Goal: Task Accomplishment & Management: Use online tool/utility

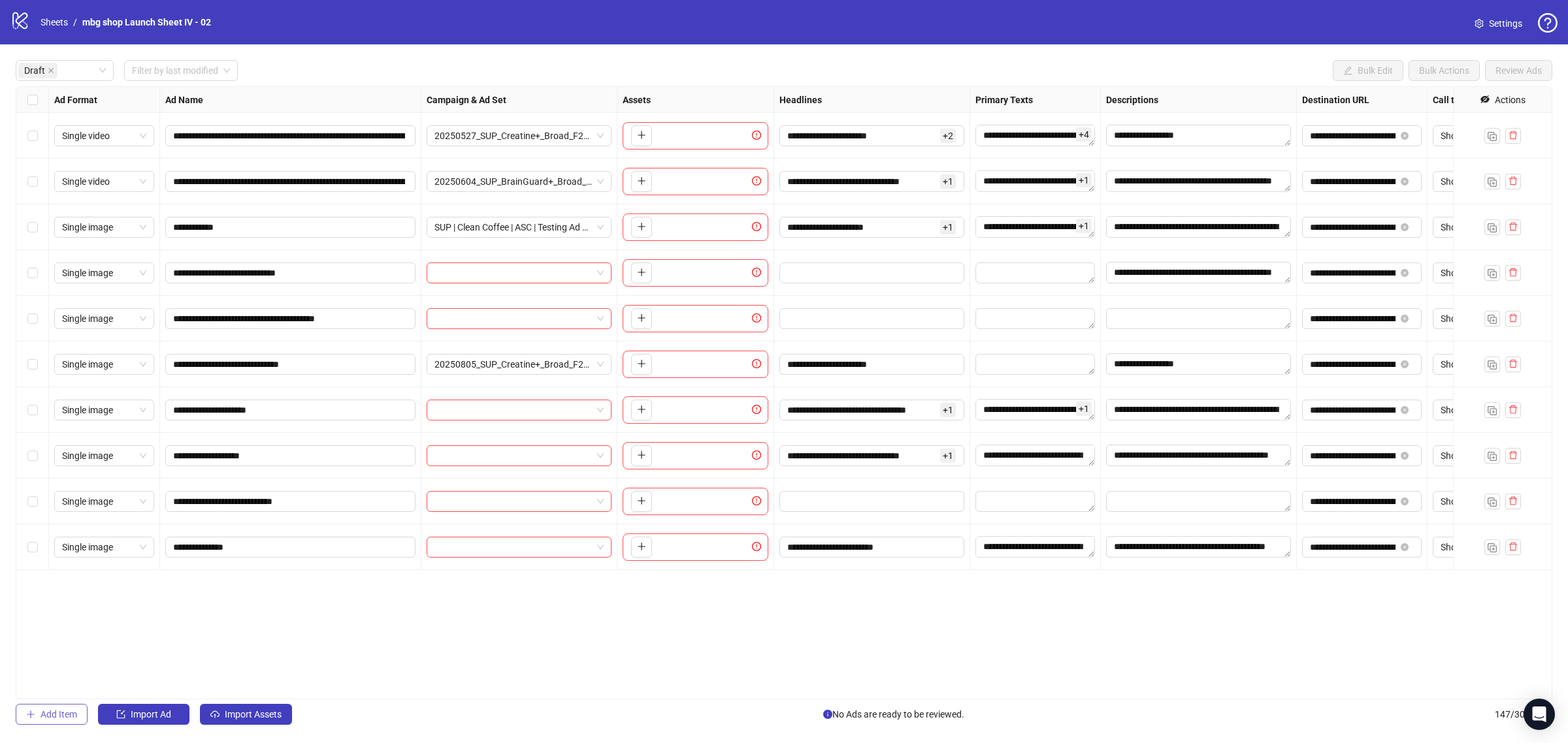
click at [71, 710] on span "Add Item" at bounding box center [59, 714] width 36 height 10
click at [637, 592] on button "button" at bounding box center [641, 593] width 21 height 21
click at [363, 600] on input "text" at bounding box center [284, 593] width 223 height 15
paste input "**********"
type input "**********"
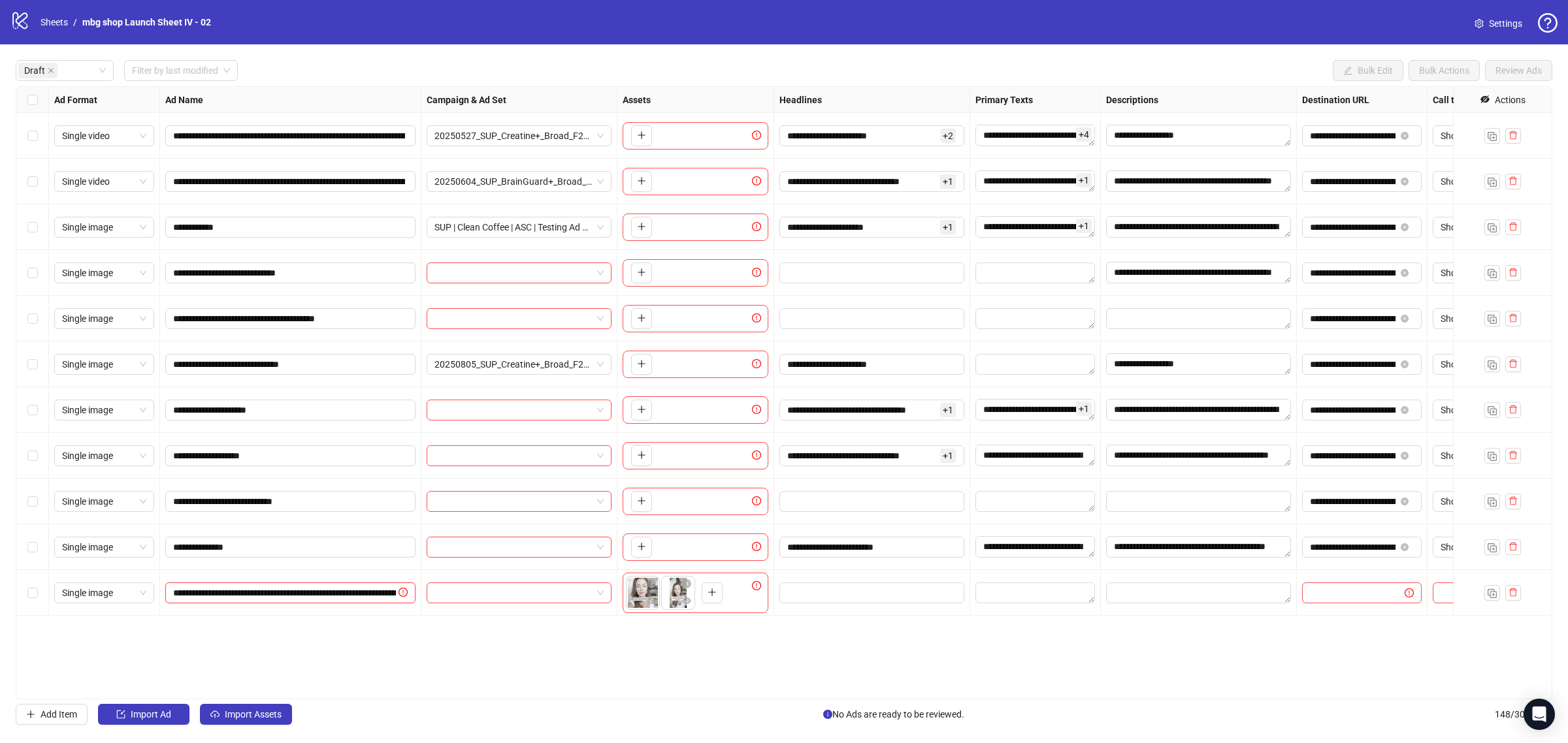
scroll to position [0, 328]
click at [80, 589] on span "Single image" at bounding box center [104, 593] width 84 height 20
drag, startPoint x: 105, startPoint y: 637, endPoint x: 170, endPoint y: 634, distance: 65.1
click at [105, 637] on div "Single video" at bounding box center [104, 640] width 79 height 15
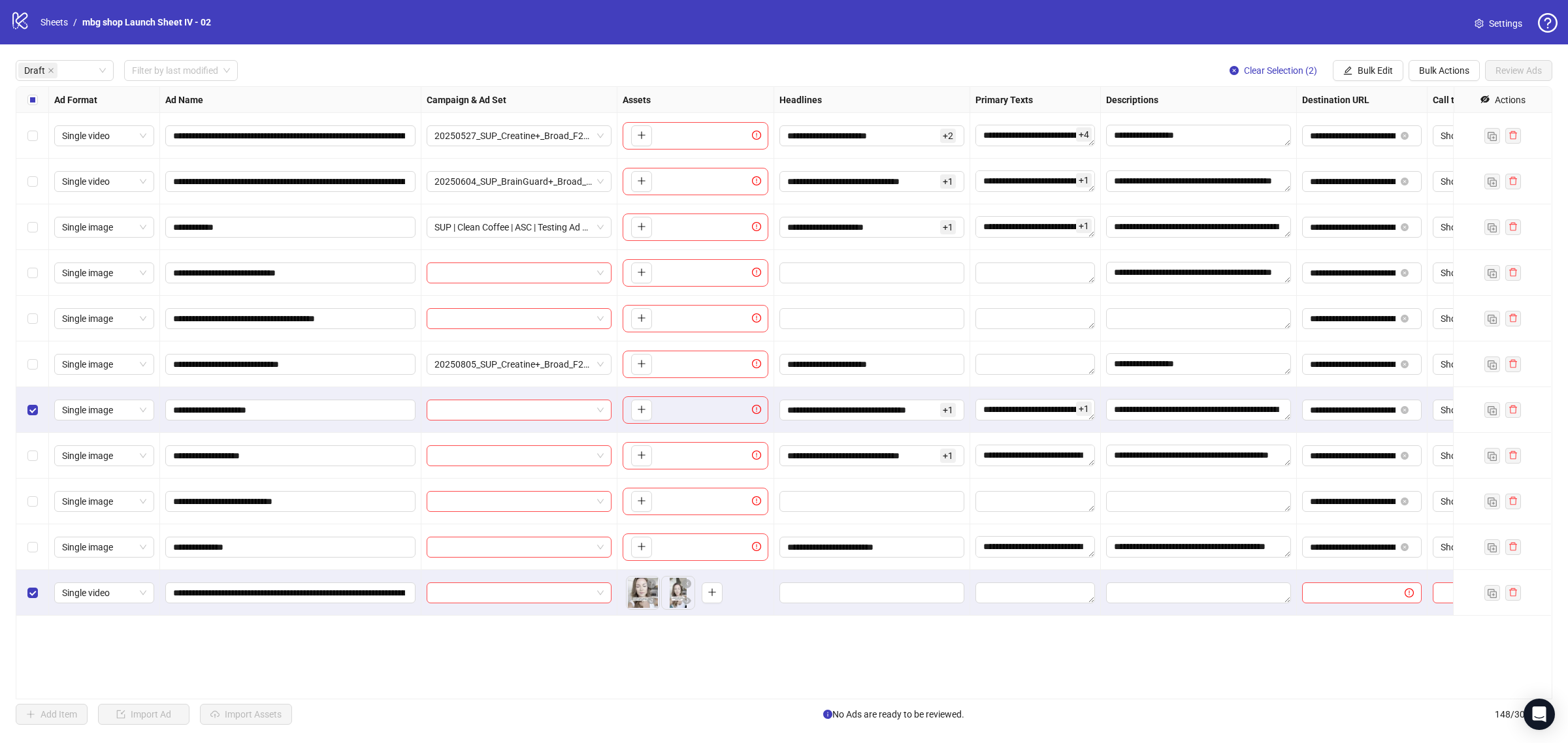
click at [40, 409] on div "Select row 7" at bounding box center [33, 410] width 33 height 46
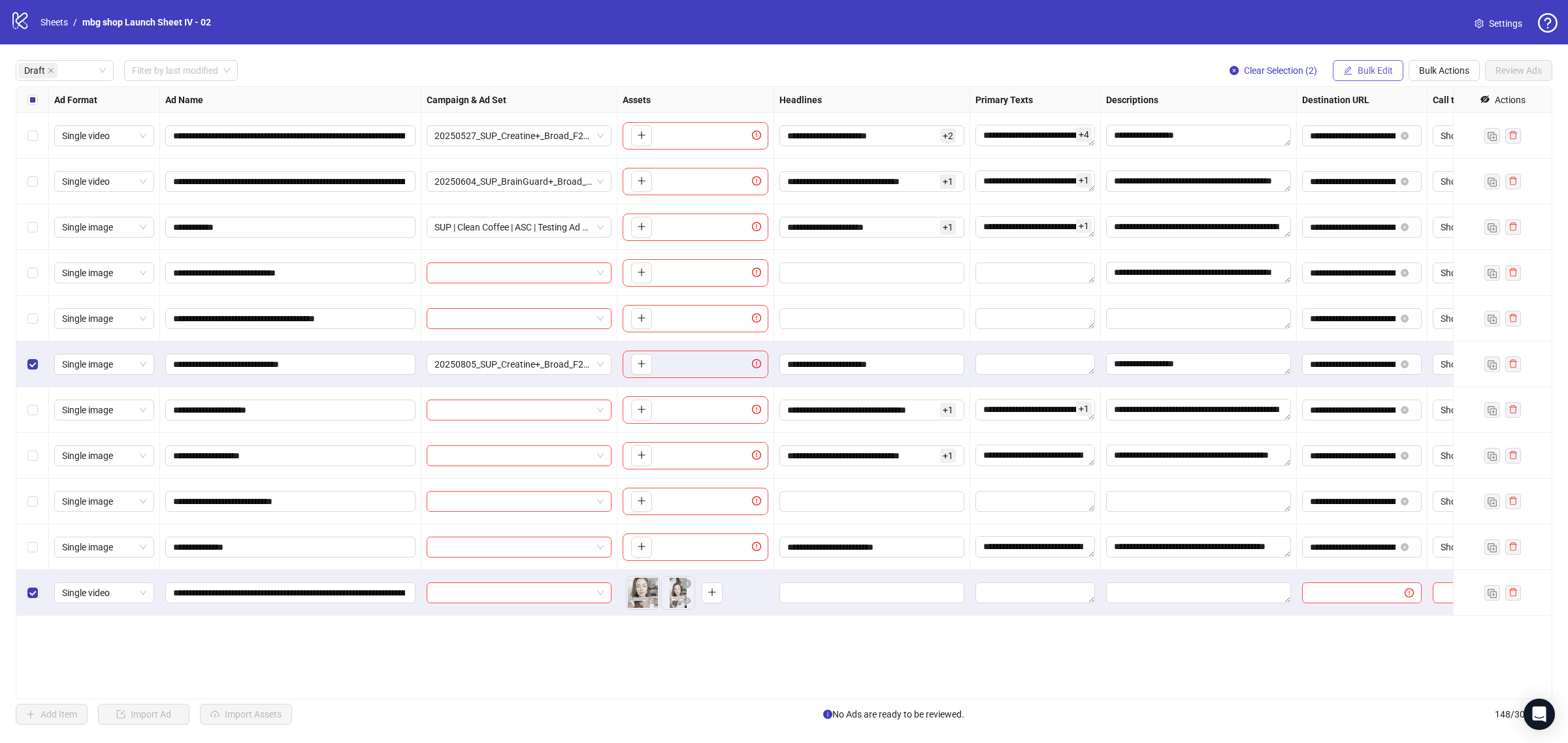
click at [1374, 66] on span "Bulk Edit" at bounding box center [1375, 71] width 35 height 10
click at [1371, 158] on span "Headlines" at bounding box center [1380, 160] width 78 height 15
click at [1415, 178] on button "submit" at bounding box center [1421, 182] width 16 height 16
click at [1358, 72] on span "Bulk Edit" at bounding box center [1375, 71] width 35 height 10
click at [1370, 178] on span "Primary Texts" at bounding box center [1380, 181] width 78 height 15
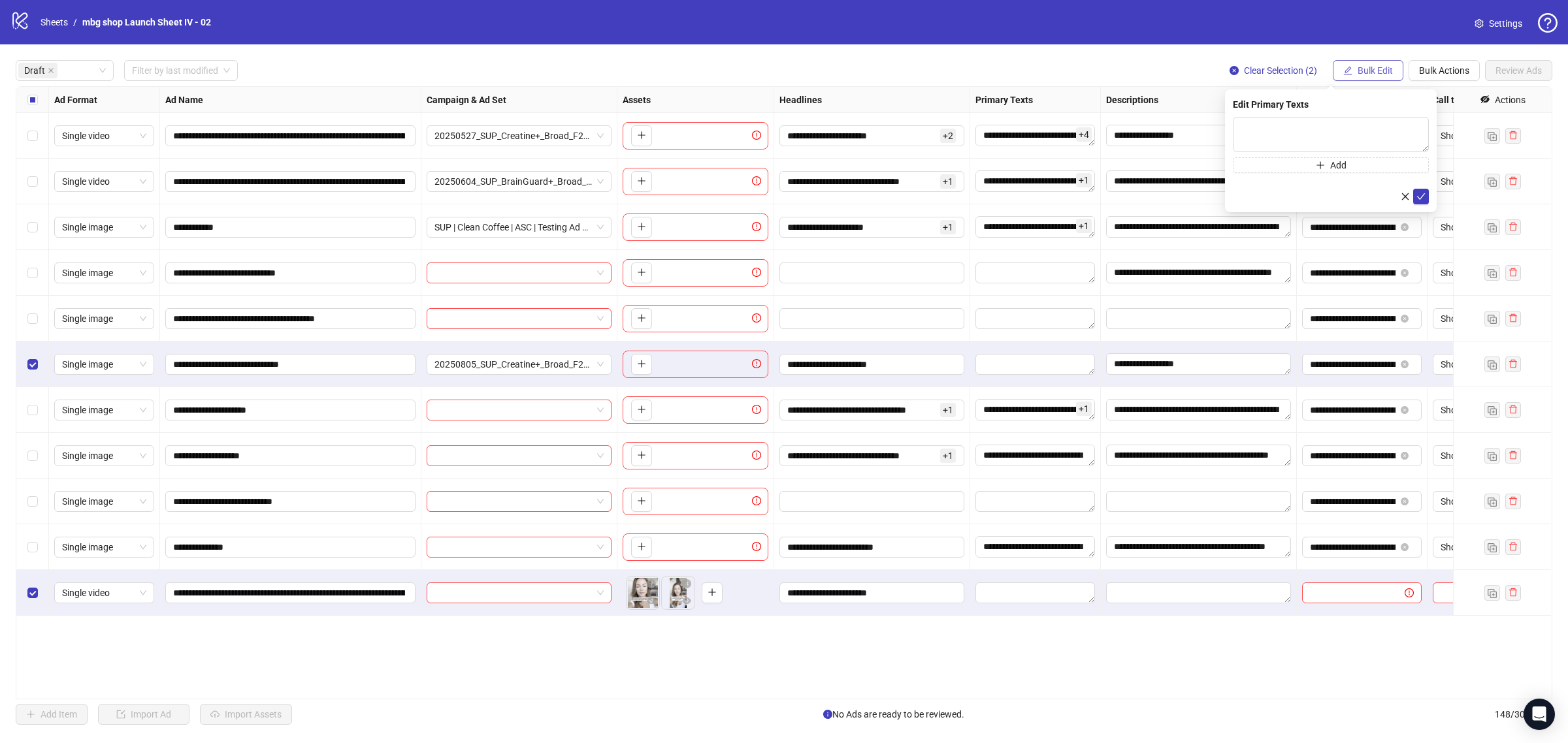
click at [1360, 79] on button "Bulk Edit" at bounding box center [1368, 71] width 71 height 21
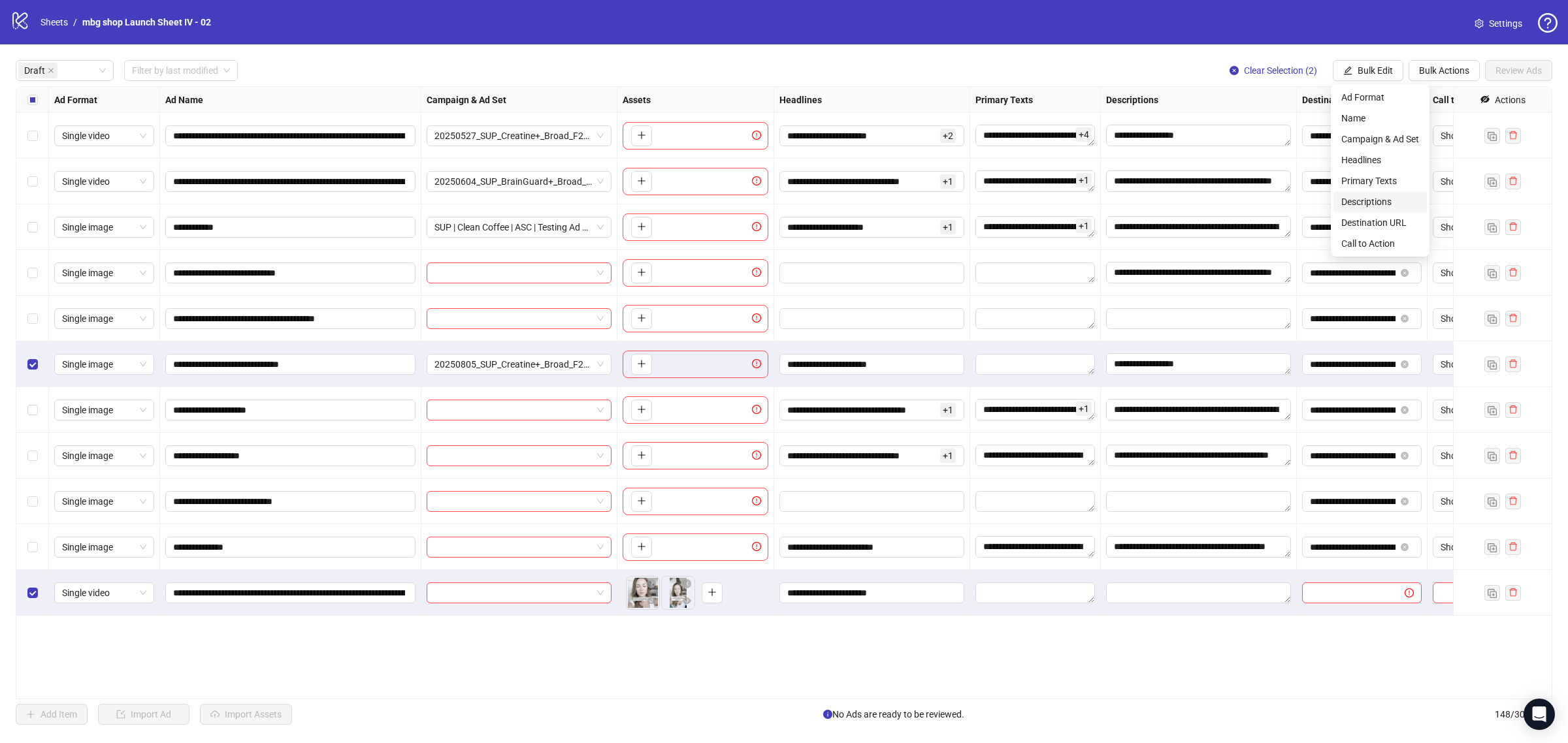
click at [1386, 200] on span "Descriptions" at bounding box center [1380, 201] width 78 height 15
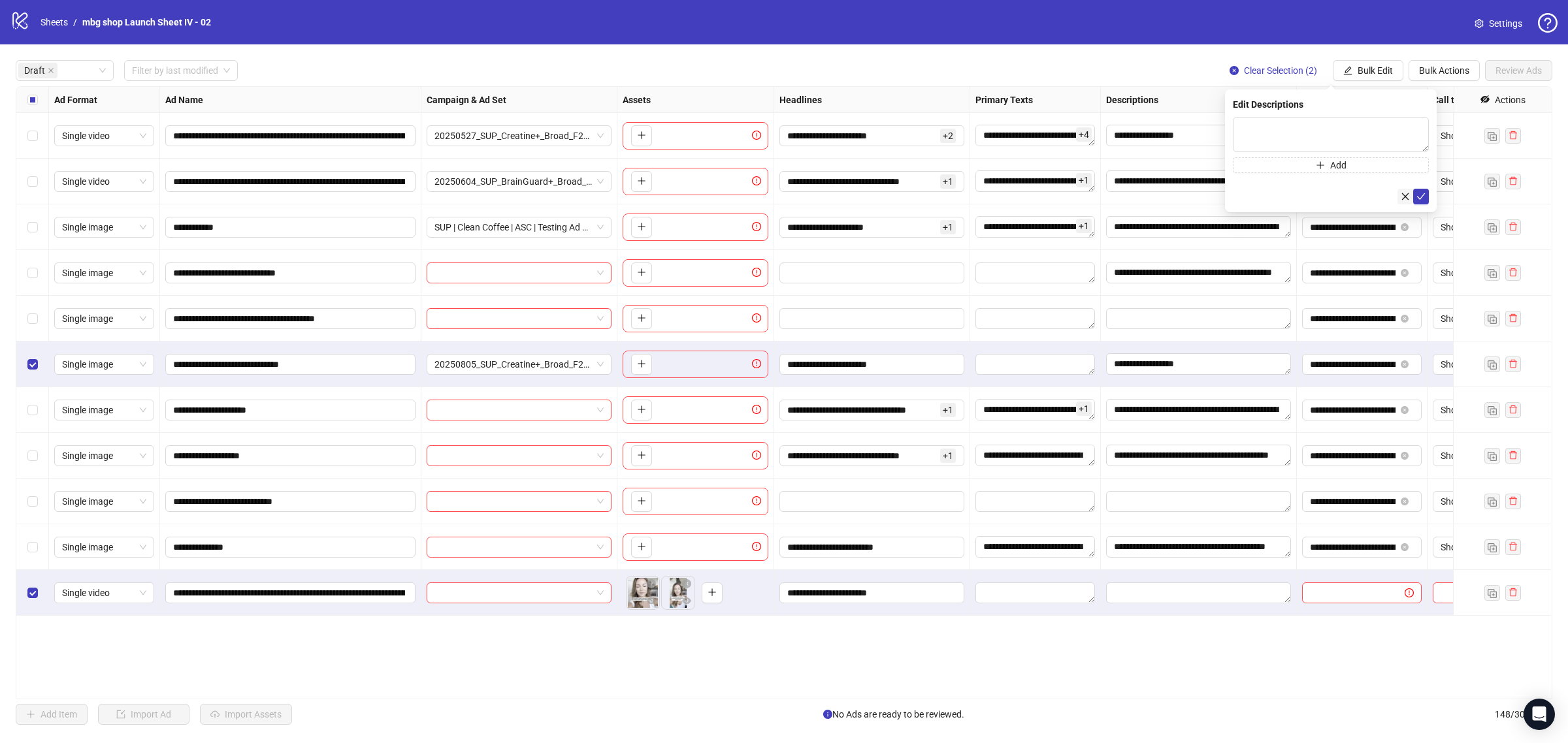
click at [1403, 200] on icon "close" at bounding box center [1405, 196] width 10 height 10
drag, startPoint x: 1349, startPoint y: 67, endPoint x: 1353, endPoint y: 86, distance: 19.4
click at [1349, 68] on icon "edit" at bounding box center [1348, 70] width 10 height 10
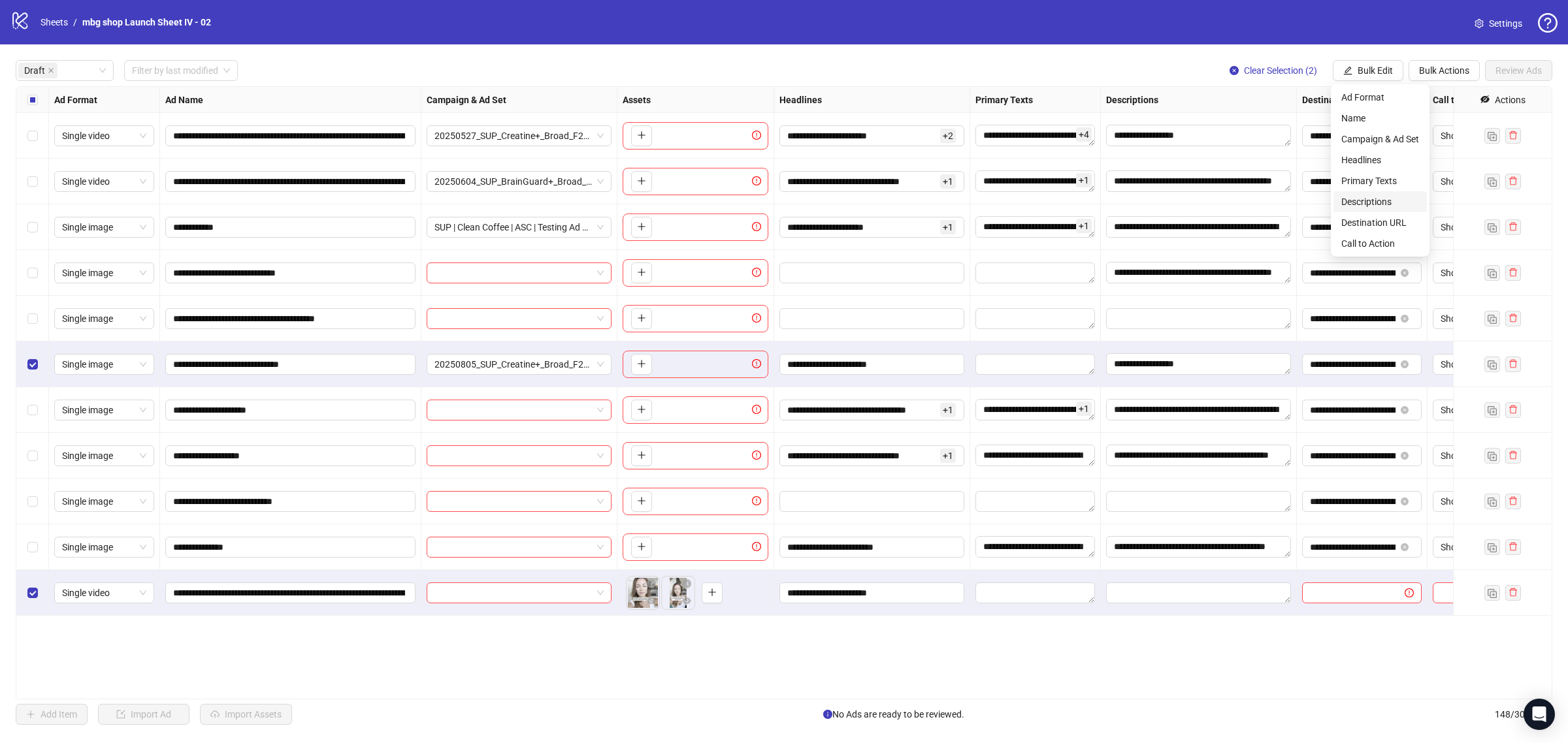
click at [1387, 197] on span "Descriptions" at bounding box center [1380, 201] width 78 height 15
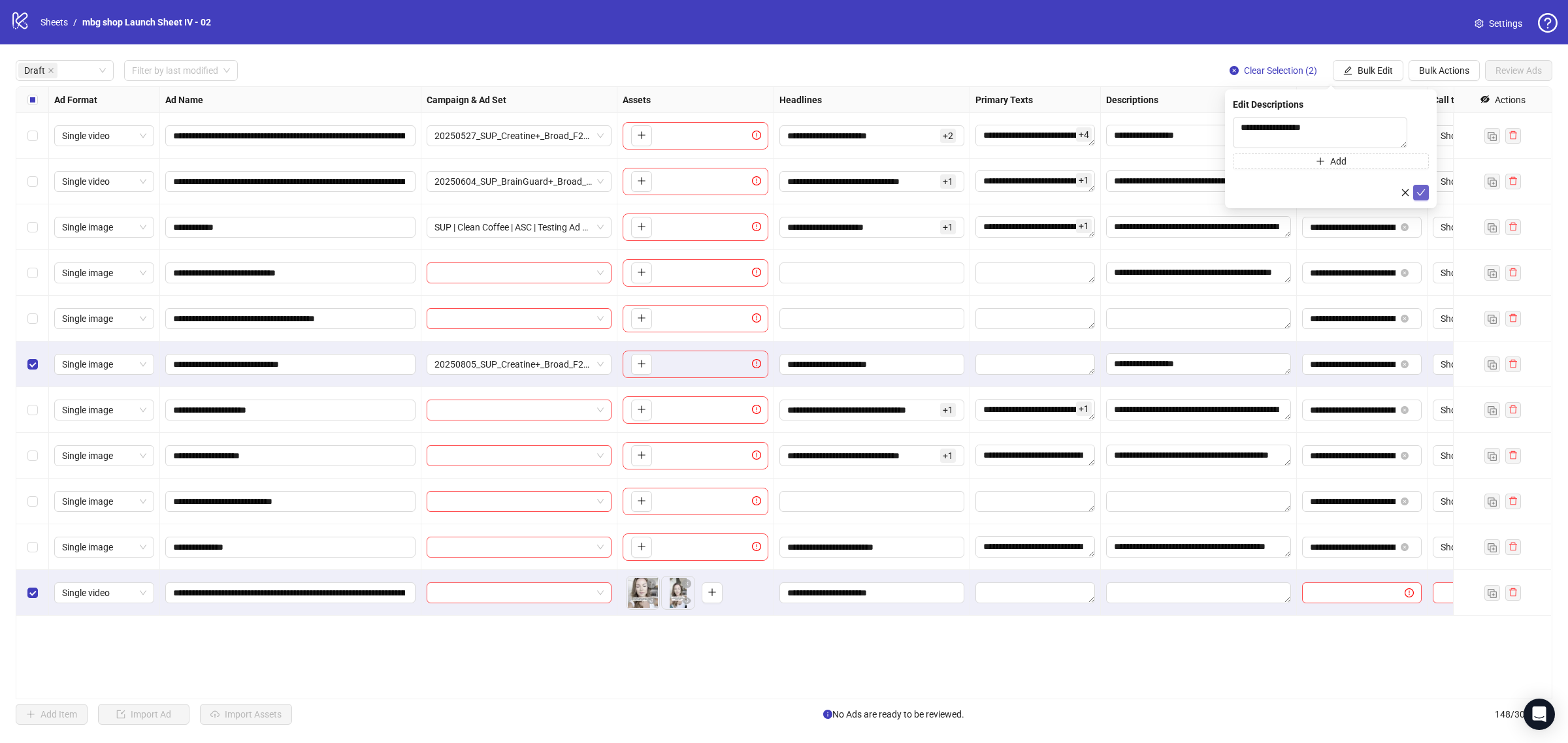
click at [1418, 194] on icon "check" at bounding box center [1421, 193] width 10 height 10
click at [1354, 73] on button "Bulk Edit" at bounding box center [1368, 71] width 71 height 21
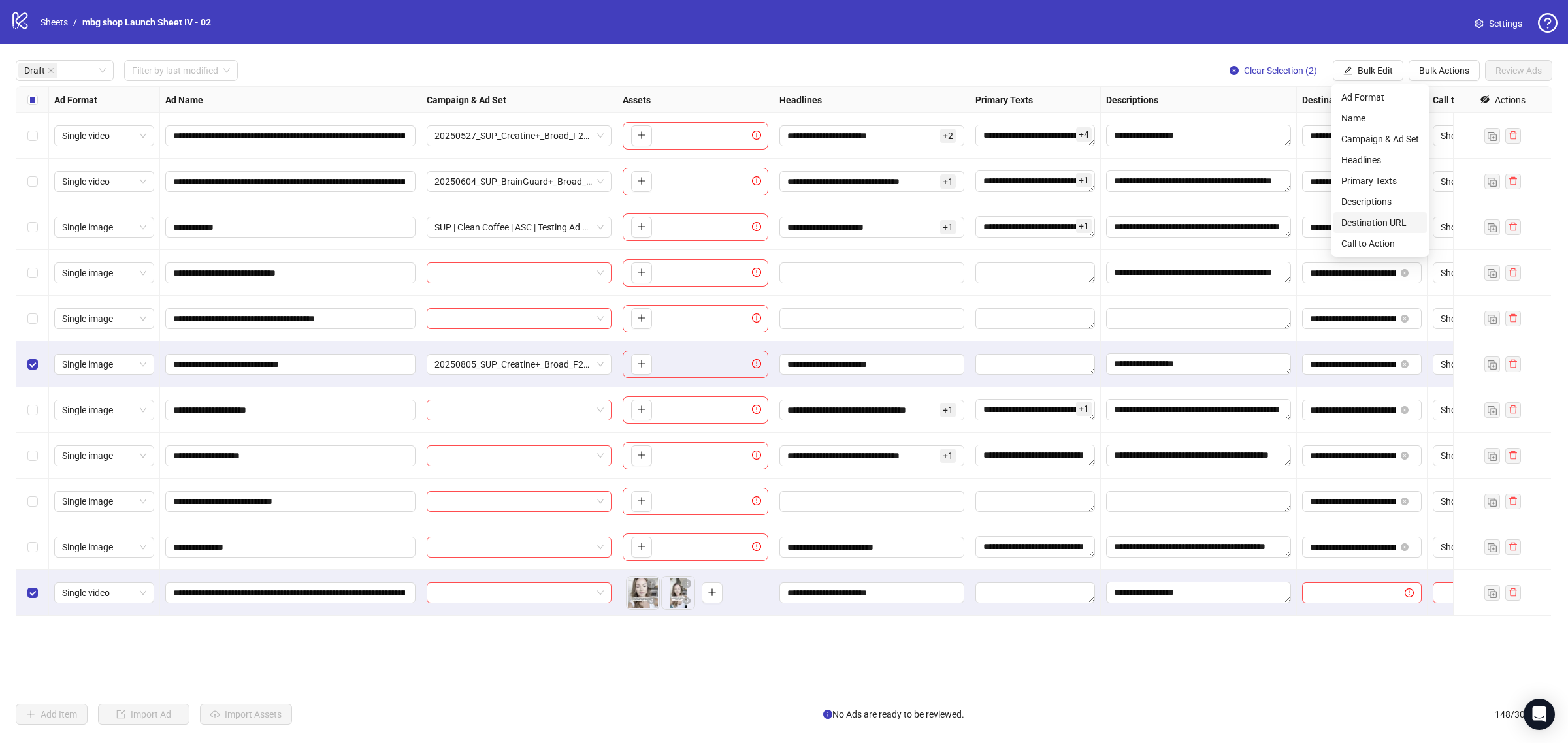
click at [1398, 219] on span "Destination URL" at bounding box center [1380, 222] width 78 height 15
click at [1418, 162] on icon "check" at bounding box center [1421, 162] width 9 height 7
click at [1374, 76] on span "Bulk Edit" at bounding box center [1375, 71] width 35 height 10
click at [1379, 239] on span "Call to Action" at bounding box center [1380, 244] width 78 height 15
click at [1422, 164] on icon "check" at bounding box center [1421, 161] width 10 height 10
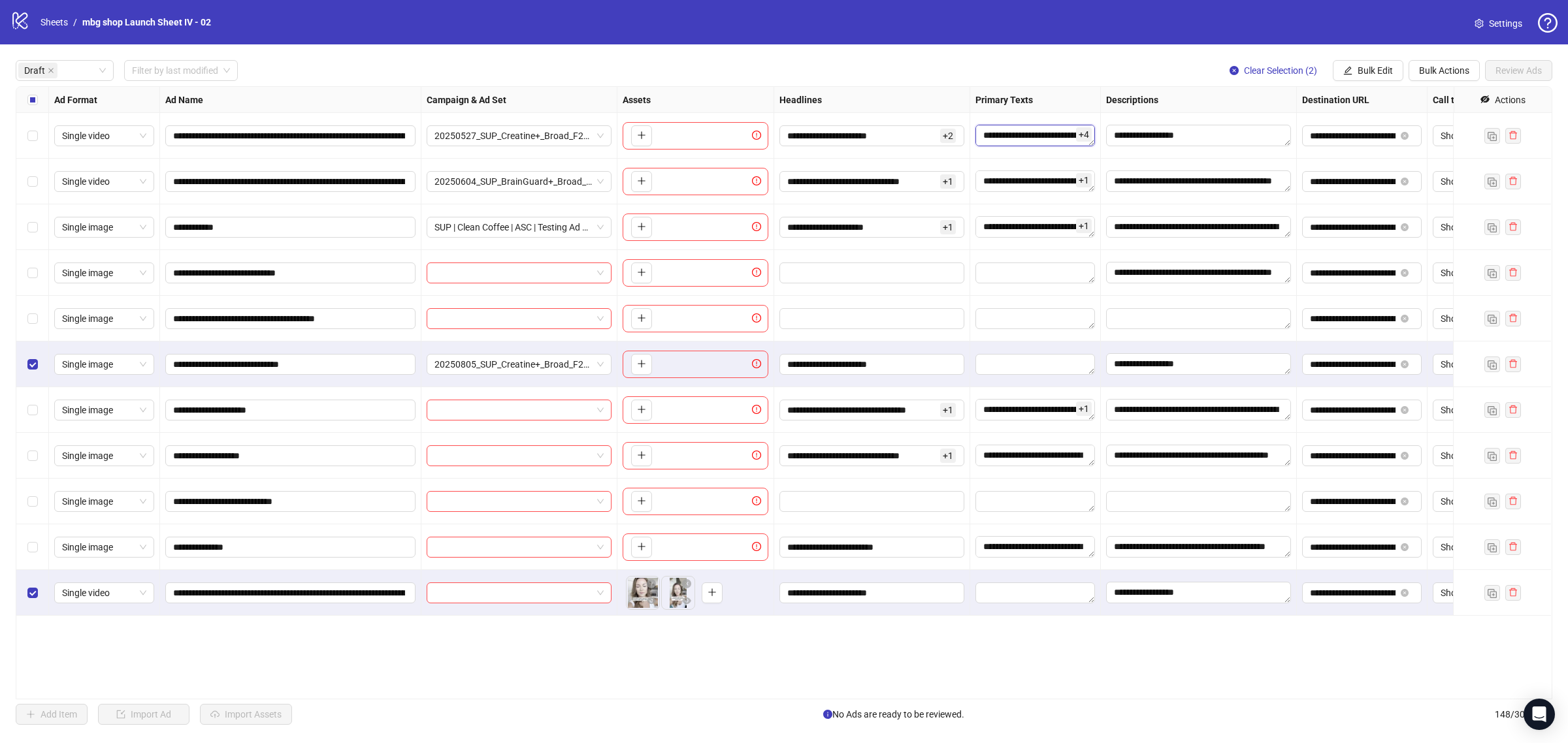
click at [1040, 142] on textarea "Edit values" at bounding box center [1035, 135] width 119 height 21
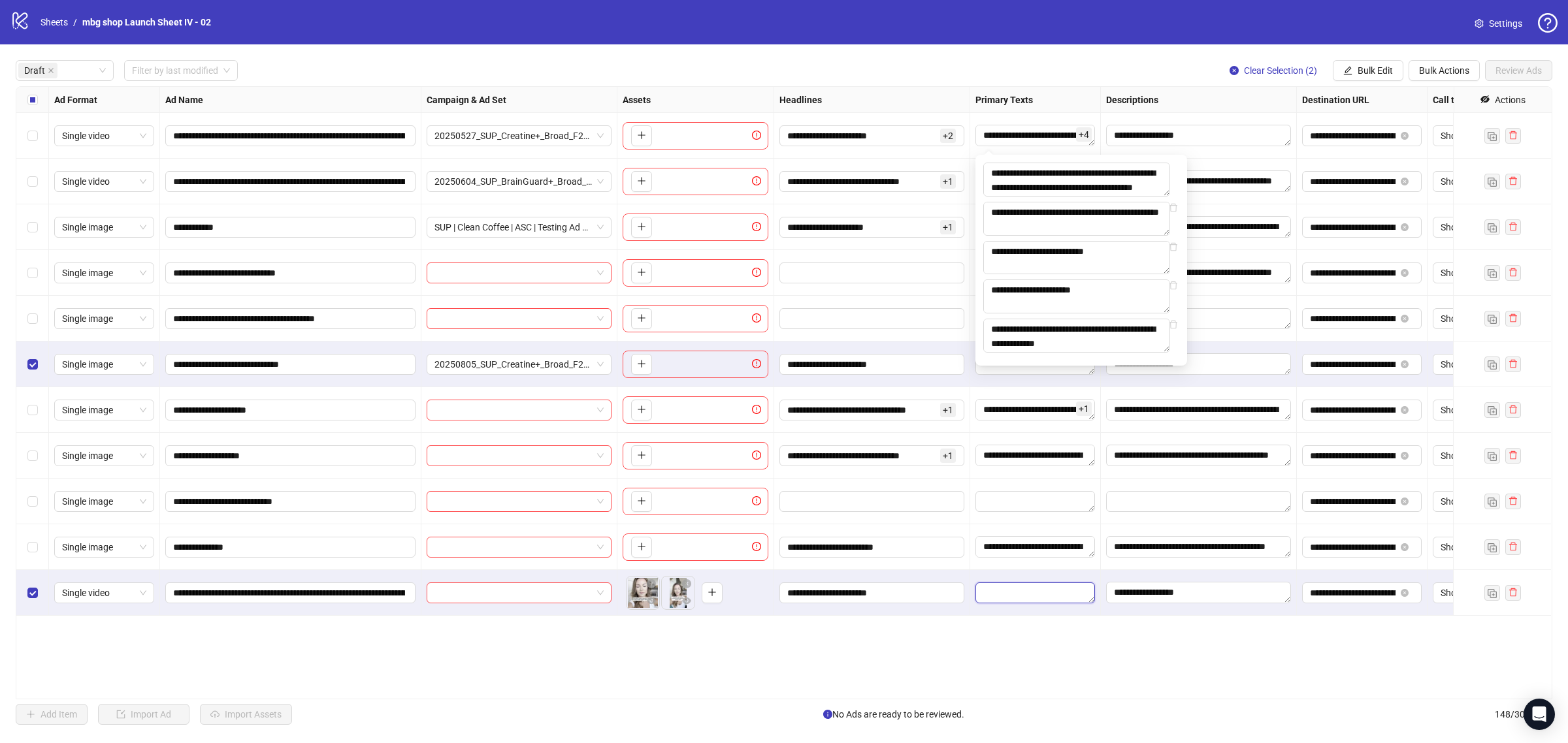
click at [1021, 598] on textarea "Edit values" at bounding box center [1035, 593] width 119 height 21
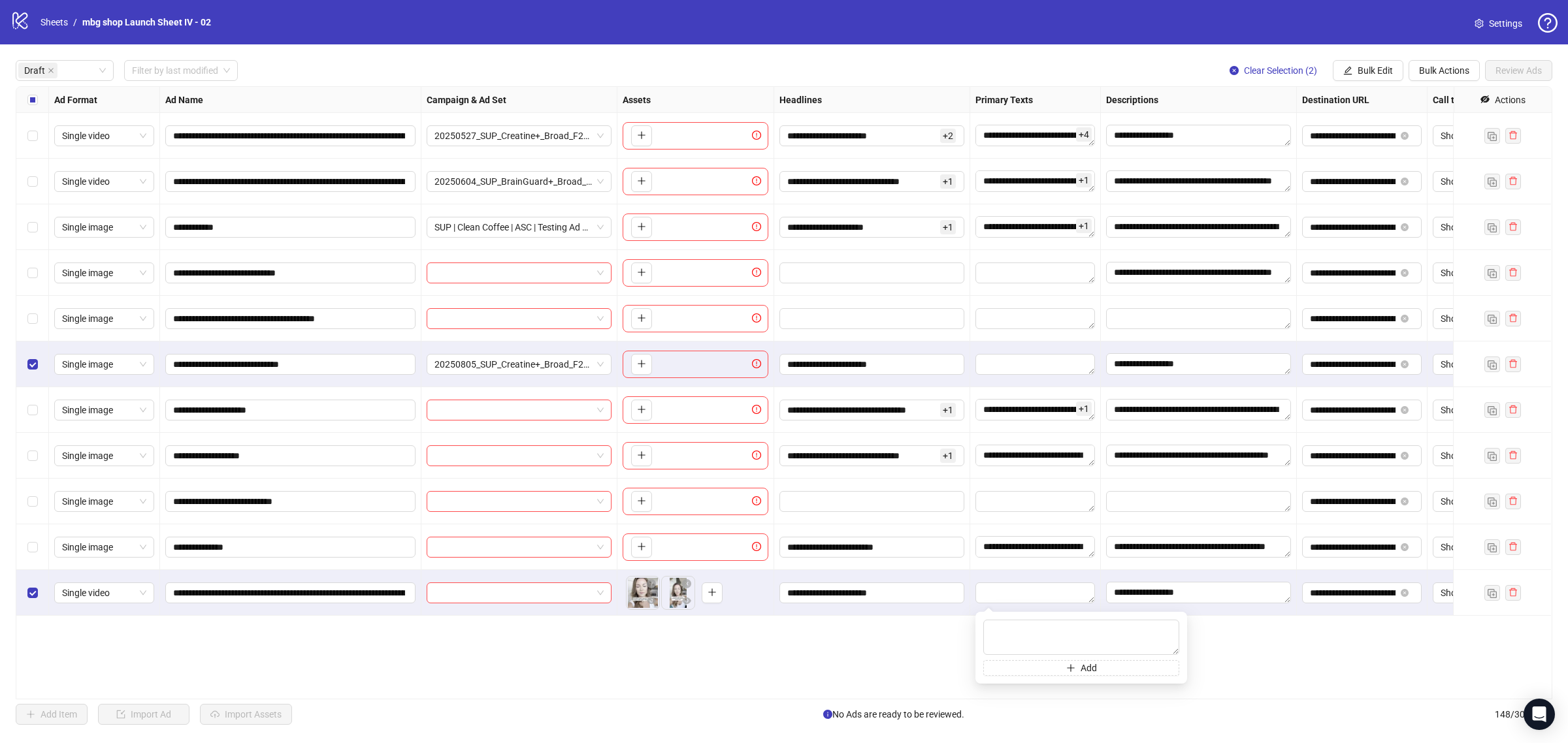
type textarea "**********"
click at [899, 624] on div "**********" at bounding box center [784, 393] width 1537 height 613
click at [593, 581] on div at bounding box center [519, 593] width 196 height 46
click at [592, 588] on span at bounding box center [519, 593] width 169 height 20
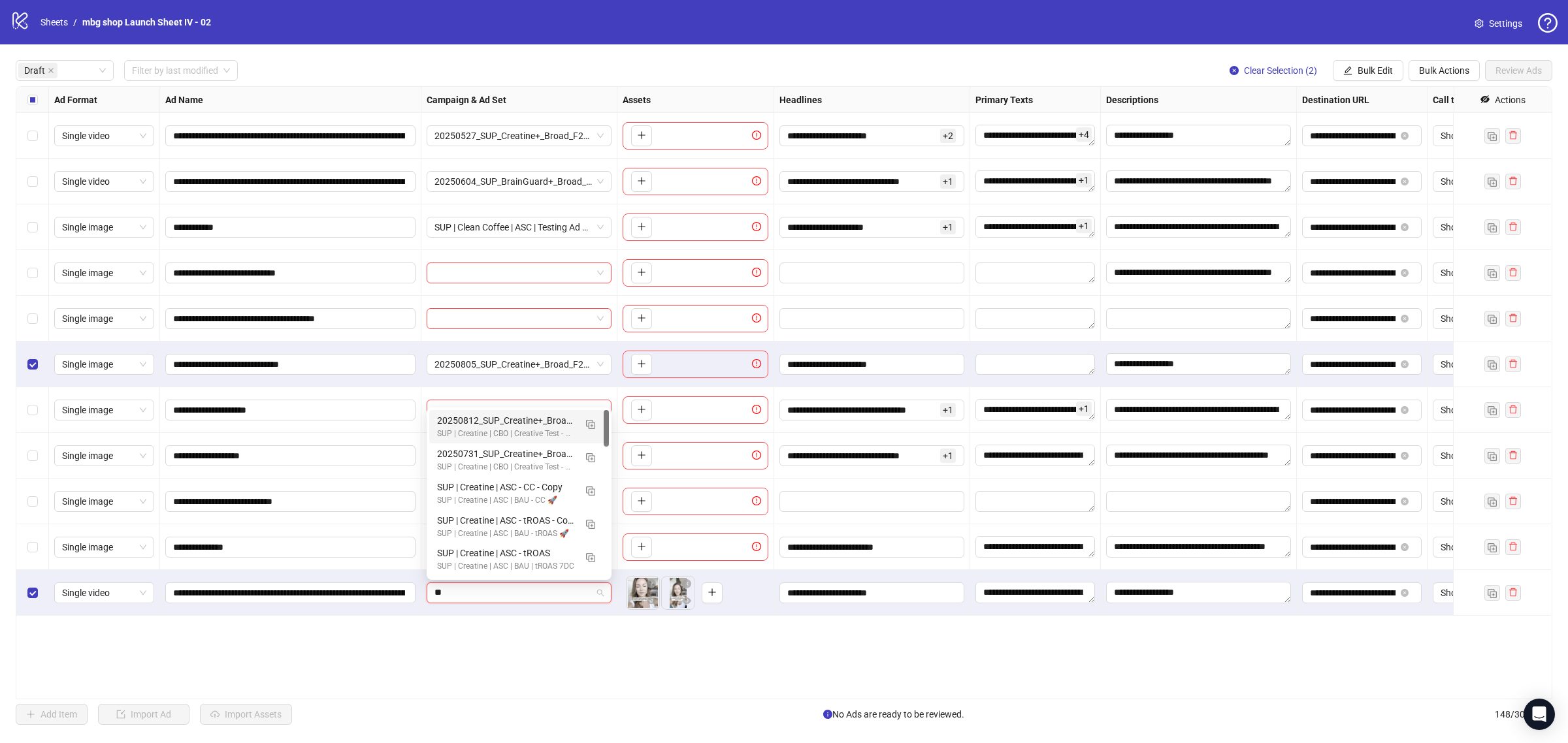
type input "***"
click at [566, 416] on div "SUP | Creatine | ASC - CC - Copy" at bounding box center [506, 420] width 137 height 15
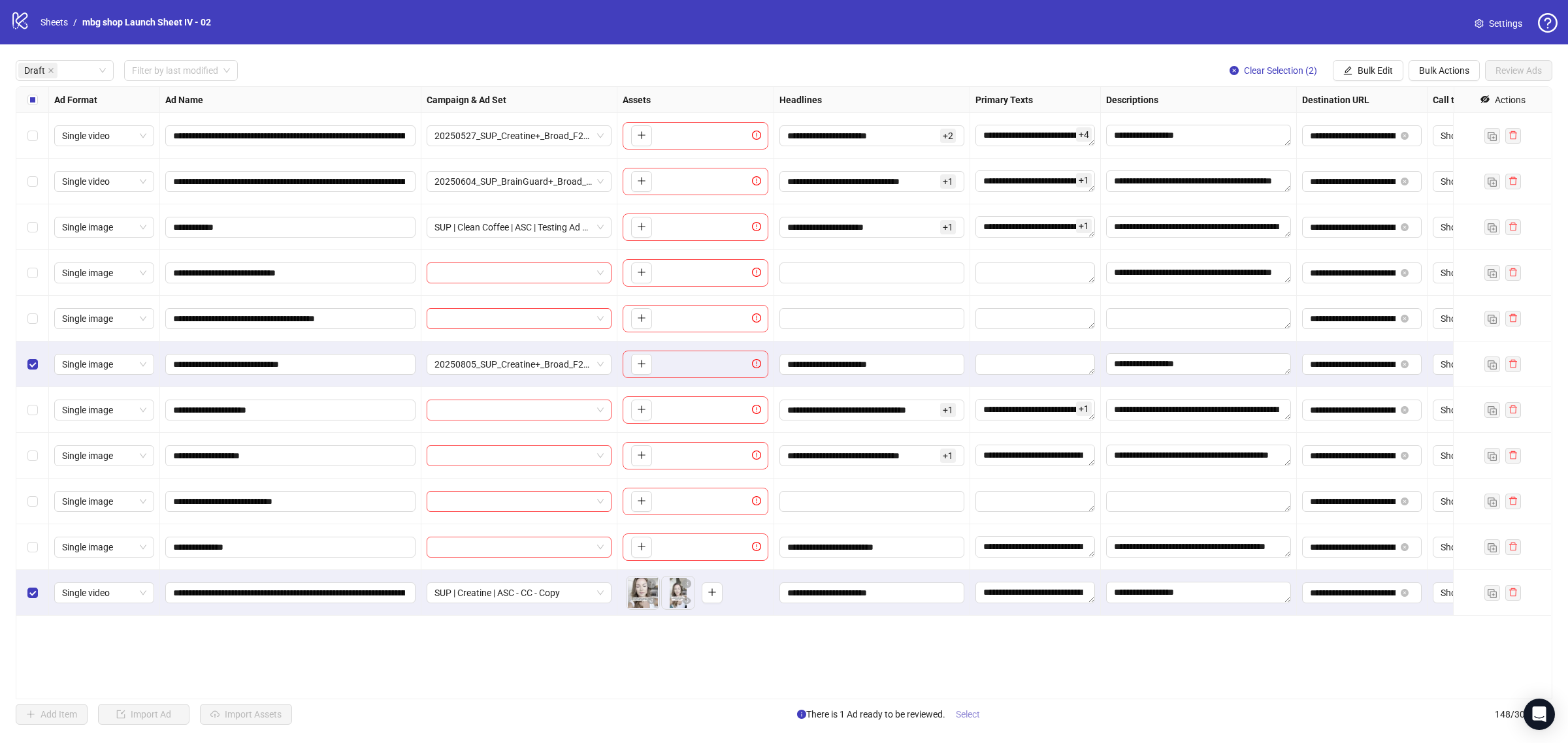
click at [977, 715] on span "Select" at bounding box center [968, 714] width 24 height 10
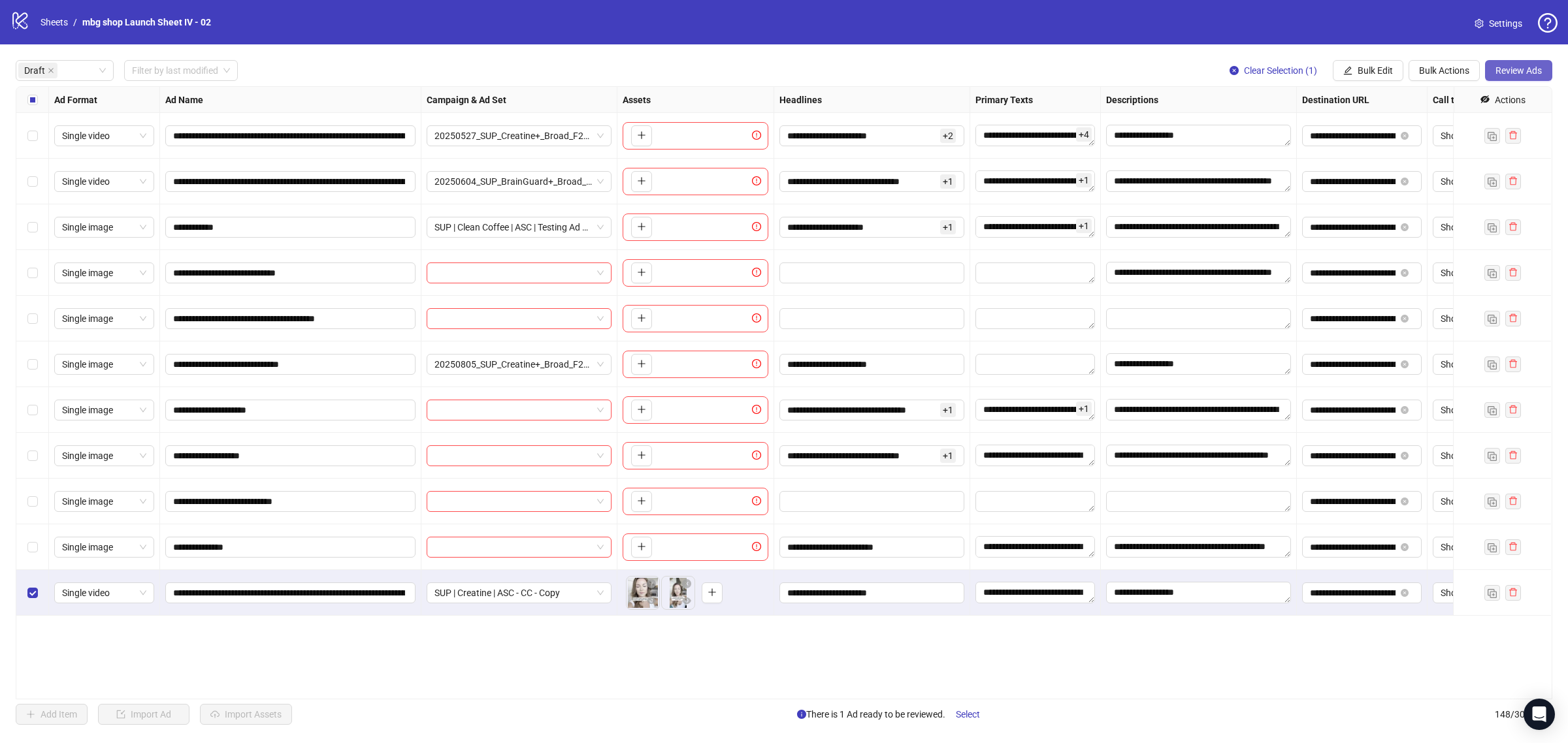
click at [1539, 76] on span "Review Ads" at bounding box center [1519, 71] width 47 height 10
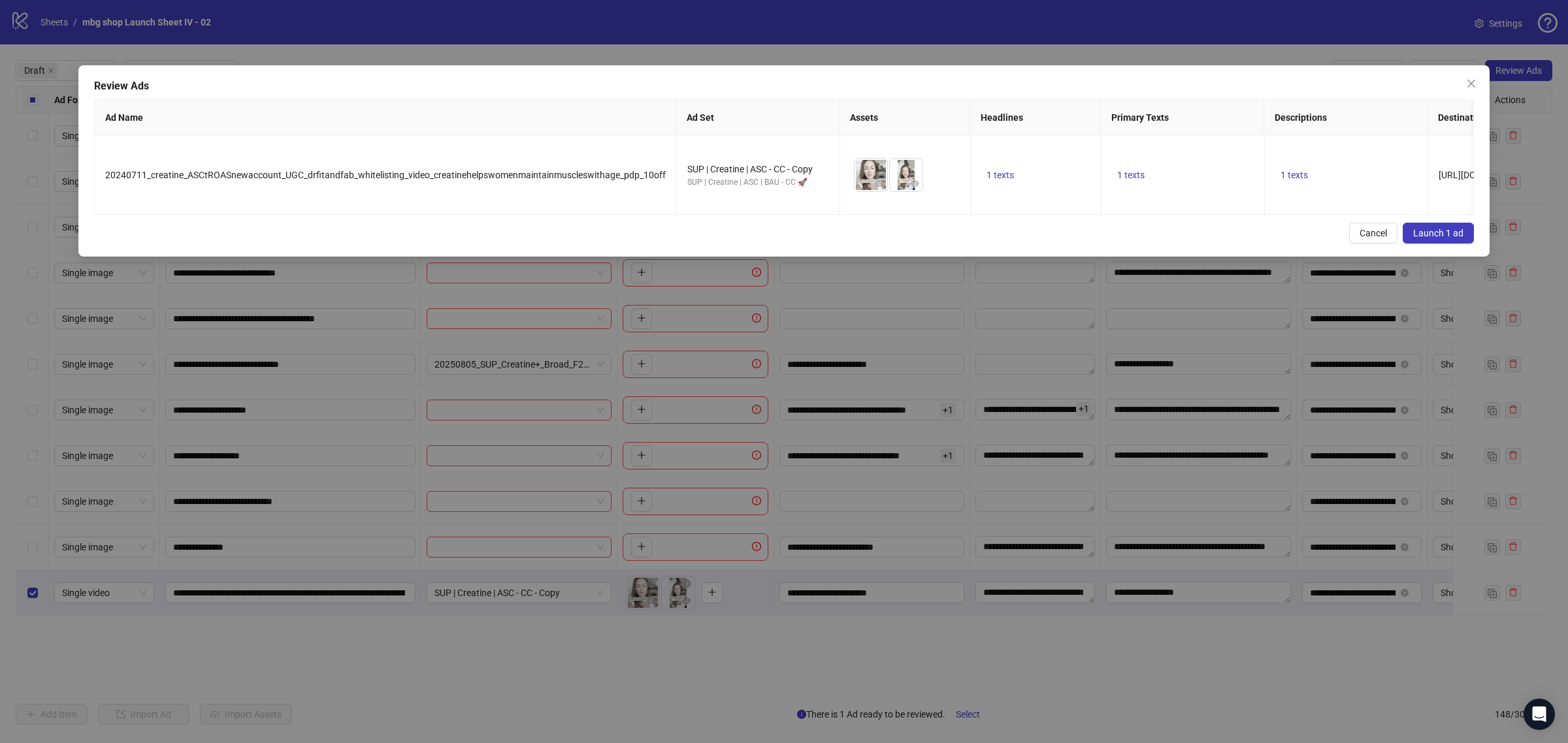
click at [1425, 238] on span "Launch 1 ad" at bounding box center [1438, 233] width 50 height 10
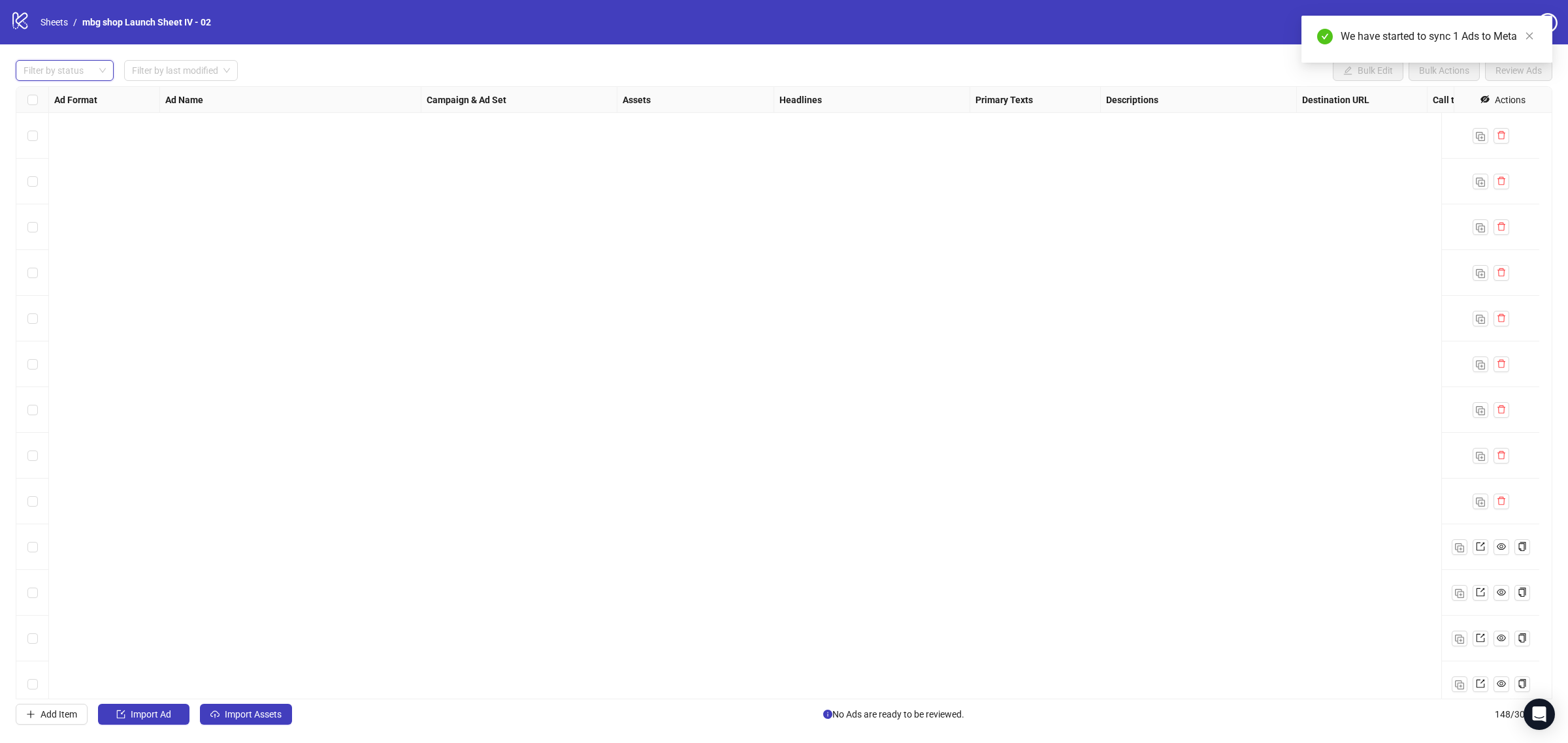
scroll to position [6192, 0]
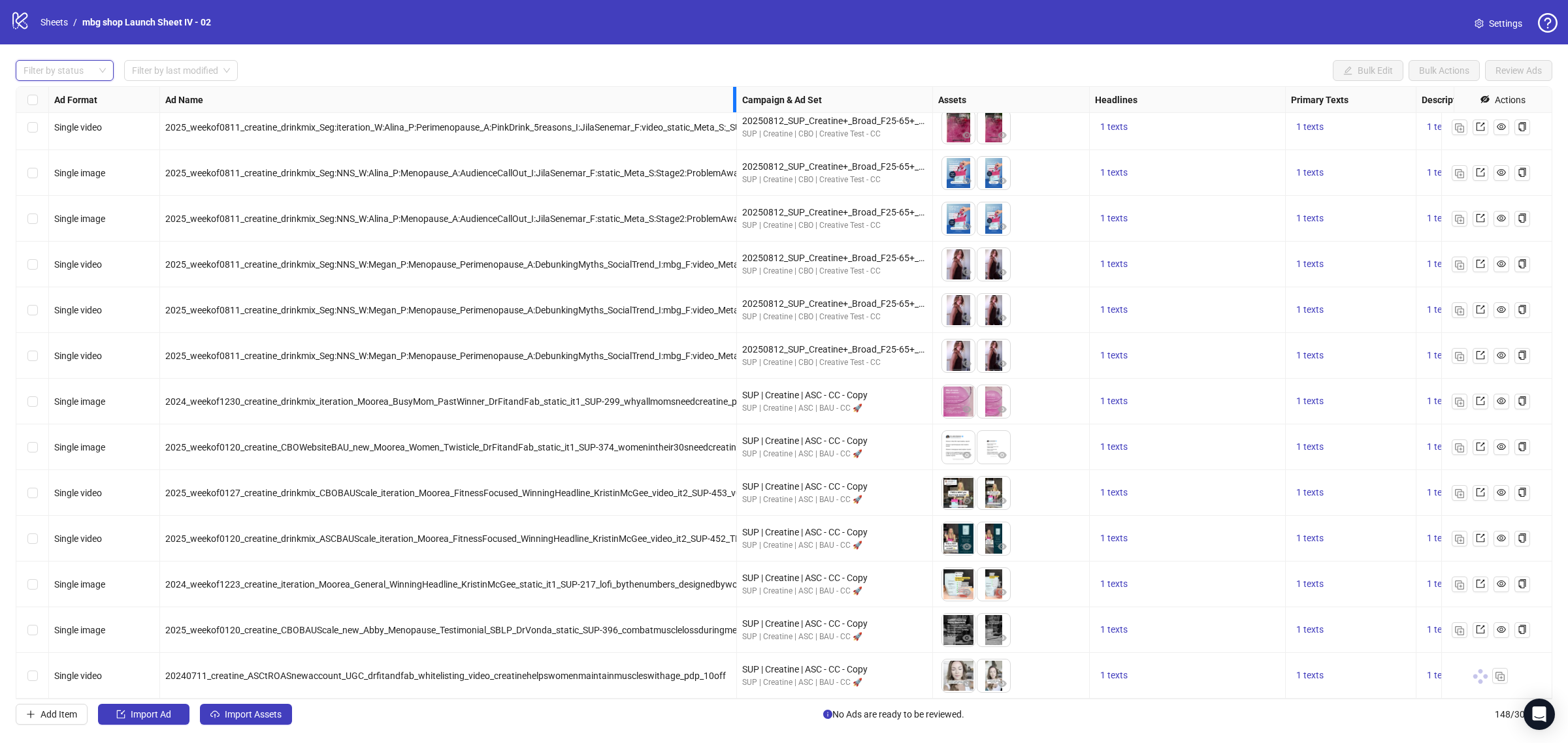
drag, startPoint x: 418, startPoint y: 105, endPoint x: 782, endPoint y: 126, distance: 364.6
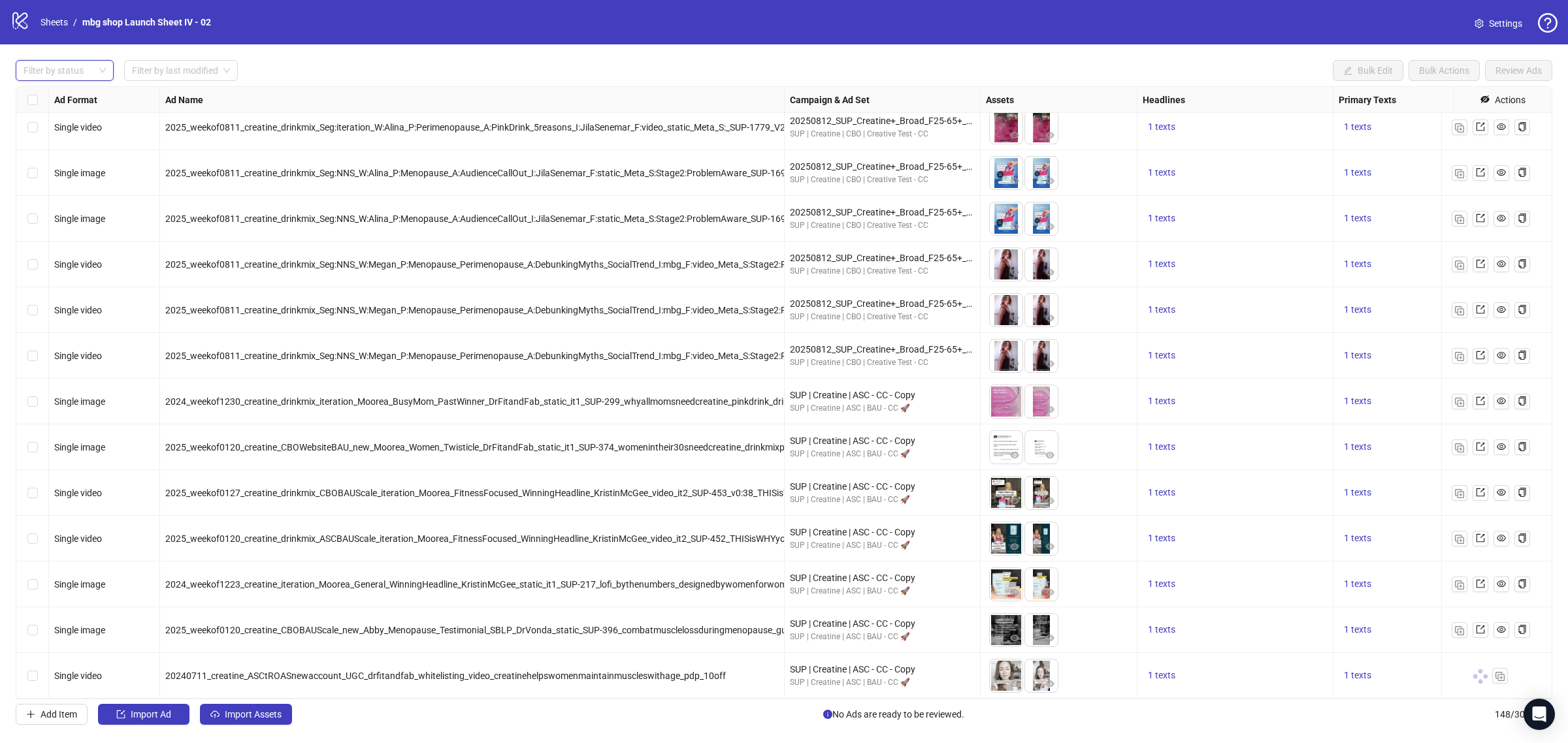
click at [602, 395] on div "2024_weekof1230_creatine_drinkmix_iteration_Moorea_BusyMom_PastWinner_DrFitandF…" at bounding box center [472, 402] width 614 height 15
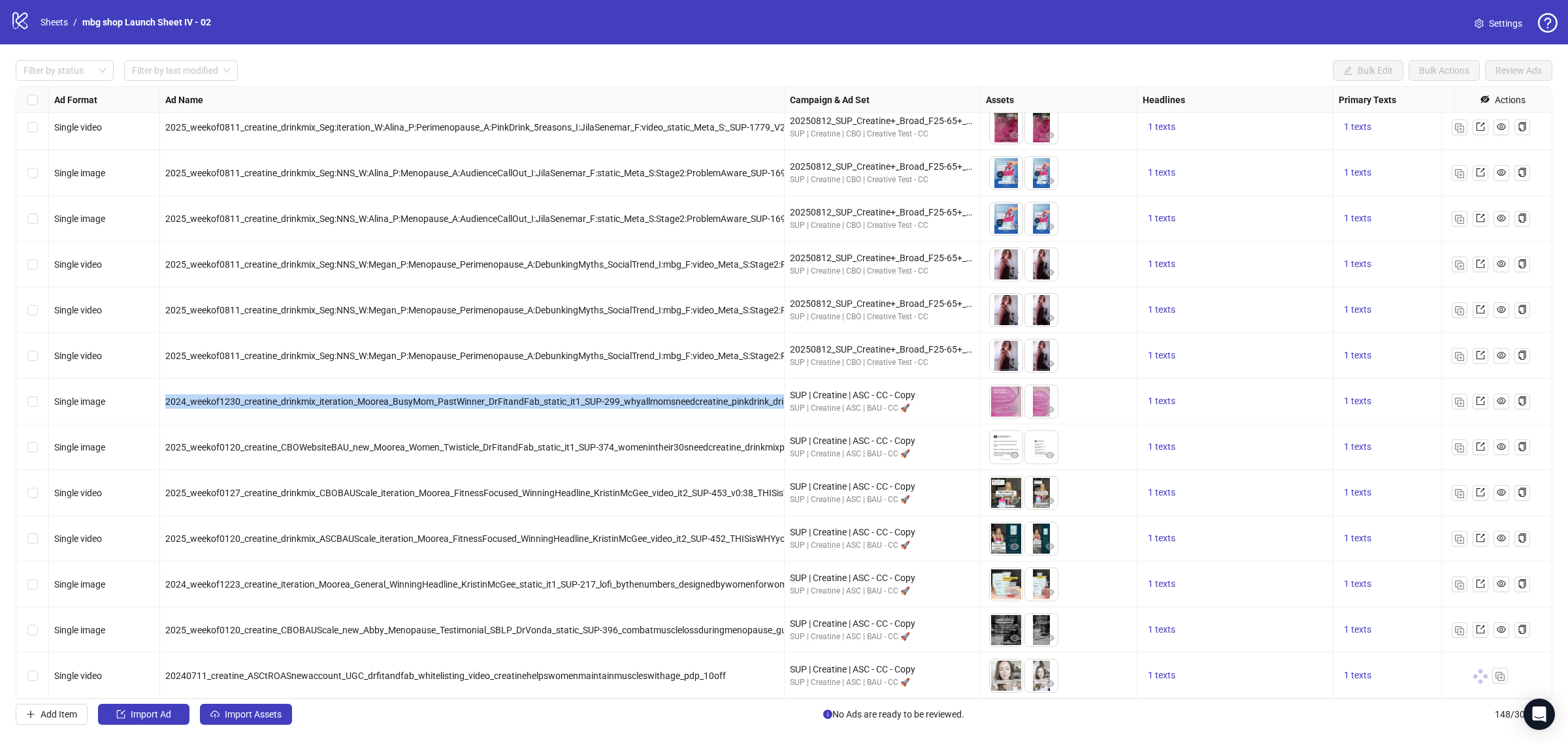
click at [602, 395] on div "2024_weekof1230_creatine_drinkmix_iteration_Moorea_BusyMom_PastWinner_DrFitandF…" at bounding box center [472, 402] width 614 height 15
copy span "2024_weekof1230_creatine_drinkmix_iteration_Moorea_BusyMom_PastWinner_DrFitandF…"
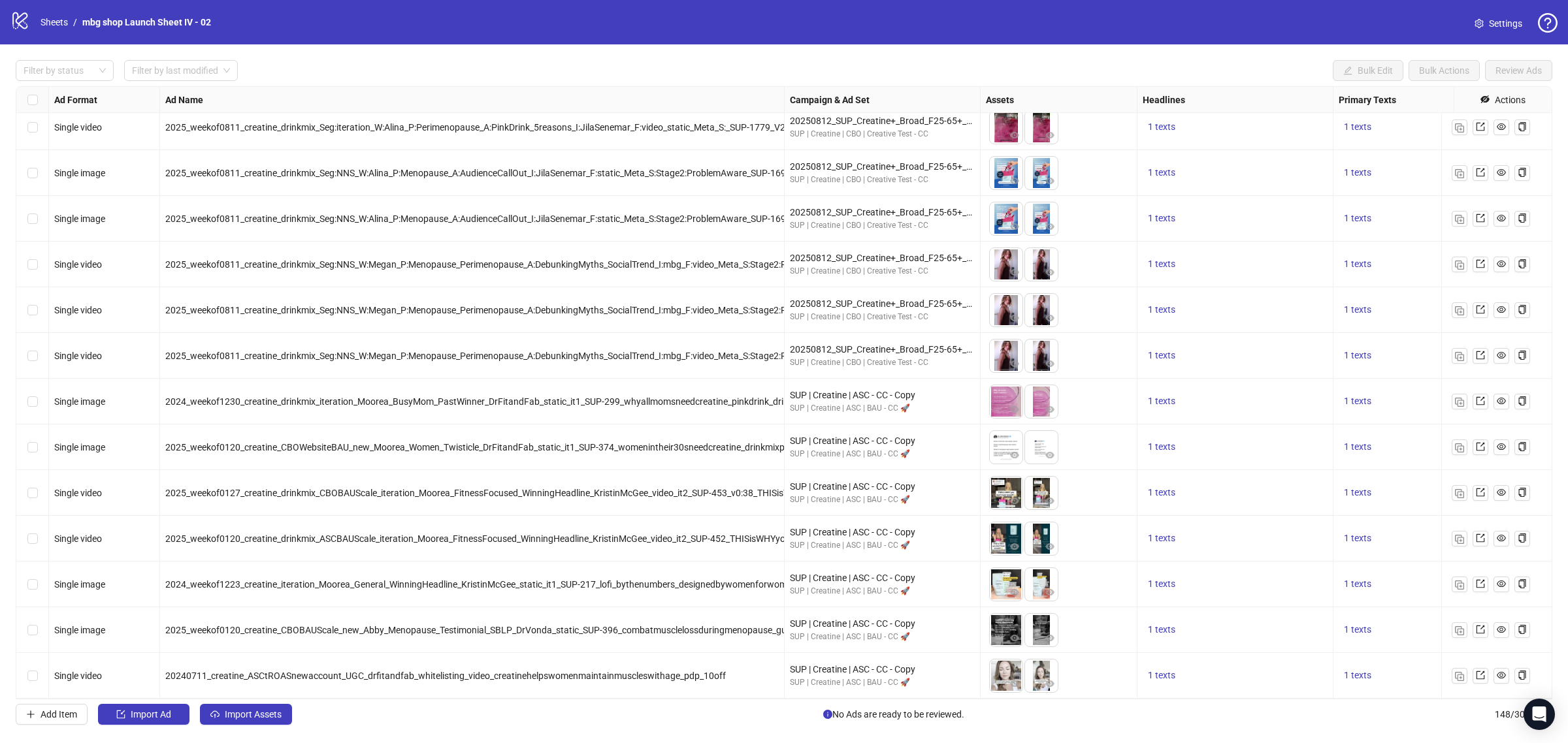
click at [588, 442] on span "2025_weekof0120_creatine_CBOWebsiteBAU_new_Moorea_Women_Twisticle_DrFitandFab_s…" at bounding box center [531, 448] width 731 height 10
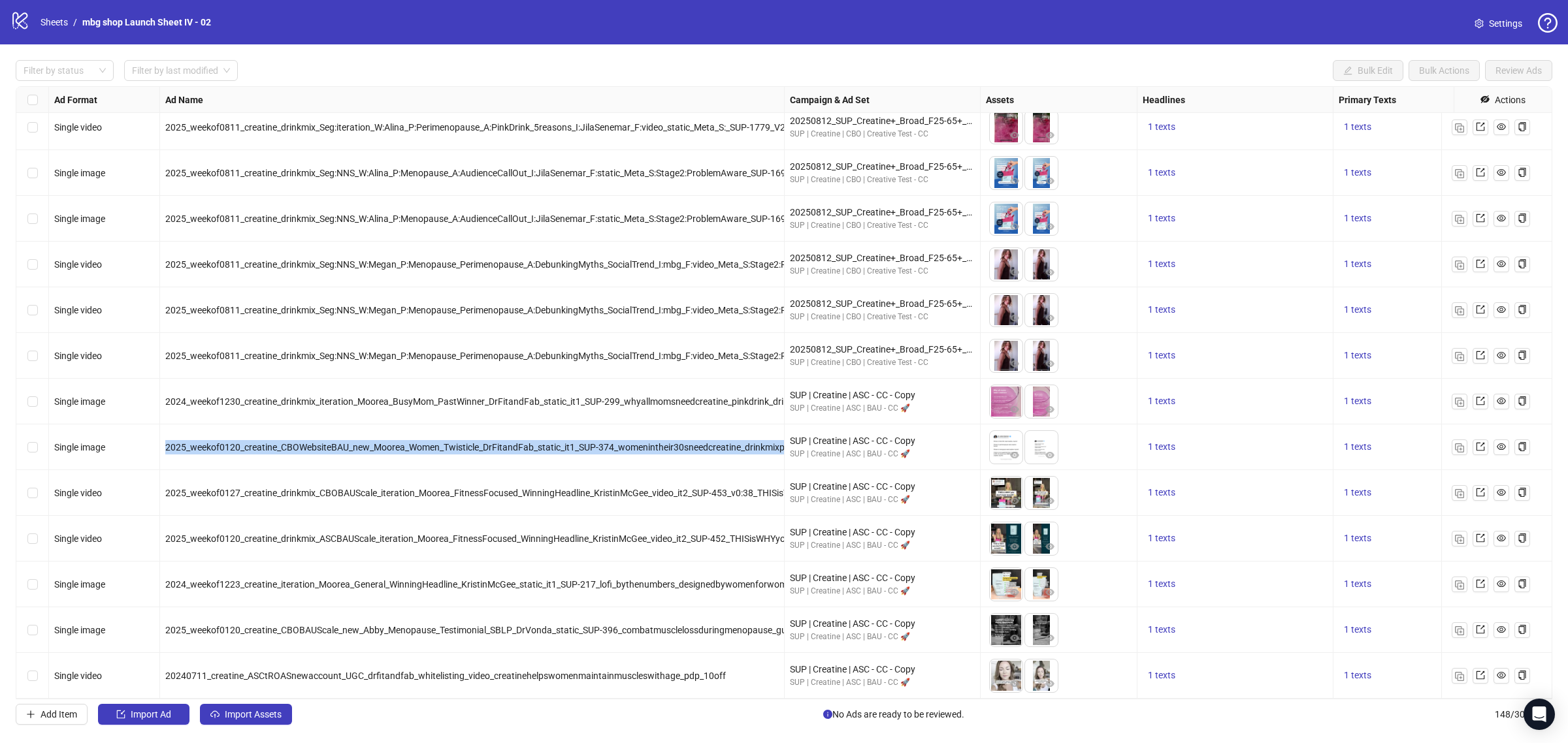
click at [588, 442] on span "2025_weekof0120_creatine_CBOWebsiteBAU_new_Moorea_Women_Twisticle_DrFitandFab_s…" at bounding box center [531, 448] width 731 height 10
copy span "2025_weekof0120_creatine_CBOWebsiteBAU_new_Moorea_Women_Twisticle_DrFitandFab_s…"
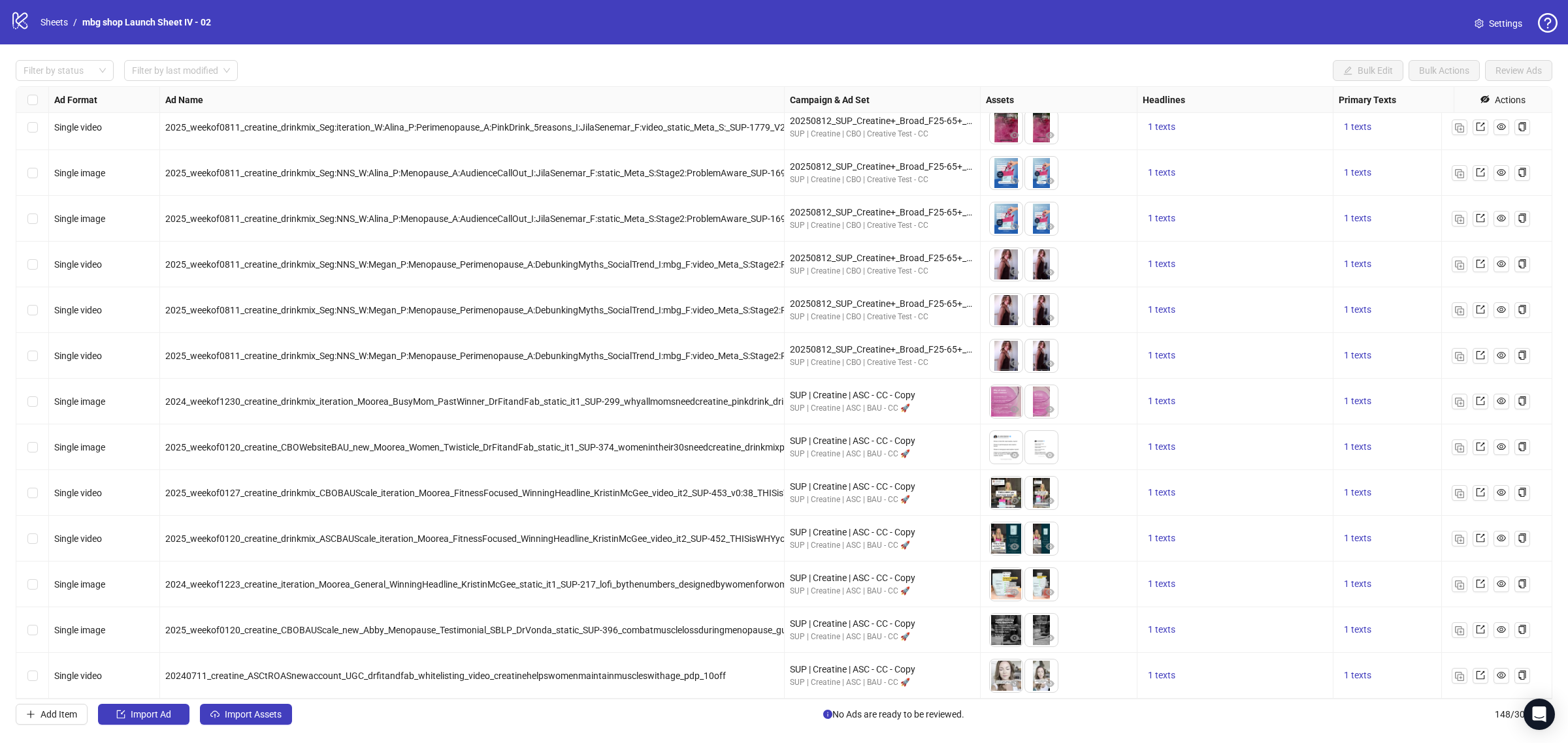
click at [564, 488] on span "2025_weekof0127_creatine_drinkmix_CBOBAUScale_iteration_Moorea_FitnessFocused_W…" at bounding box center [561, 493] width 793 height 10
copy span "2025_weekof0127_creatine_drinkmix_CBOBAUScale_iteration_Moorea_FitnessFocused_W…"
click at [625, 533] on span "2025_weekof0120_creatine_drinkmix_ASCBAUScale_iteration_Moorea_FitnessFocused_W…" at bounding box center [533, 538] width 737 height 10
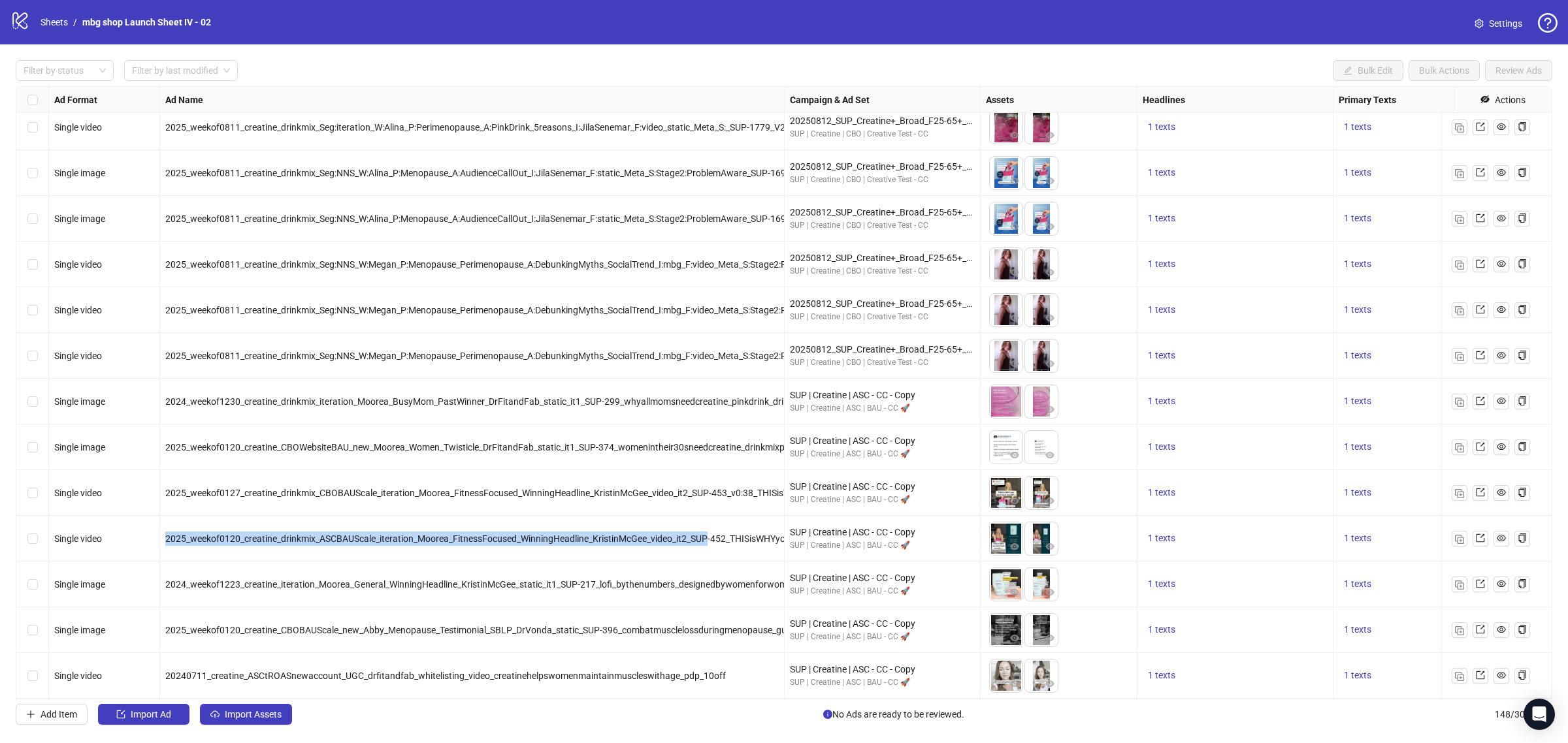
click at [625, 533] on span "2025_weekof0120_creatine_drinkmix_ASCBAUScale_iteration_Moorea_FitnessFocused_W…" at bounding box center [533, 538] width 737 height 10
copy span "2025_weekof0120_creatine_drinkmix_ASCBAUScale_iteration_Moorea_FitnessFocused_W…"
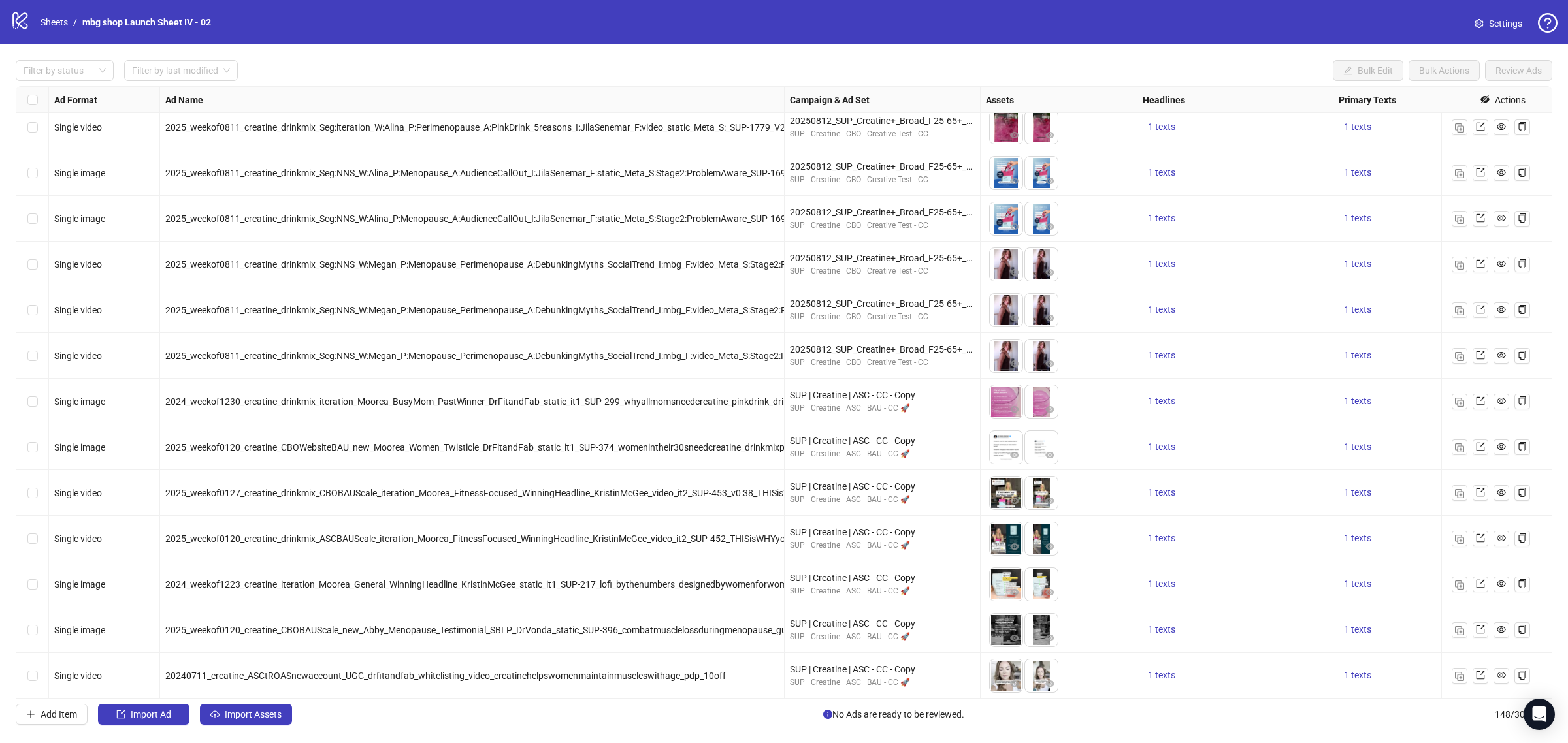
click at [496, 579] on span "2024_weekof1223_creatine_iteration_Moorea_General_WinningHeadline_KristinMcGee_…" at bounding box center [518, 584] width 705 height 10
click at [497, 579] on span "2024_weekof1223_creatine_iteration_Moorea_General_WinningHeadline_KristinMcGee_…" at bounding box center [518, 584] width 705 height 10
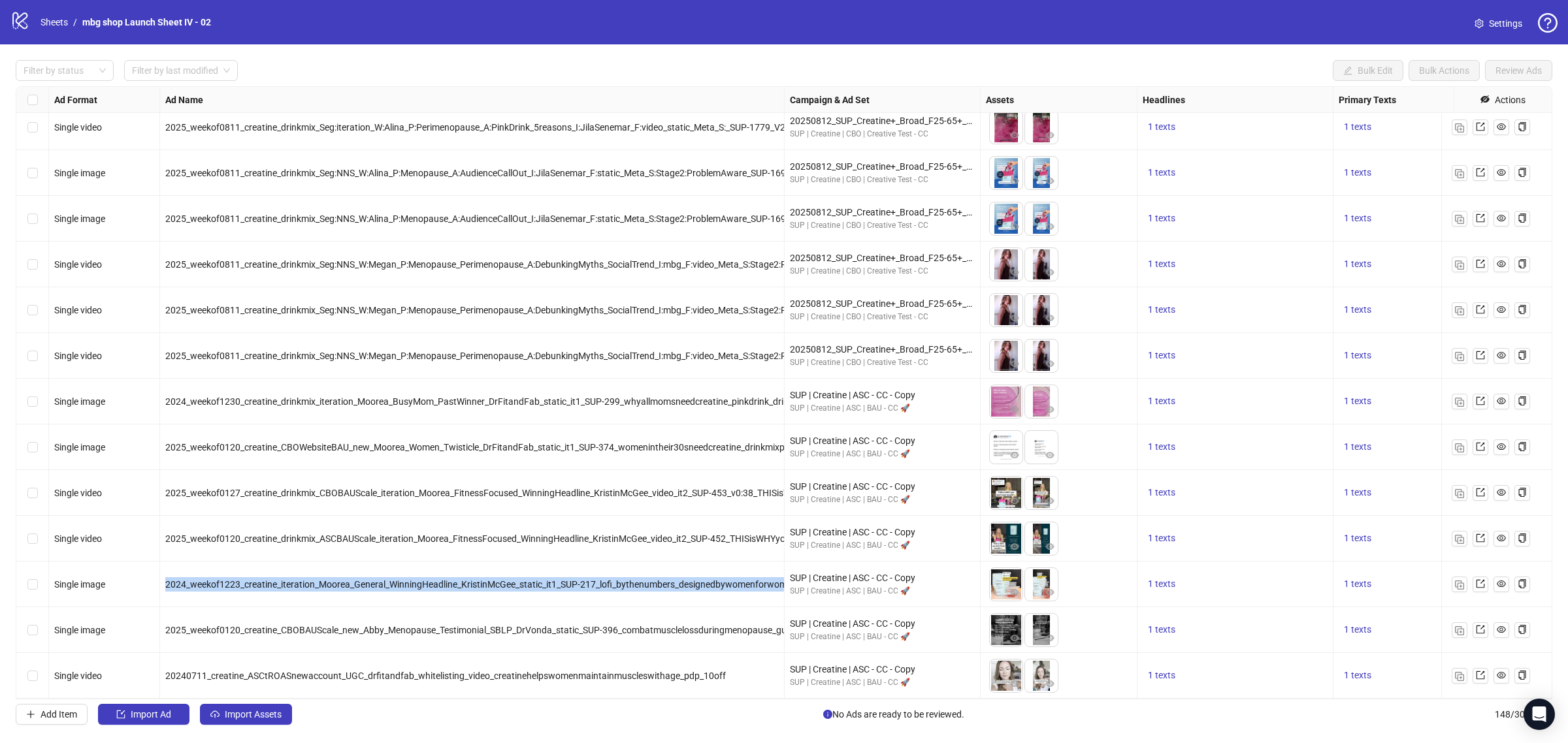
click at [497, 579] on span "2024_weekof1223_creatine_iteration_Moorea_General_WinningHeadline_KristinMcGee_…" at bounding box center [518, 584] width 705 height 10
copy span "2024_weekof1223_creatine_iteration_Moorea_General_WinningHeadline_KristinMcGee_…"
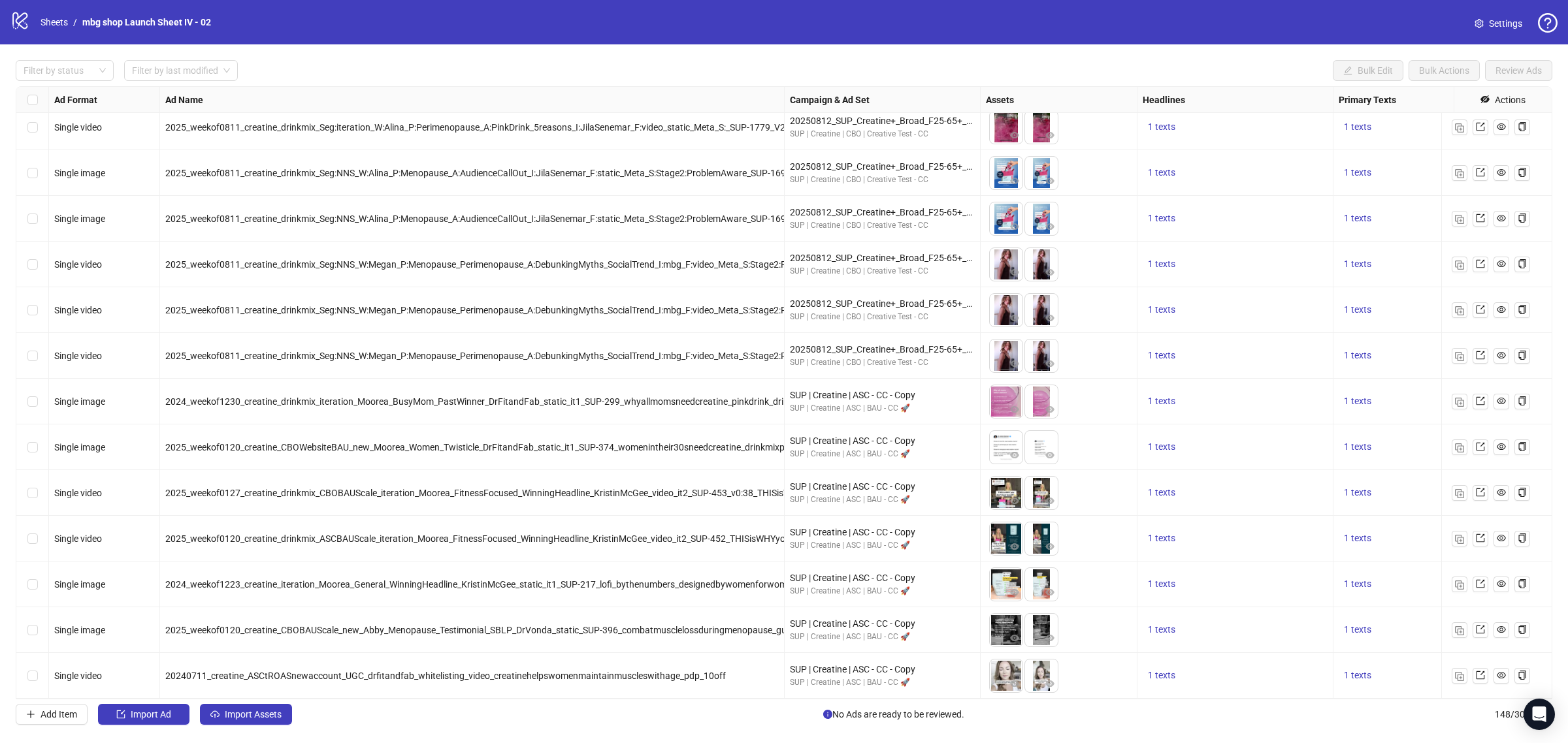
click at [562, 625] on span "2025_weekof0120_creatine_CBOBAUScale_new_Abby_Menopause_Testimonial_SBLP_DrVond…" at bounding box center [505, 630] width 680 height 10
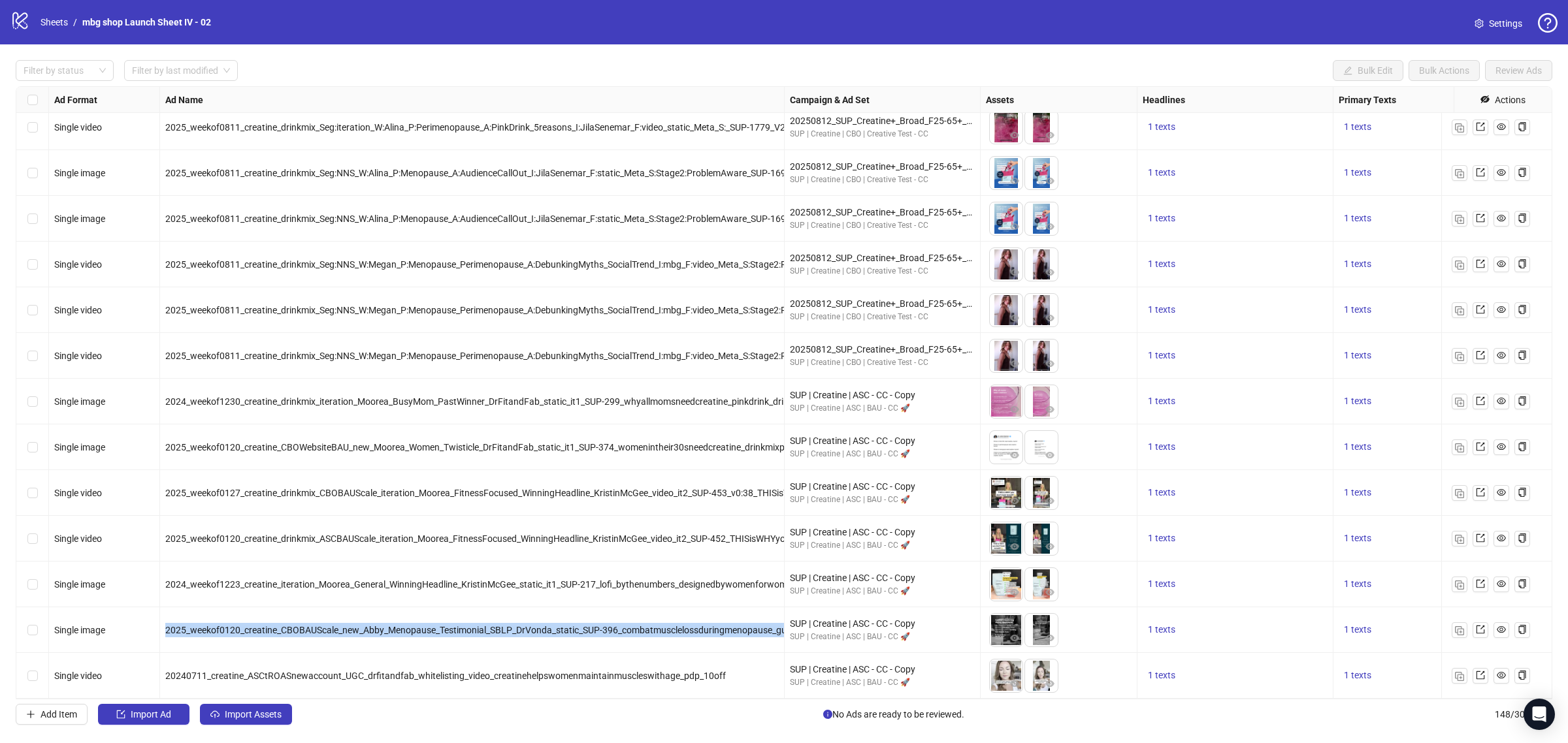
click at [562, 625] on span "2025_weekof0120_creatine_CBOBAUScale_new_Abby_Menopause_Testimonial_SBLP_DrVond…" at bounding box center [505, 630] width 680 height 10
copy span "2025_weekof0120_creatine_CBOBAUScale_new_Abby_Menopause_Testimonial_SBLP_DrVond…"
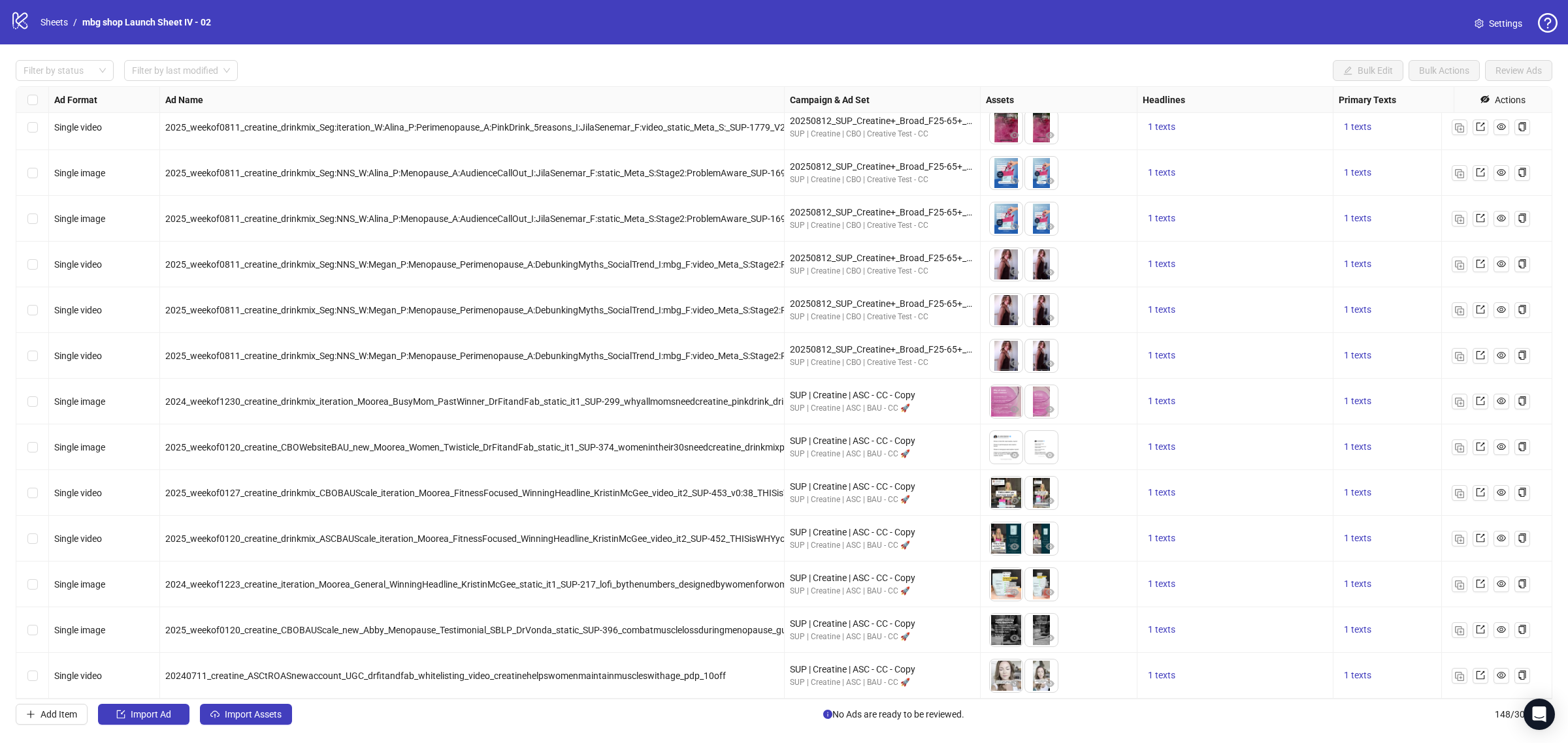
click at [556, 670] on span "20240711_creatine_ASCtROASnewaccount_UGC_drfitandfab_whitelisting_video_creatin…" at bounding box center [445, 676] width 560 height 10
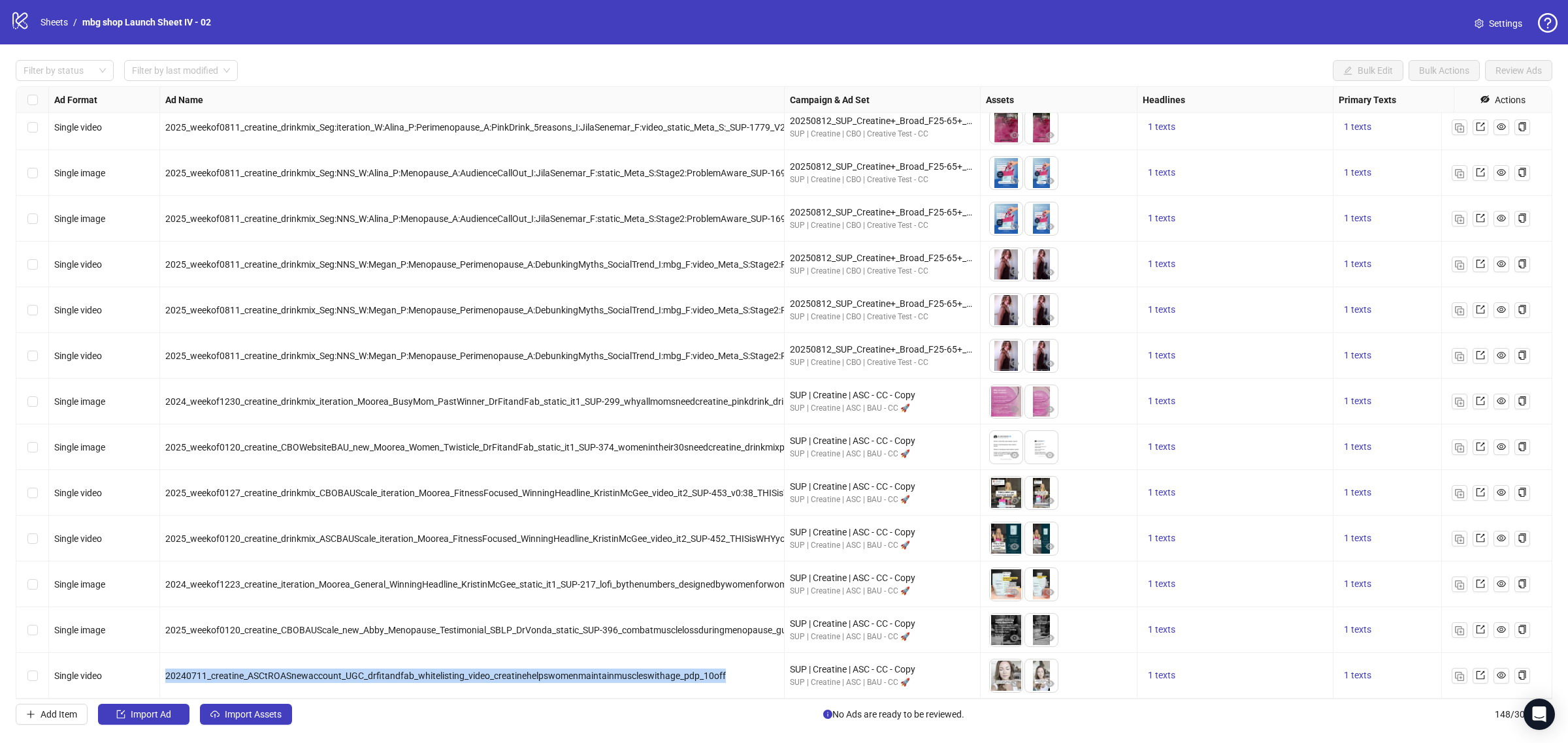
click at [556, 670] on span "20240711_creatine_ASCtROASnewaccount_UGC_drfitandfab_whitelisting_video_creatin…" at bounding box center [445, 676] width 560 height 10
copy span "20240711_creatine_ASCtROASnewaccount_UGC_drfitandfab_whitelisting_video_creatin…"
click at [99, 69] on div "Filter by status" at bounding box center [64, 71] width 98 height 21
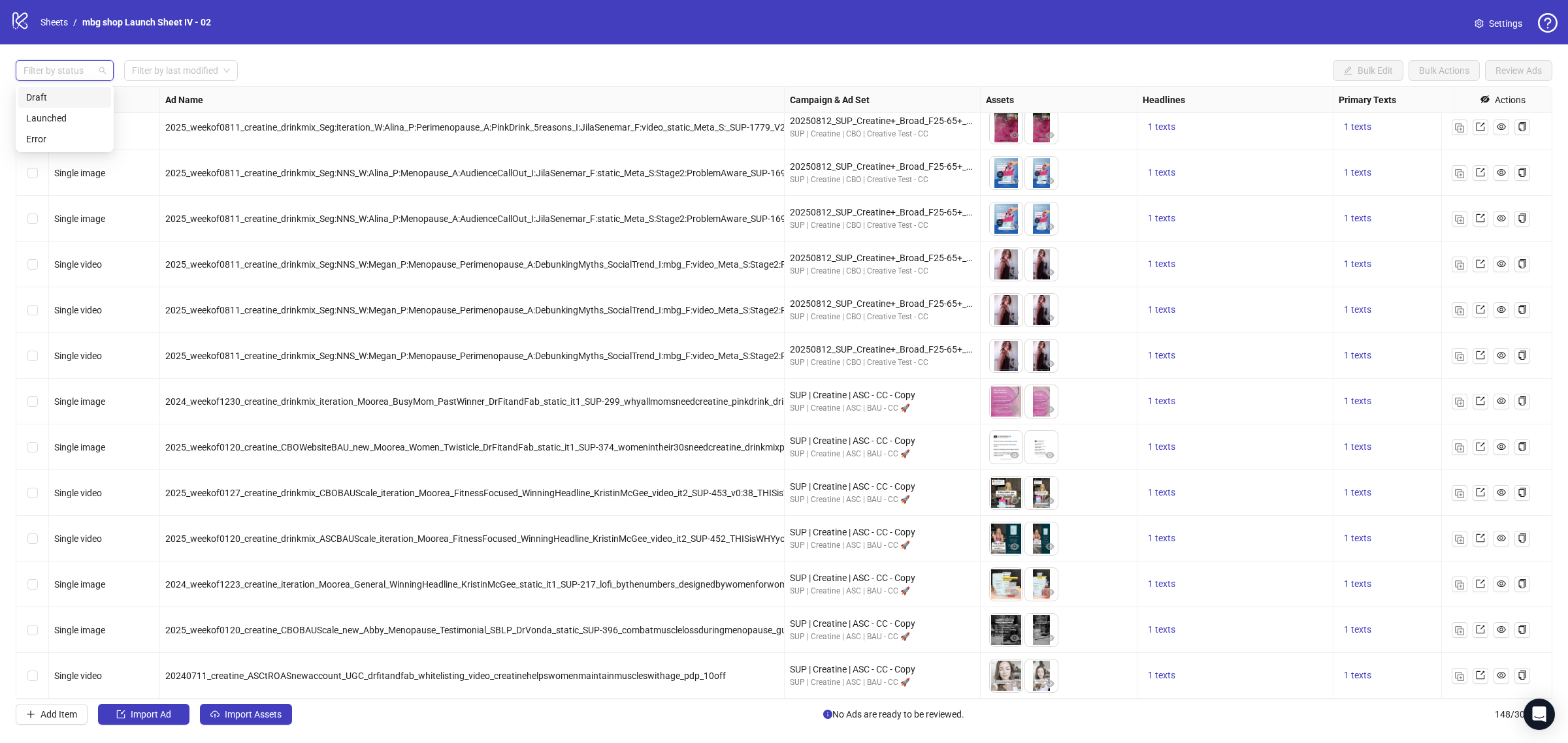
click at [89, 96] on div "Draft" at bounding box center [64, 97] width 77 height 15
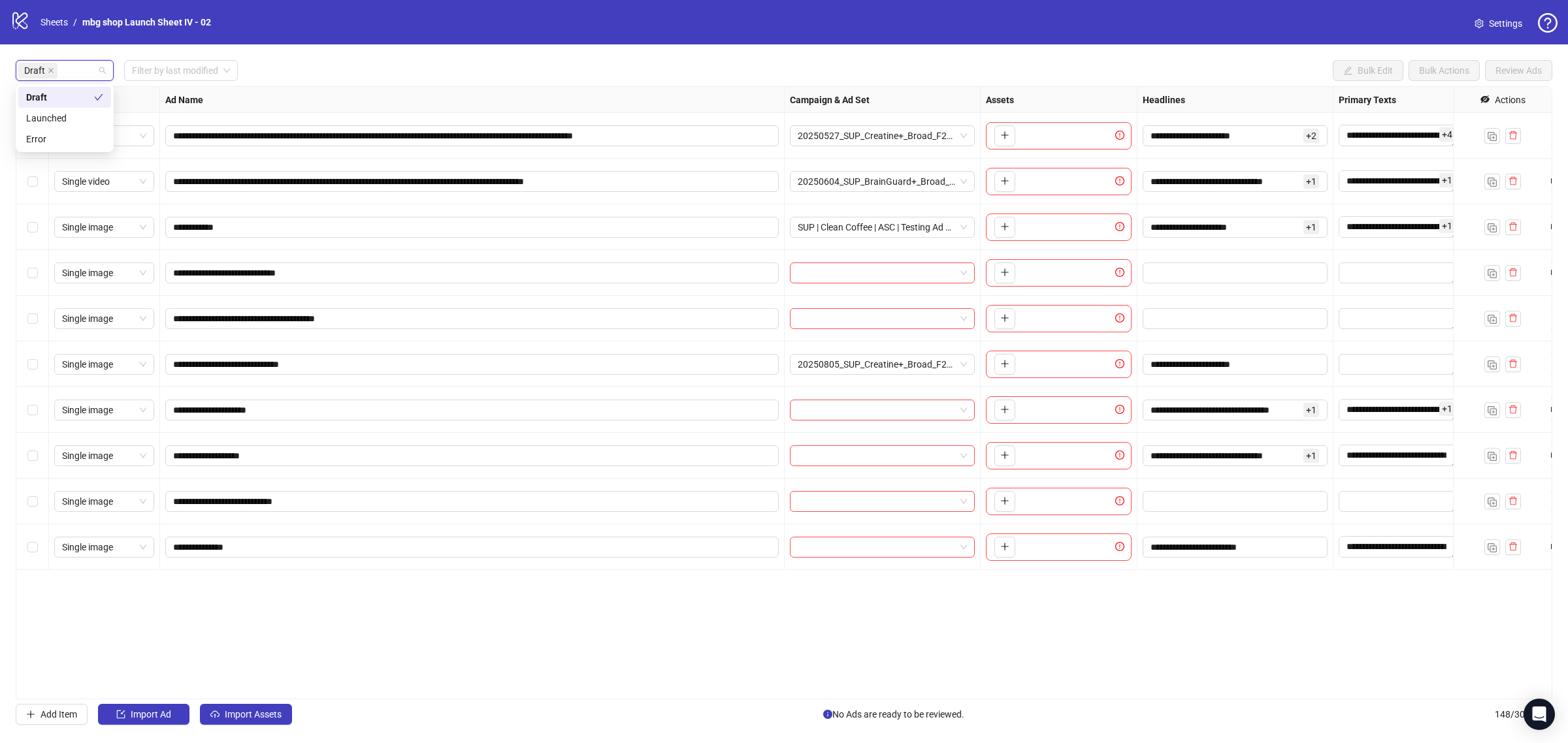
scroll to position [0, 0]
click at [458, 635] on div "**********" at bounding box center [784, 393] width 1537 height 613
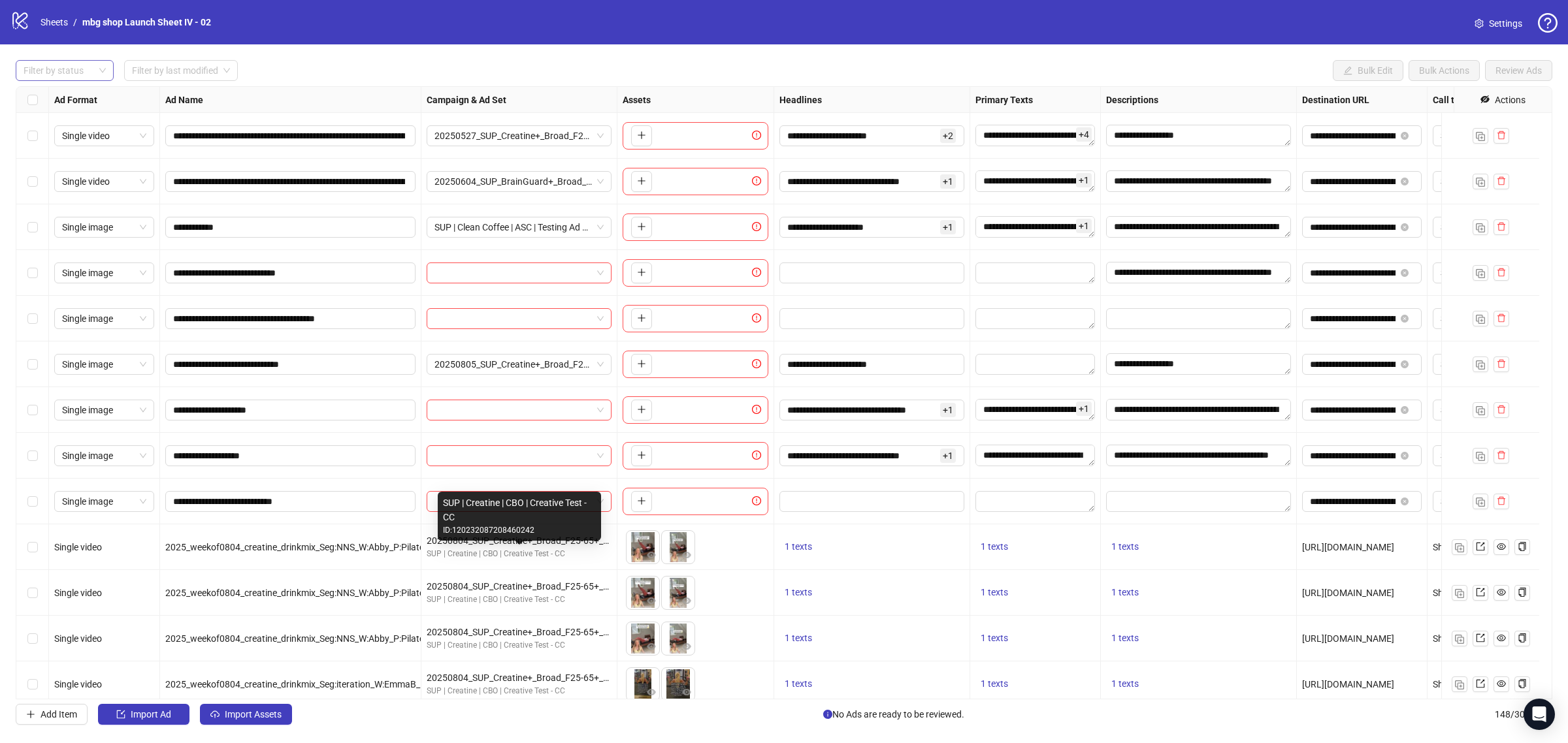
click at [103, 95] on div "**********" at bounding box center [784, 393] width 1537 height 613
click at [101, 79] on div "Filter by status" at bounding box center [64, 71] width 98 height 21
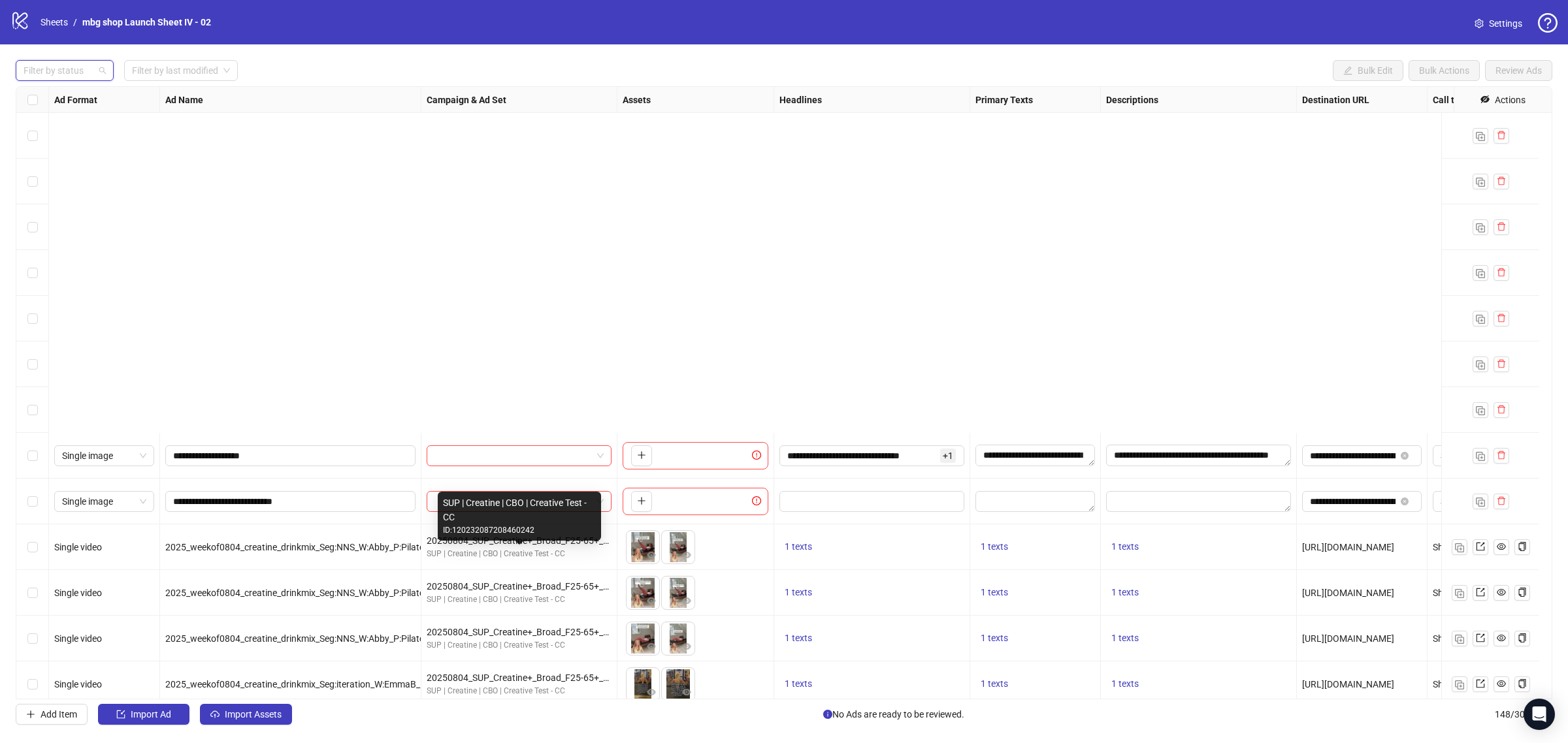
scroll to position [408, 0]
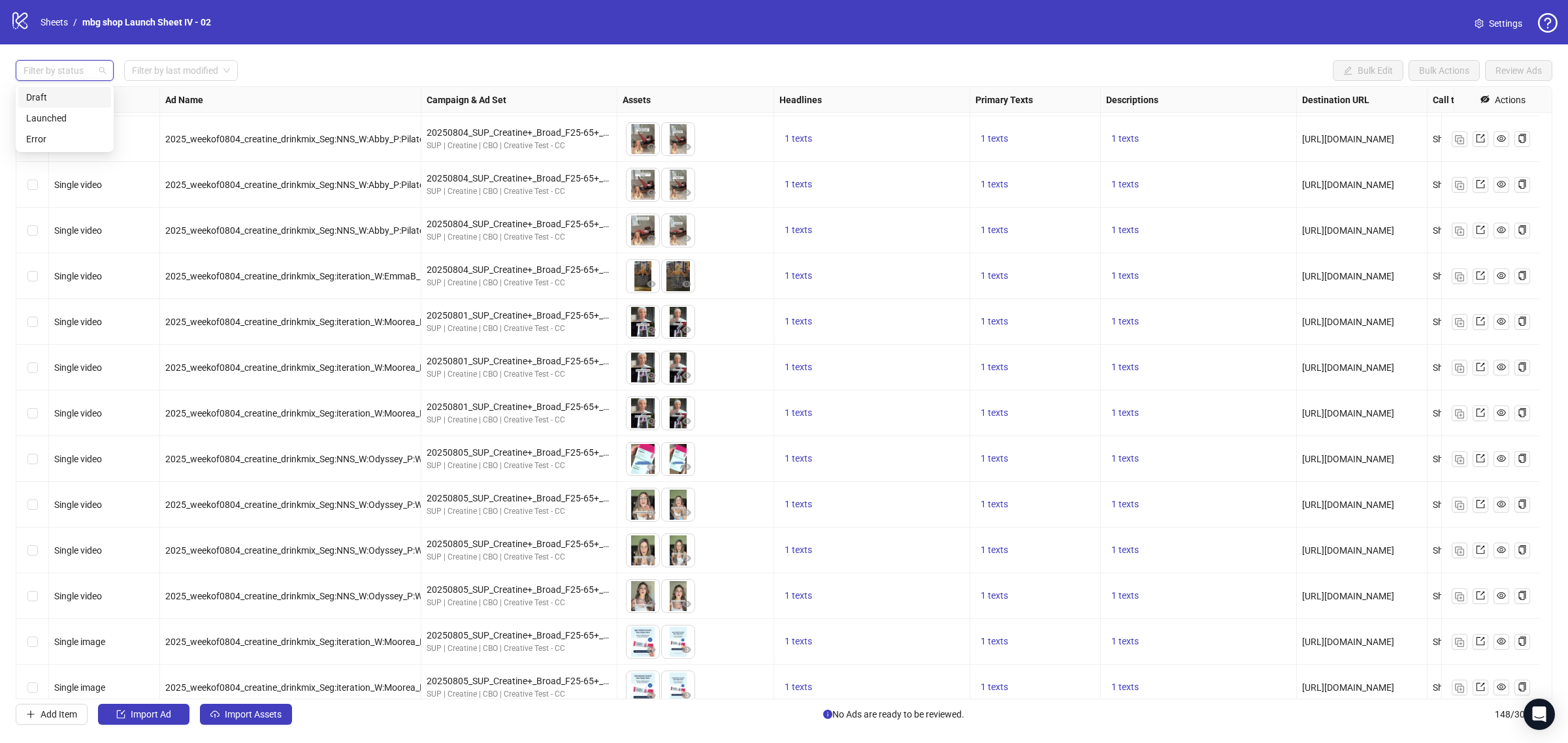
click at [73, 92] on div "Draft" at bounding box center [64, 97] width 77 height 15
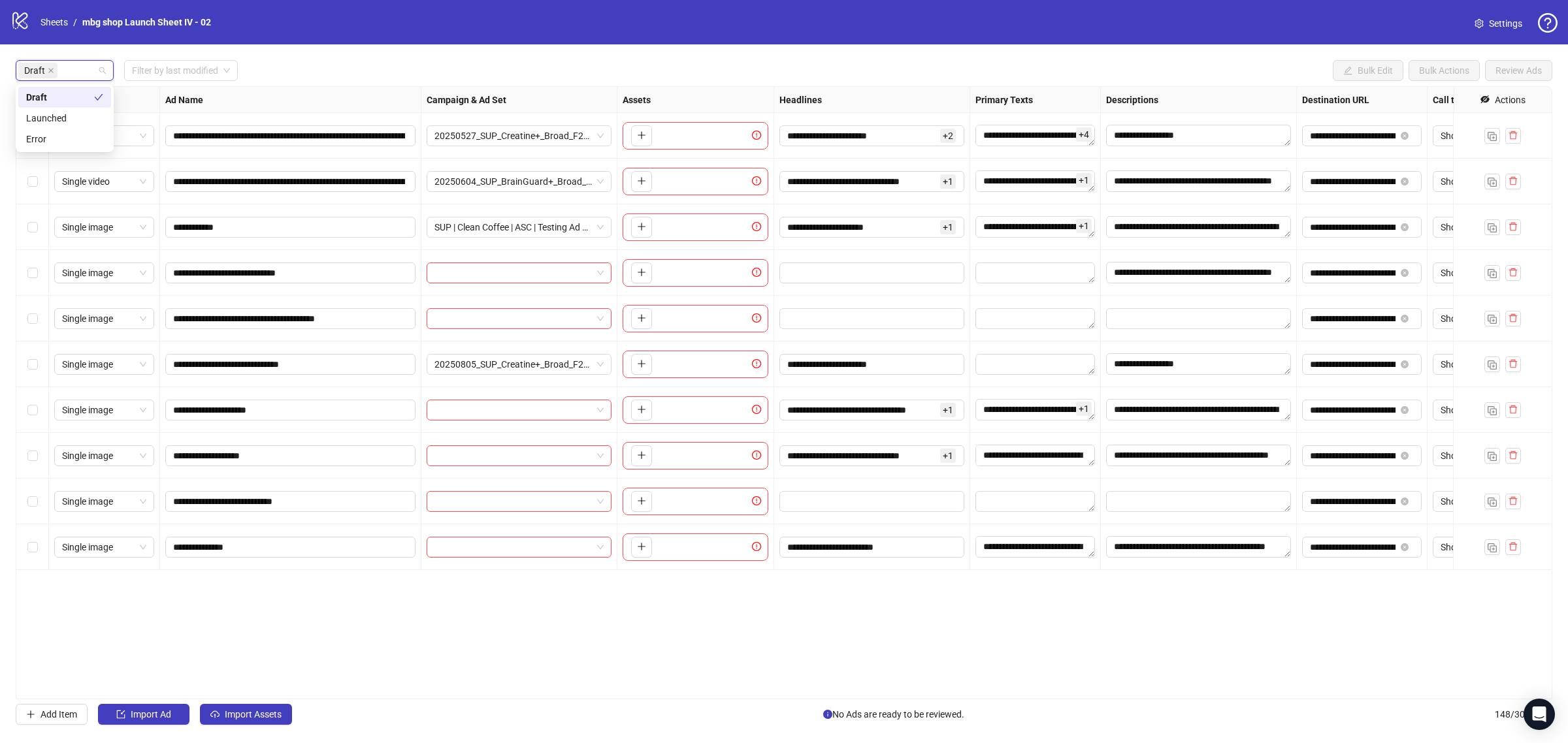
scroll to position [0, 0]
click at [256, 709] on button "Import Assets" at bounding box center [245, 714] width 92 height 21
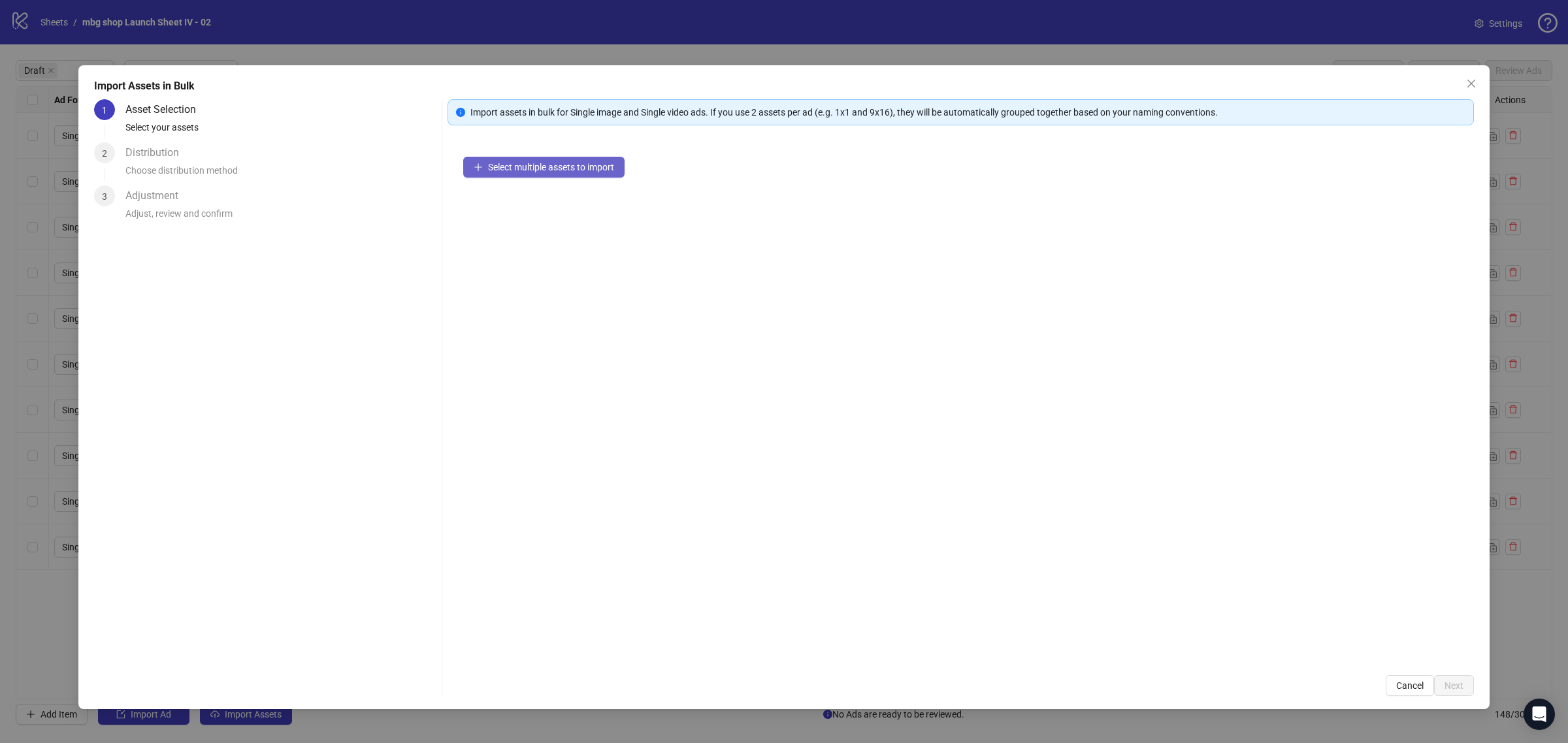
click at [546, 170] on span "Select multiple assets to import" at bounding box center [551, 167] width 126 height 10
click at [1432, 683] on button "Cancel" at bounding box center [1410, 686] width 48 height 21
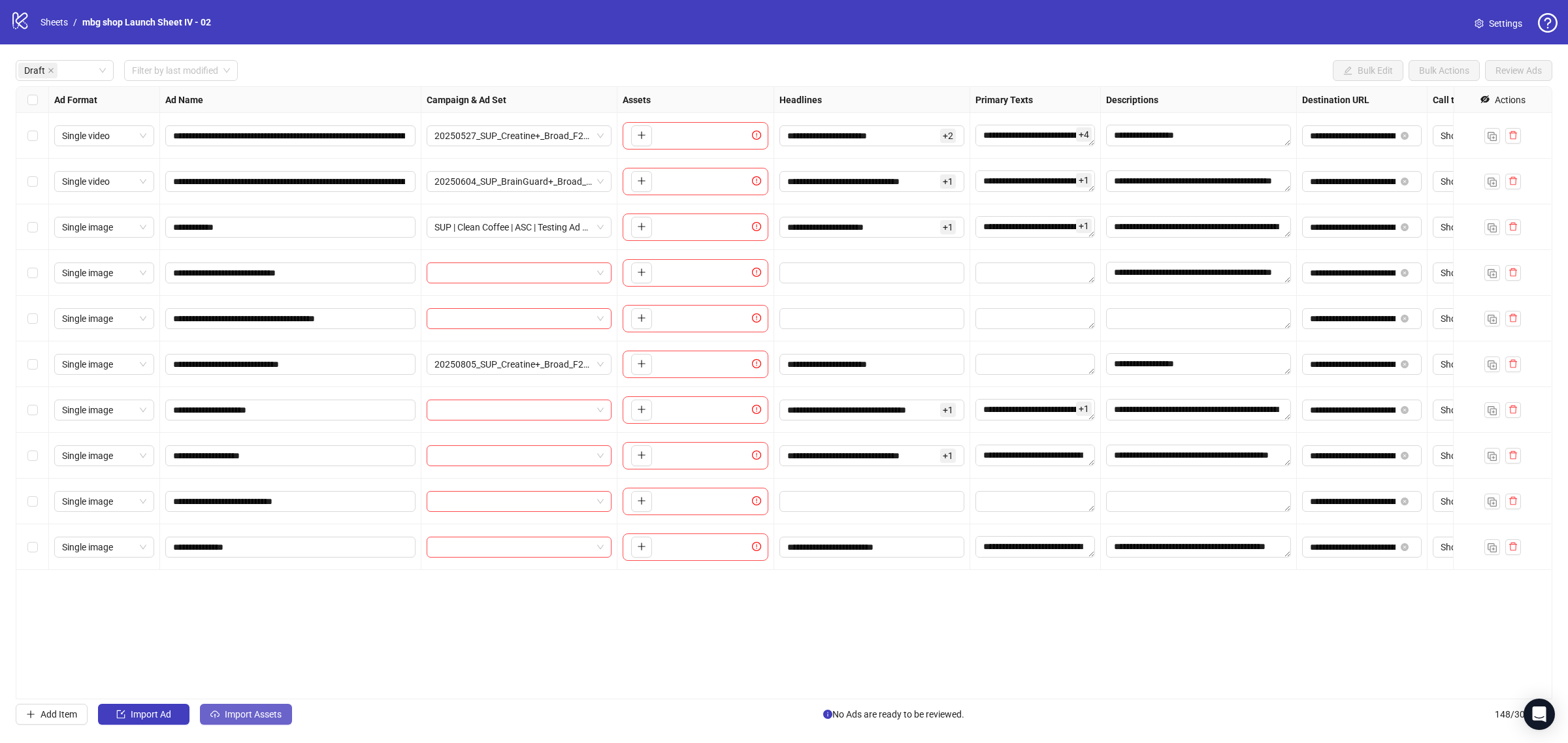
click at [220, 715] on icon "cloud-upload" at bounding box center [214, 713] width 10 height 6
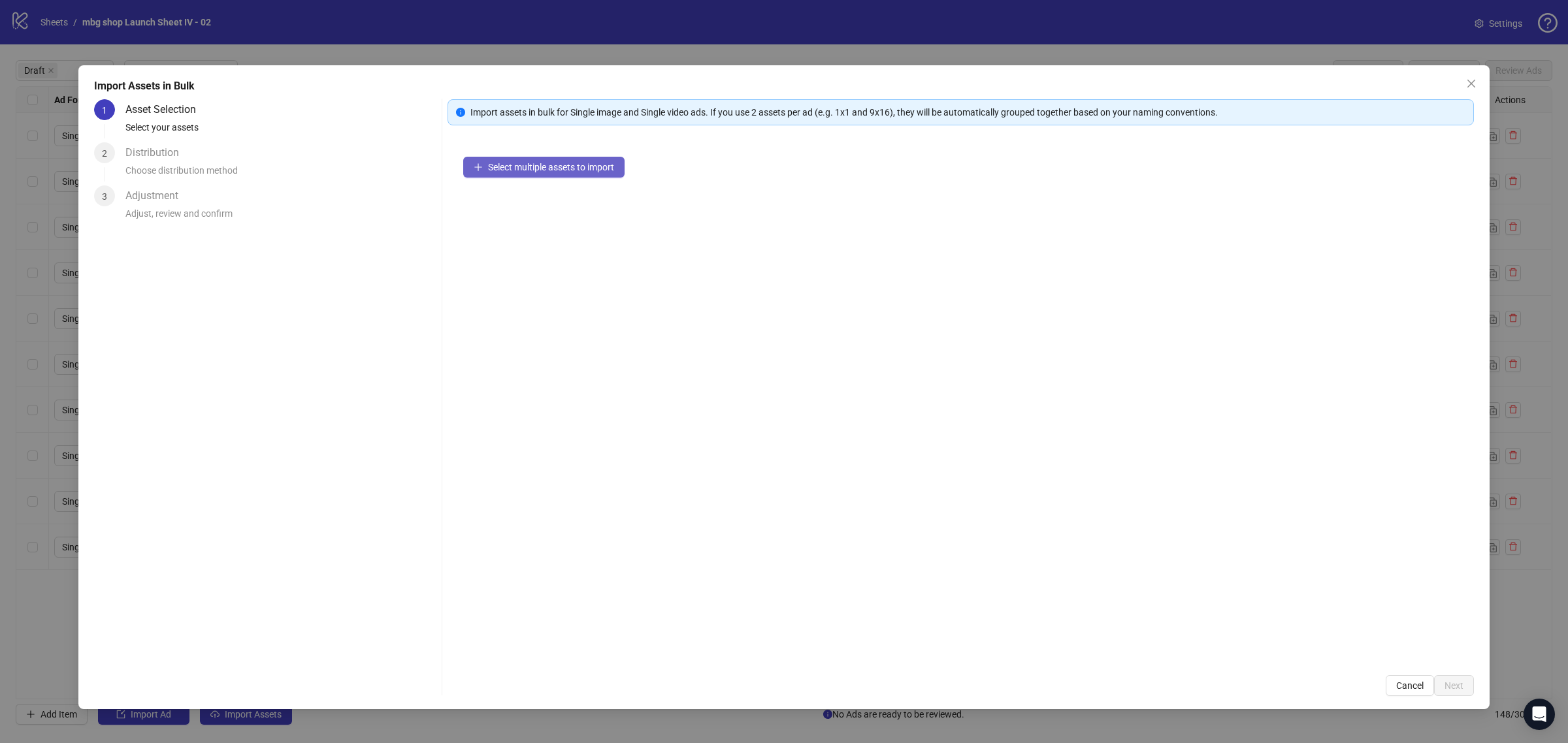
click at [533, 174] on button "Select multiple assets to import" at bounding box center [544, 167] width 162 height 21
click at [1456, 690] on span "Next" at bounding box center [1454, 686] width 19 height 10
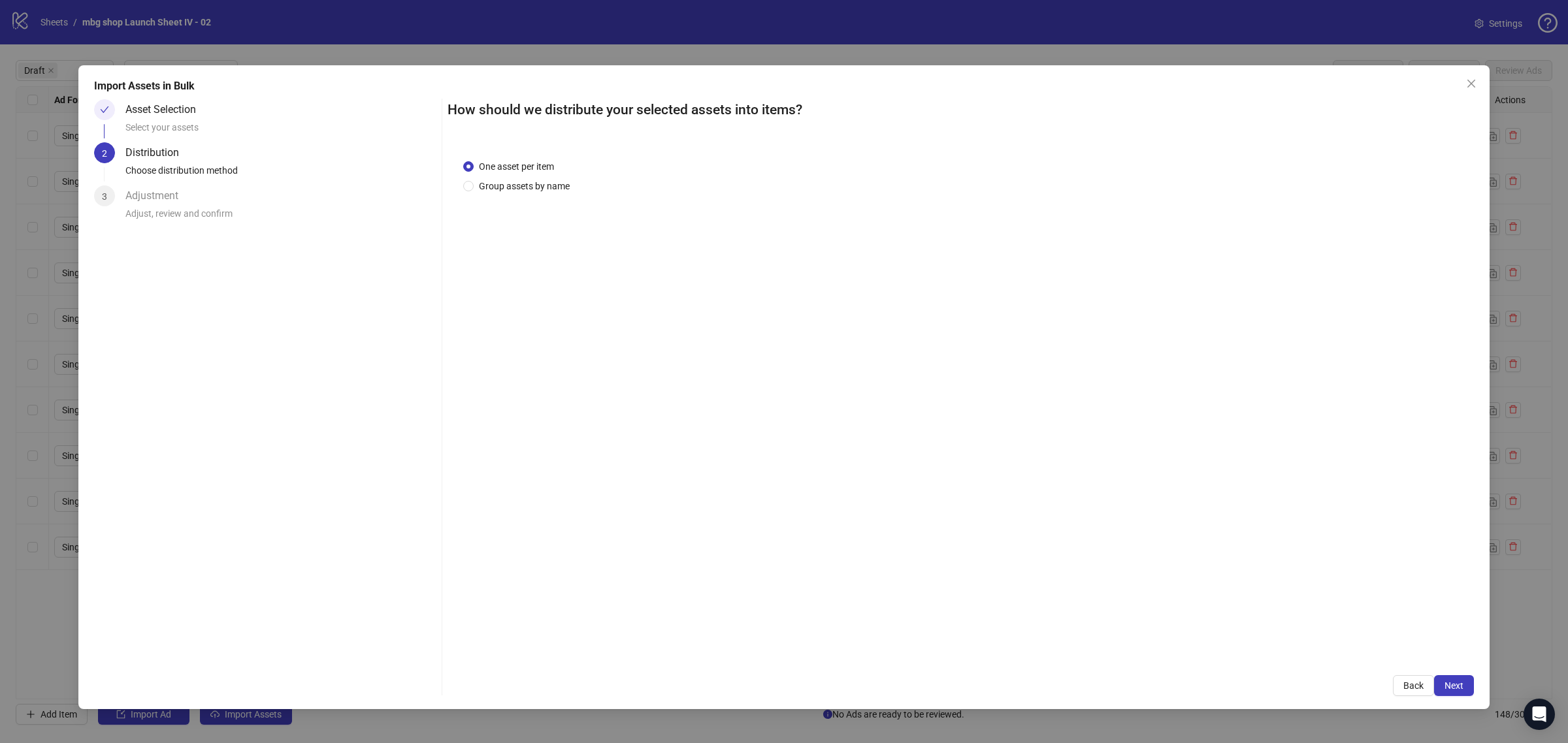
click at [556, 190] on span "Group assets by name" at bounding box center [524, 186] width 101 height 15
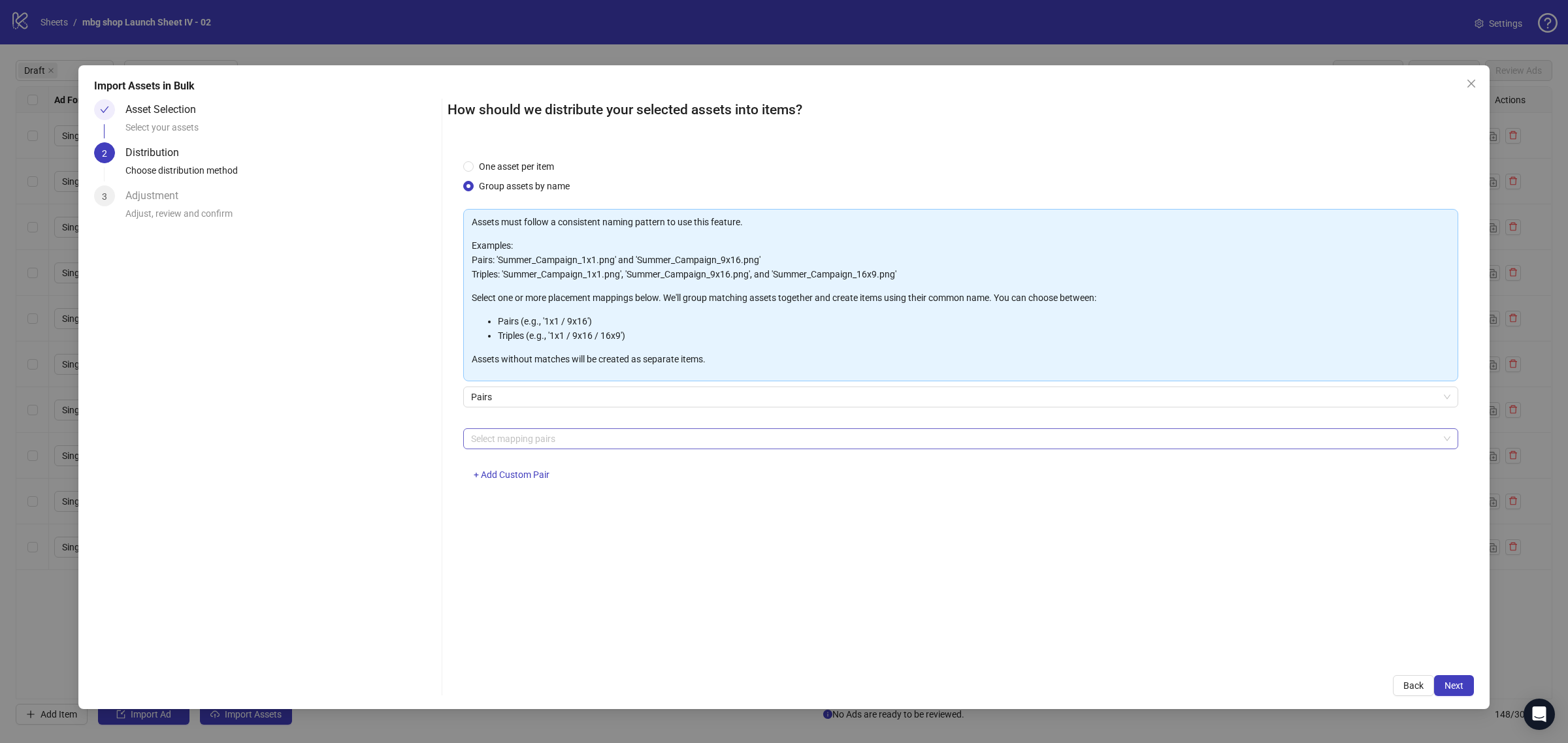
click at [706, 440] on div at bounding box center [953, 438] width 976 height 18
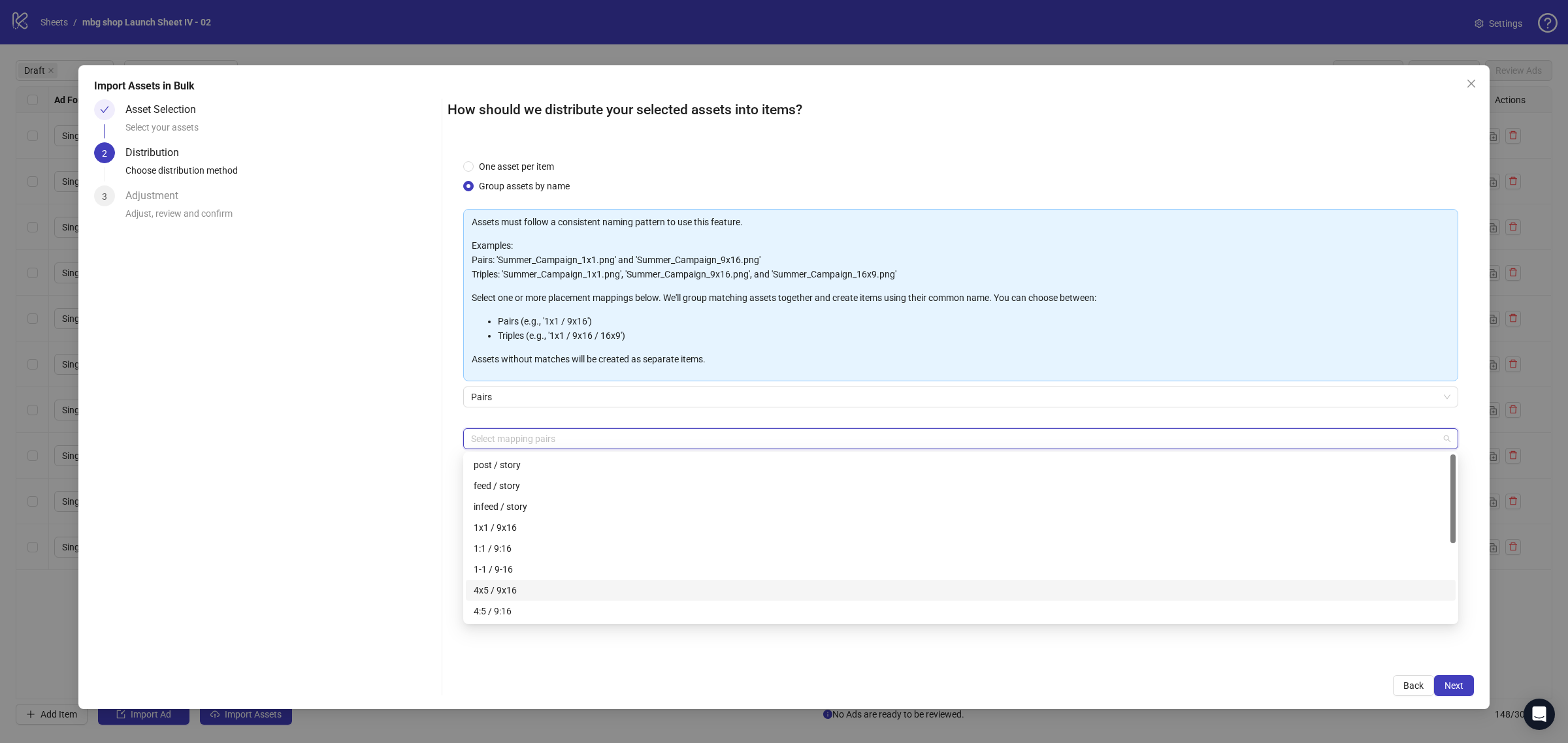
click at [749, 589] on div "4x5 / 9x16" at bounding box center [960, 590] width 974 height 15
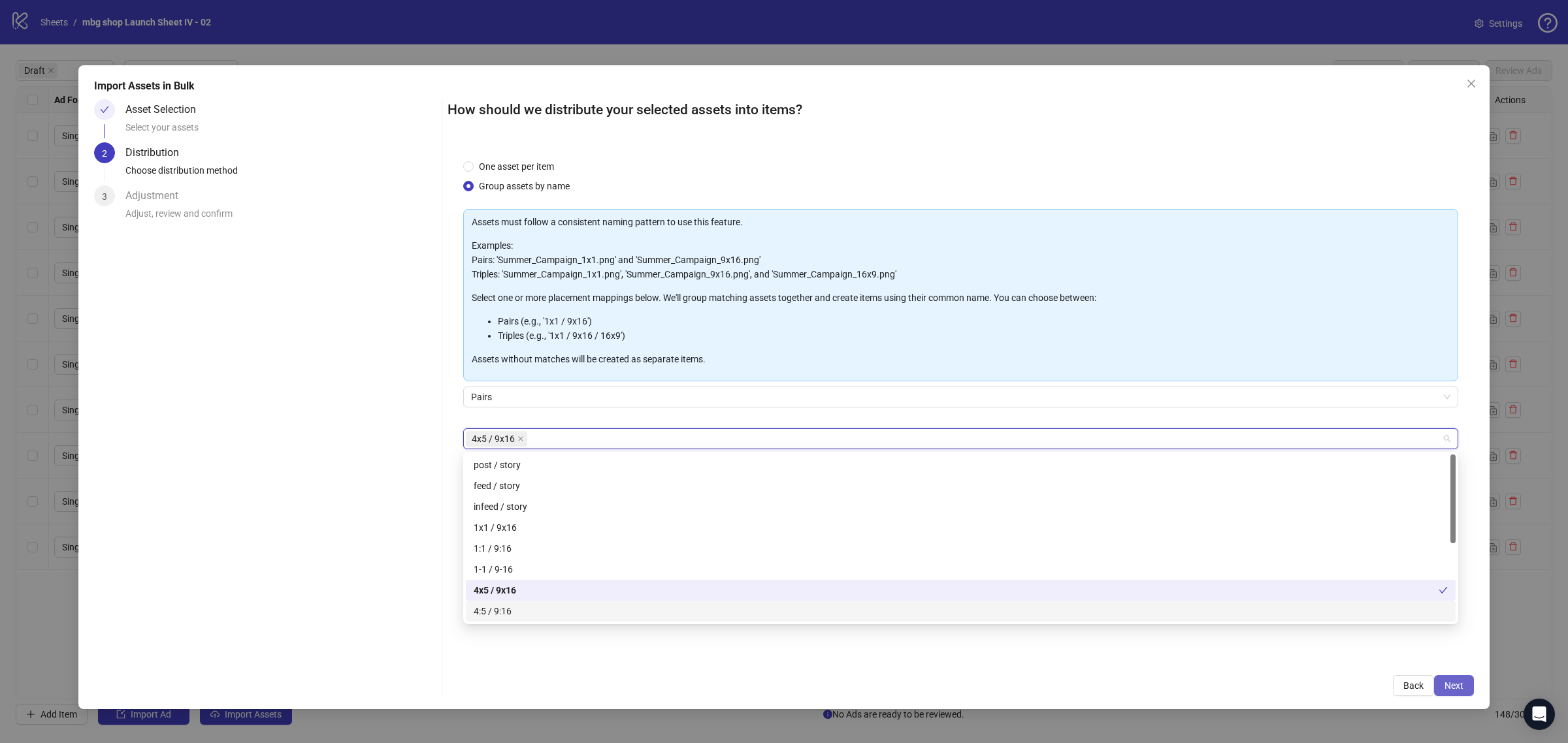
click at [1438, 688] on button "Next" at bounding box center [1454, 686] width 40 height 21
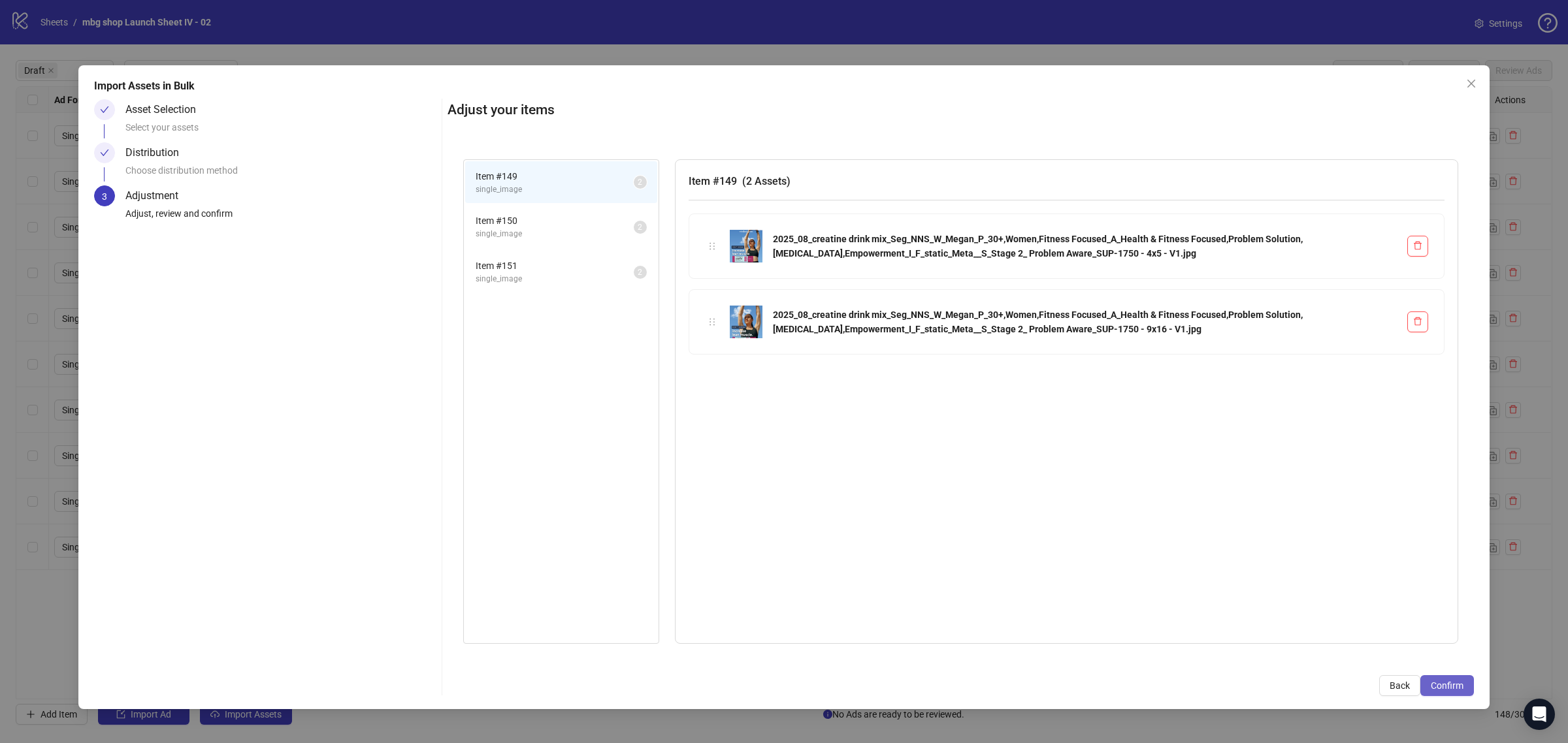
click at [1450, 686] on span "Confirm" at bounding box center [1447, 686] width 33 height 10
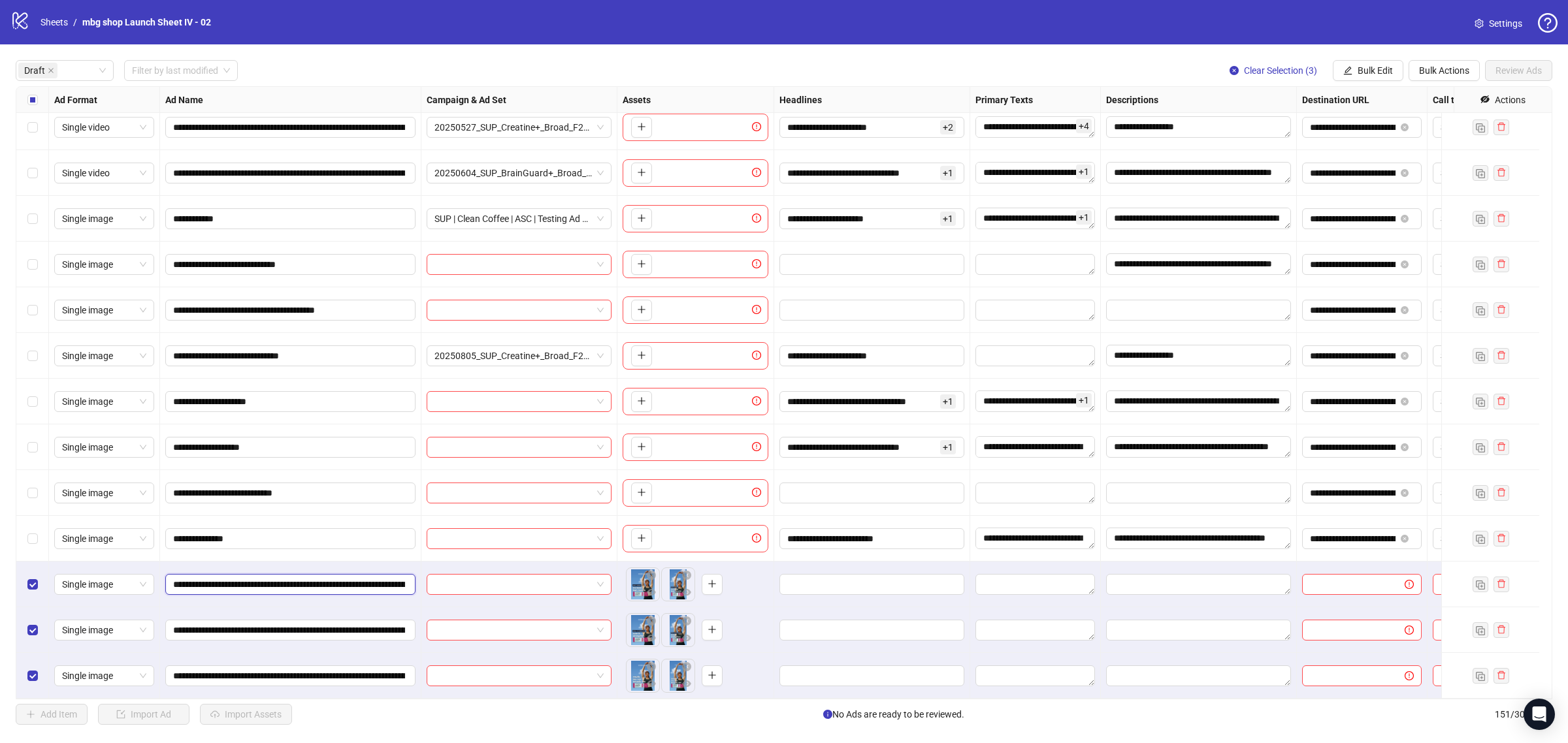
click at [376, 577] on input "**********" at bounding box center [289, 584] width 232 height 15
paste input "text"
type input "**********"
click at [363, 623] on input "**********" at bounding box center [289, 630] width 232 height 15
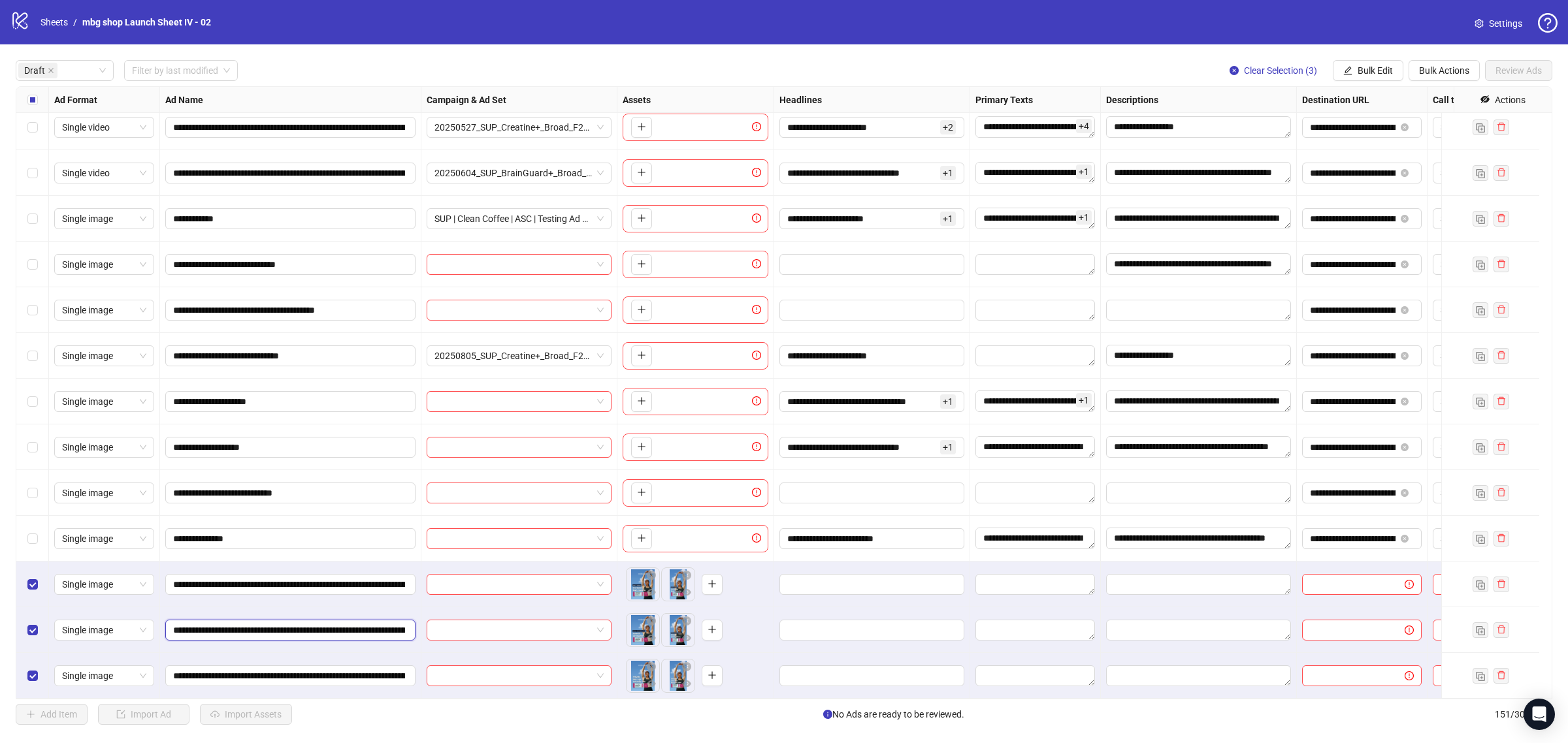
paste input "text"
type input "**********"
click at [379, 669] on input "**********" at bounding box center [289, 676] width 232 height 15
paste input "text"
type input "**********"
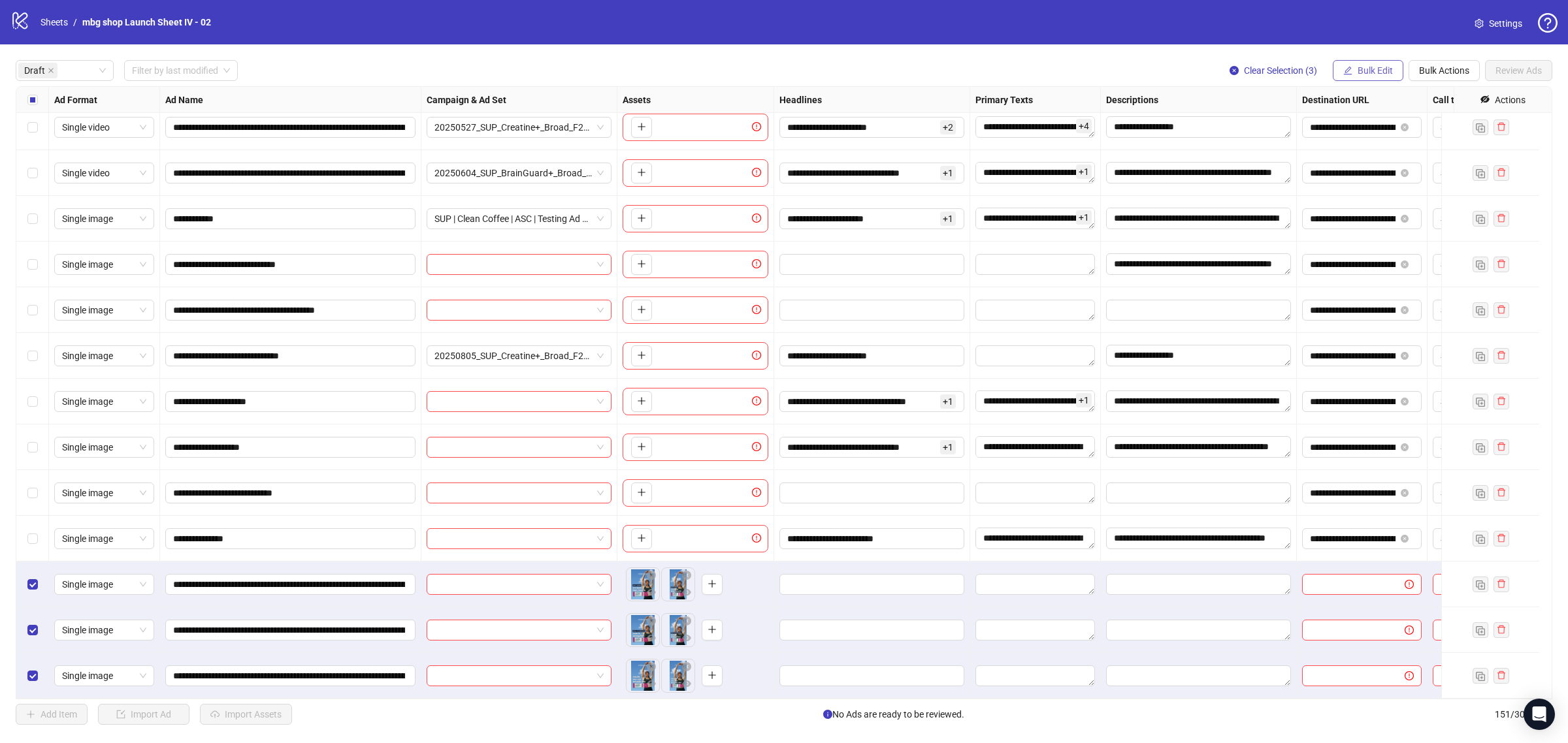
click at [1380, 67] on span "Bulk Edit" at bounding box center [1375, 71] width 35 height 10
click at [1399, 183] on span "Primary Texts" at bounding box center [1380, 181] width 78 height 15
click at [1259, 130] on textarea at bounding box center [1330, 134] width 196 height 35
paste textarea "**********"
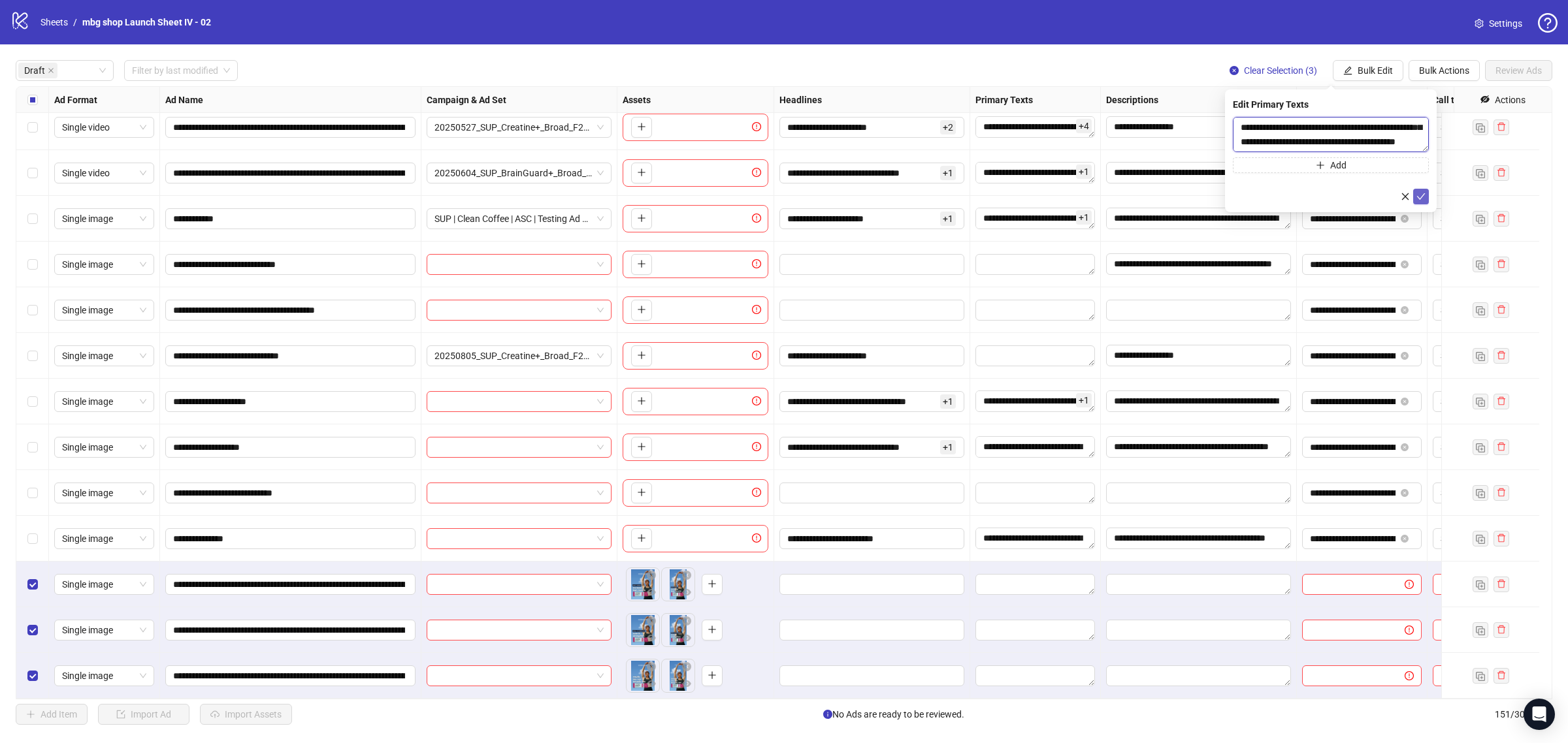
type textarea "**********"
click at [1415, 196] on button "submit" at bounding box center [1421, 196] width 16 height 16
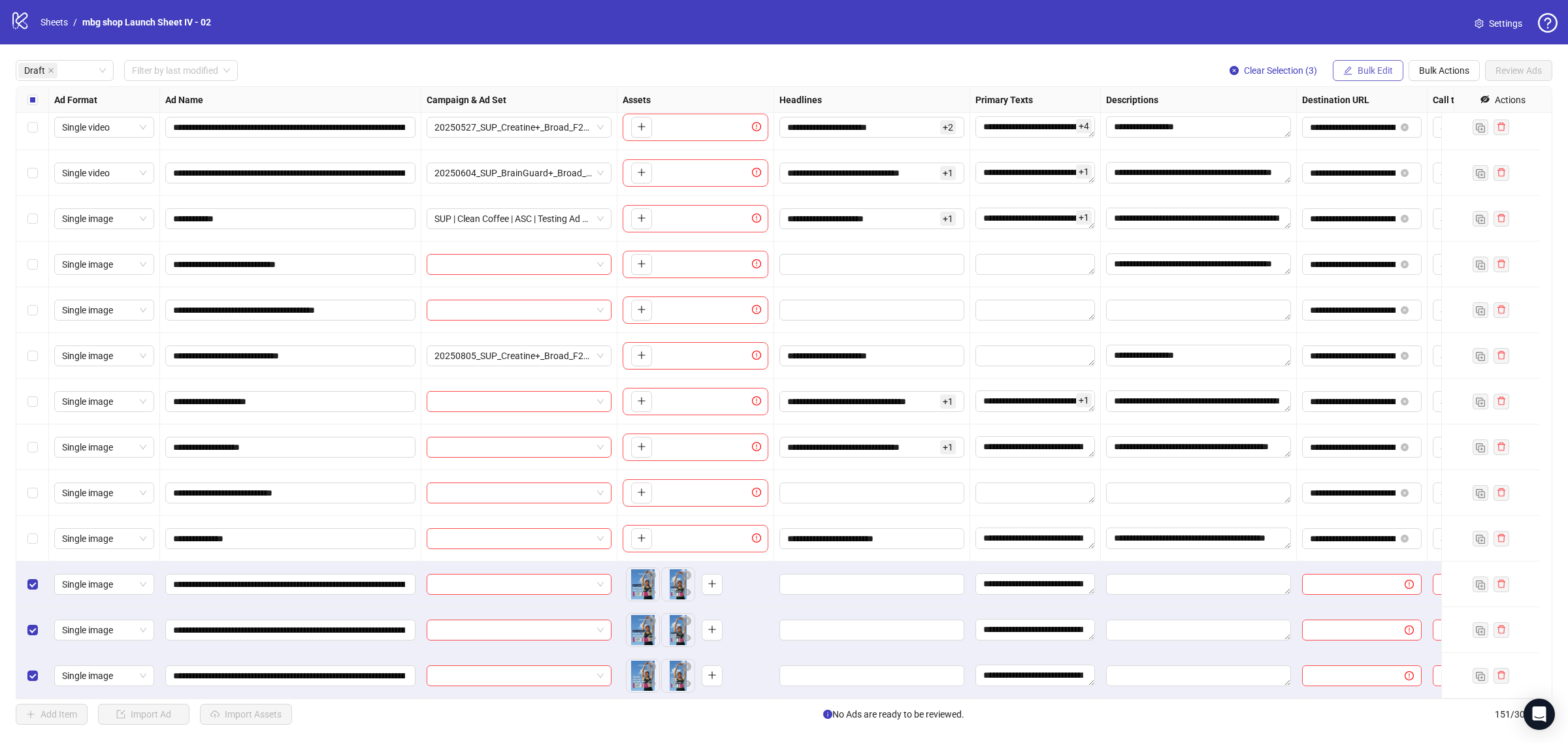
click at [1382, 66] on span "Bulk Edit" at bounding box center [1375, 71] width 35 height 10
click at [1383, 160] on span "Headlines" at bounding box center [1380, 160] width 78 height 15
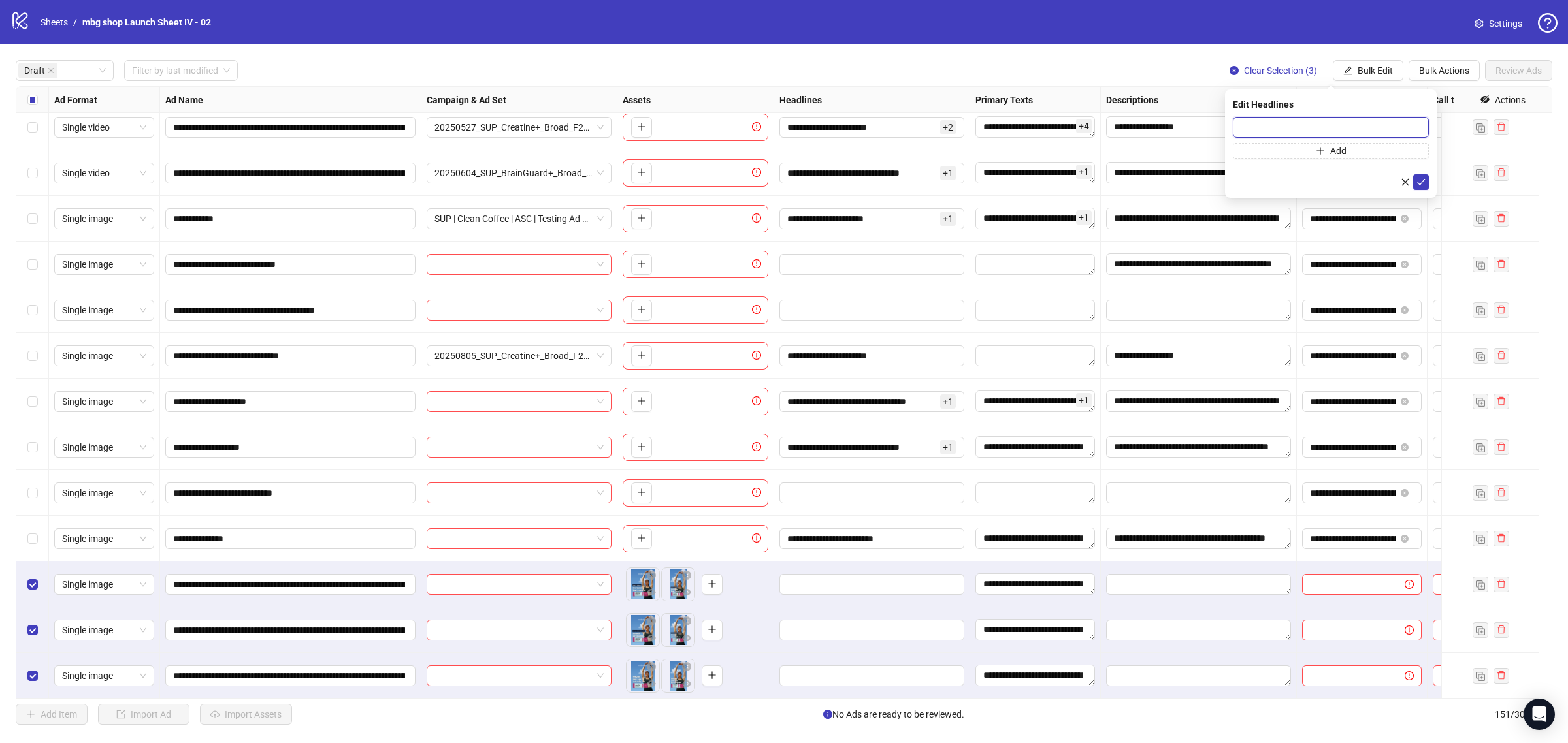
click at [1322, 127] on input "text" at bounding box center [1330, 127] width 196 height 21
paste input "**********"
type input "**********"
click at [1425, 181] on icon "check" at bounding box center [1421, 182] width 10 height 10
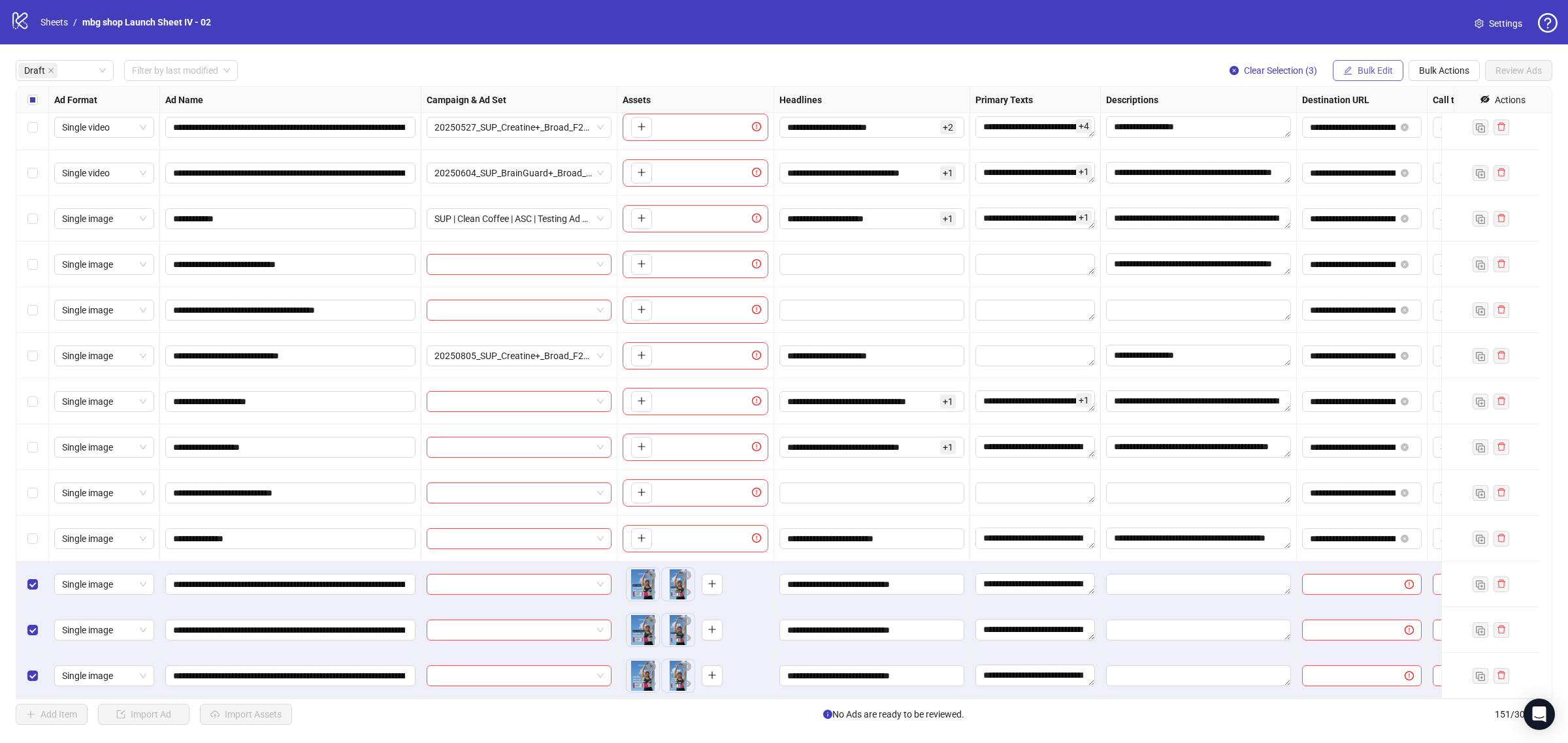
click at [1355, 66] on button "Bulk Edit" at bounding box center [1368, 71] width 71 height 21
click at [1353, 62] on button "Bulk Edit" at bounding box center [1368, 71] width 71 height 21
click at [1251, 64] on button "Clear Selection (3)" at bounding box center [1272, 71] width 108 height 21
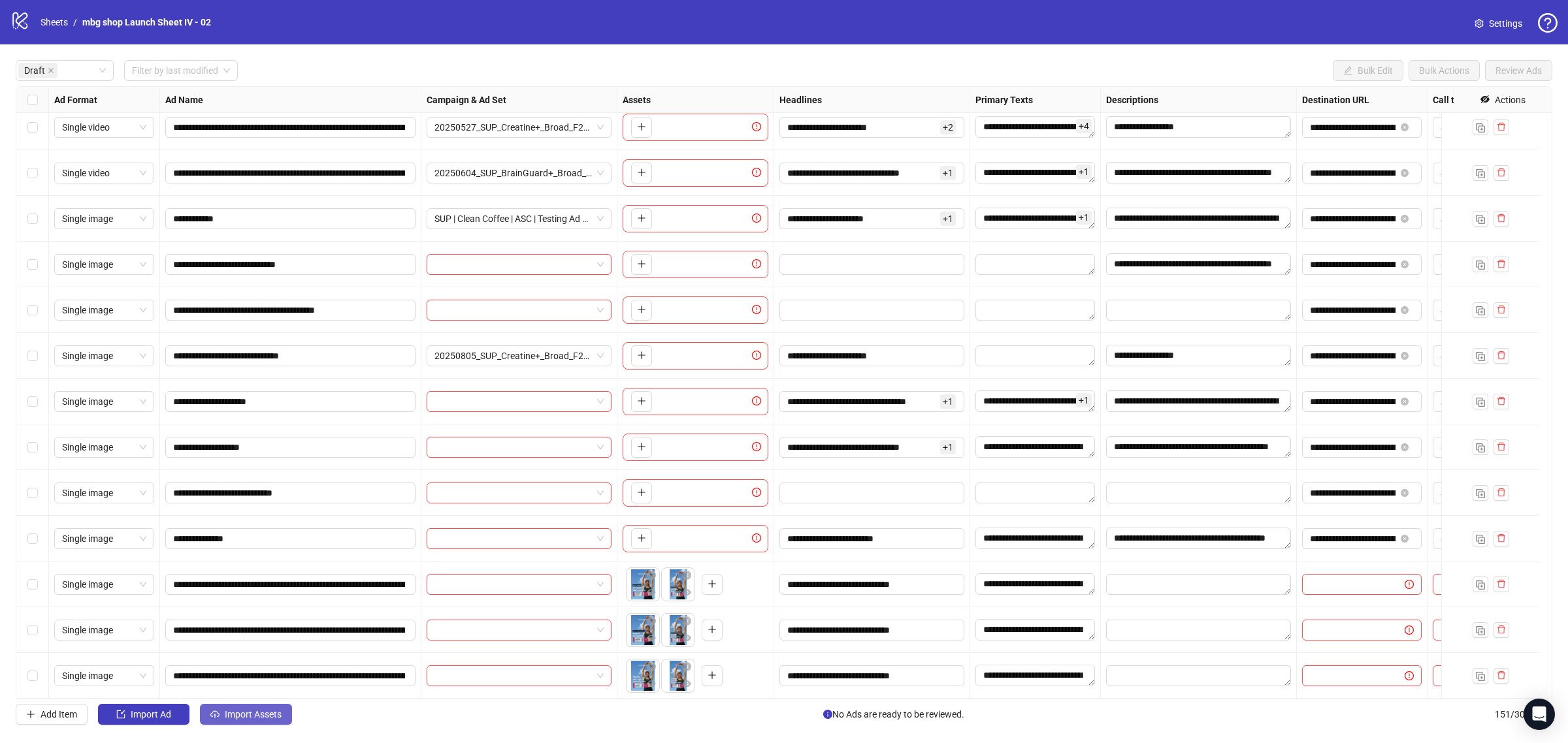
click at [220, 716] on button "Import Assets" at bounding box center [245, 714] width 92 height 21
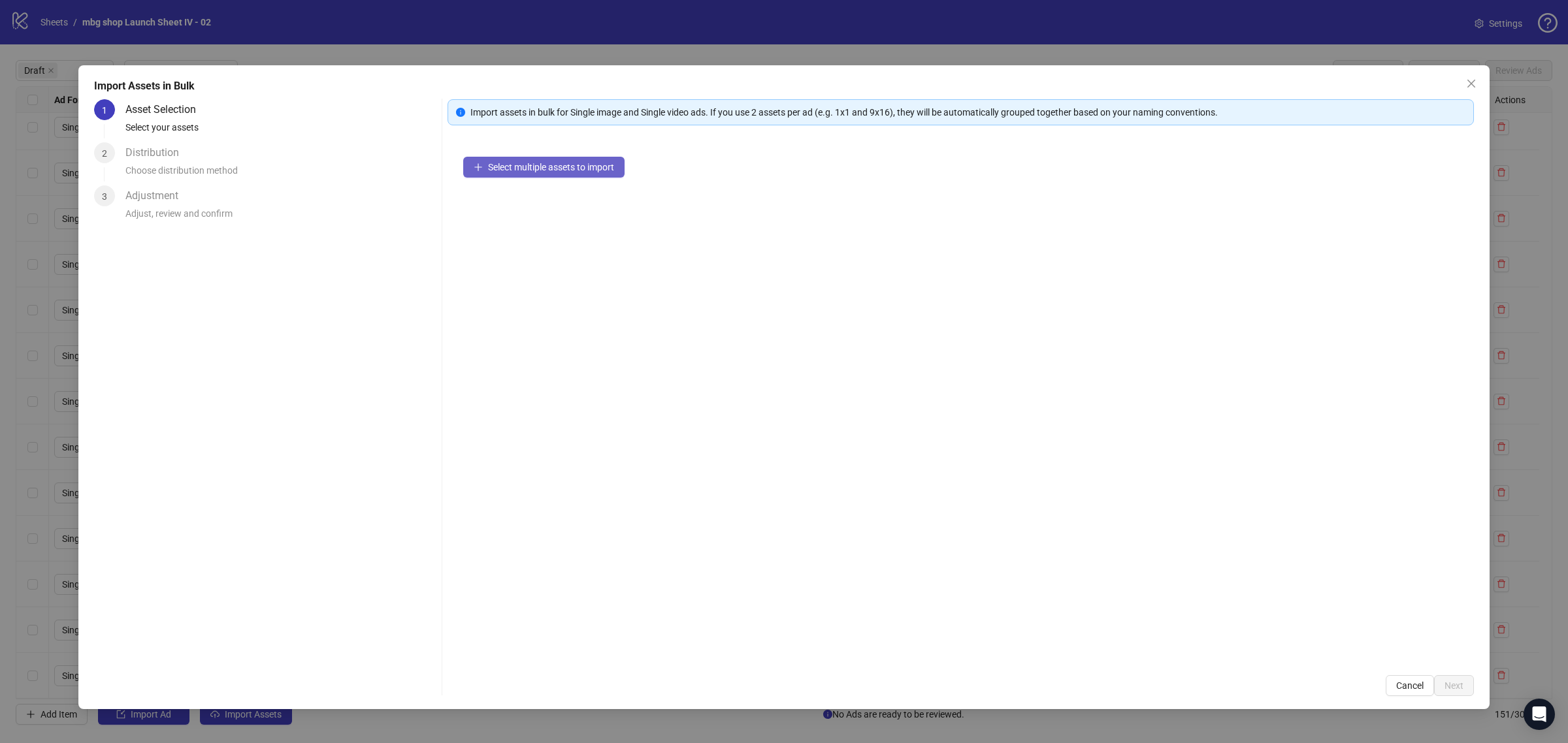
click at [507, 164] on span "Select multiple assets to import" at bounding box center [551, 167] width 126 height 10
click at [1448, 686] on span "Next" at bounding box center [1454, 686] width 19 height 10
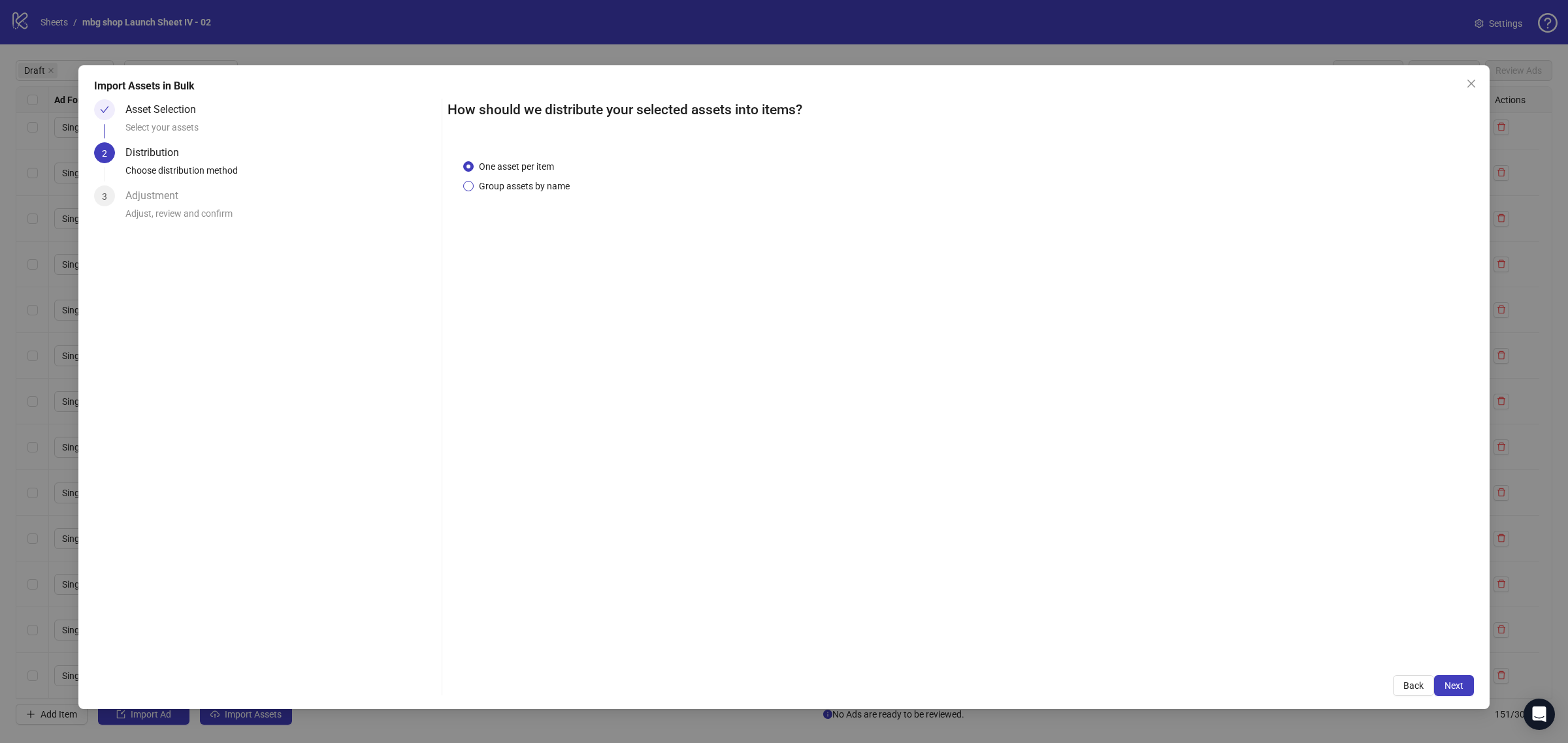
click at [526, 186] on span "Group assets by name" at bounding box center [524, 186] width 101 height 15
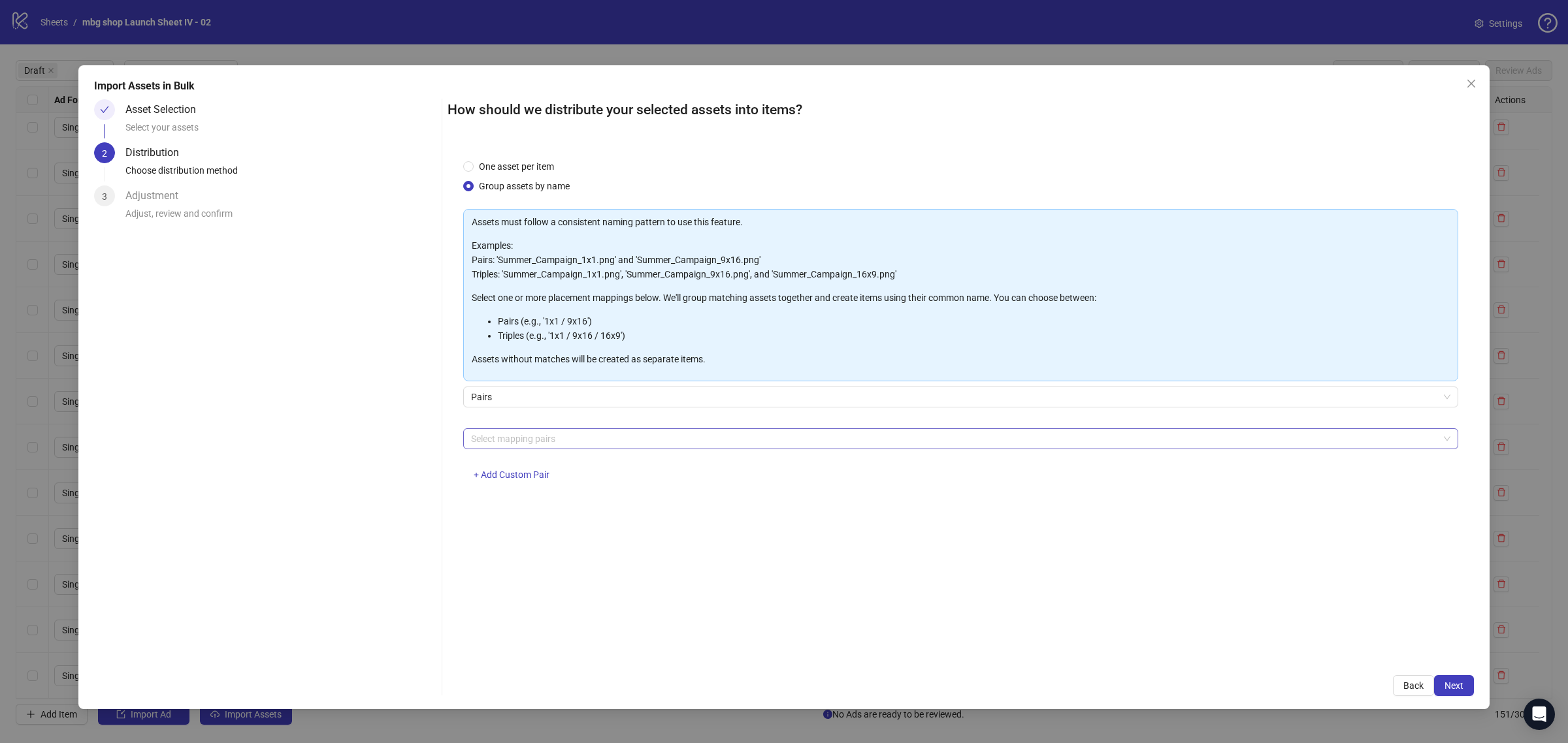
click at [590, 442] on div at bounding box center [953, 438] width 976 height 18
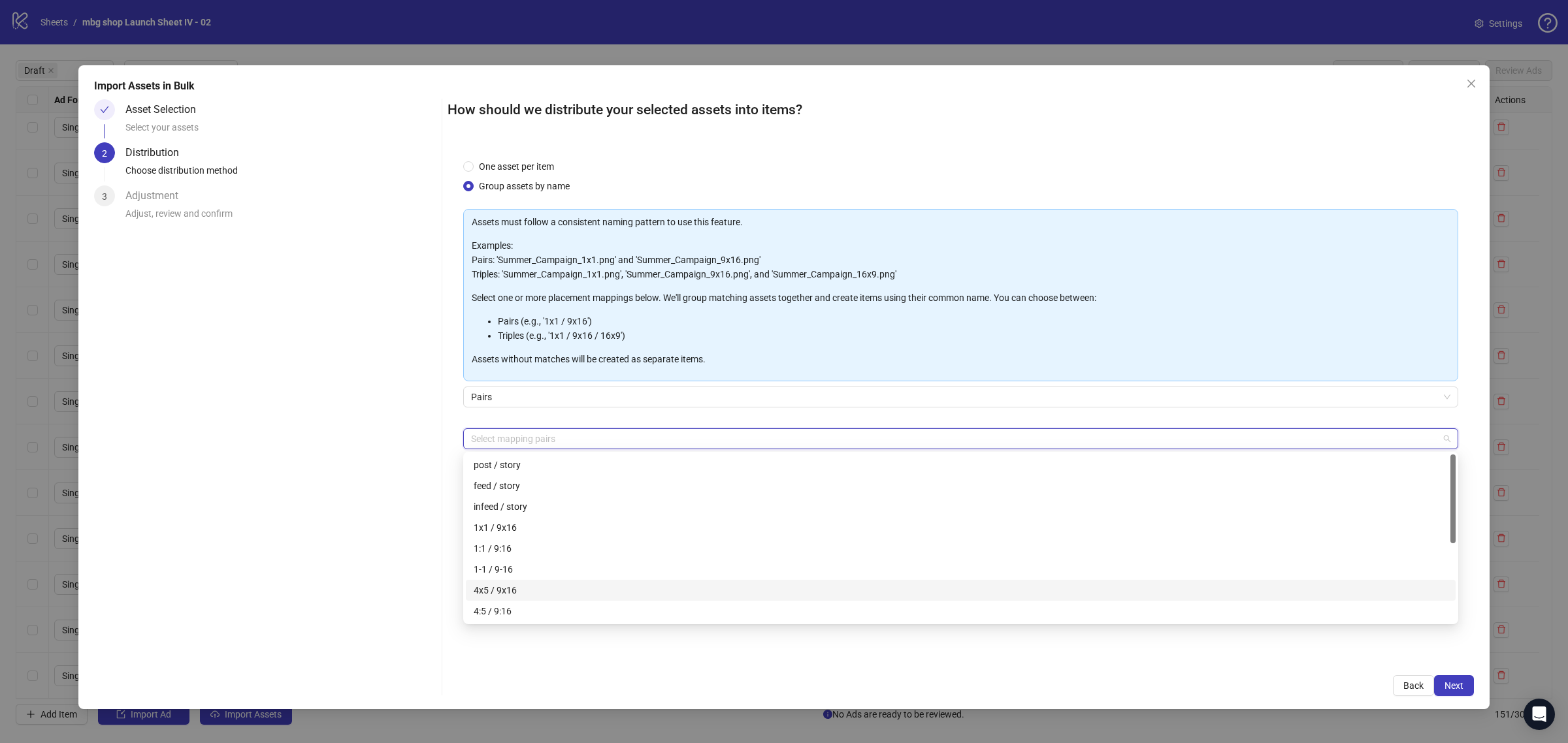
click at [621, 583] on div "4x5 / 9x16" at bounding box center [960, 590] width 974 height 15
click at [1449, 676] on button "Next" at bounding box center [1454, 686] width 40 height 21
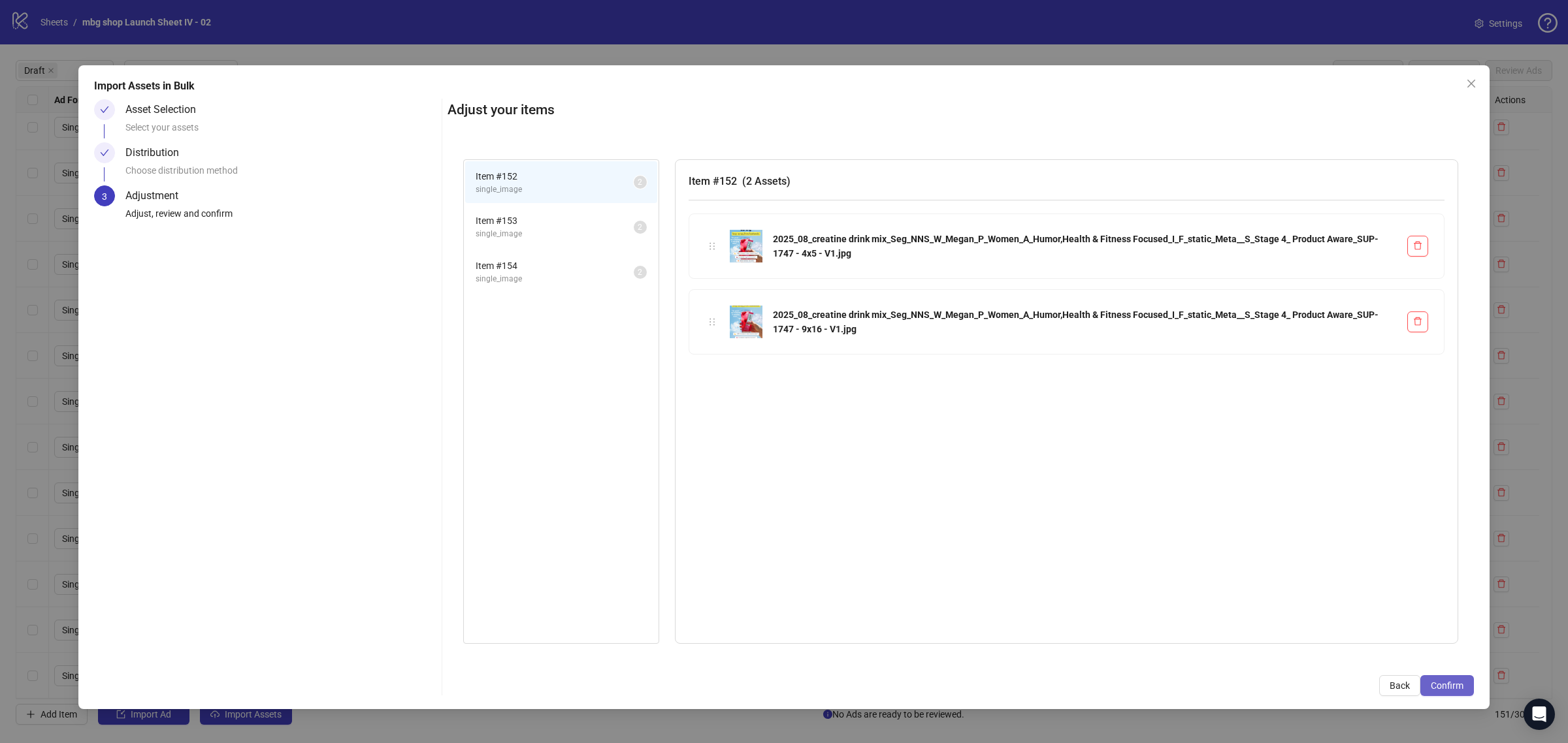
click at [1441, 684] on span "Confirm" at bounding box center [1447, 686] width 33 height 10
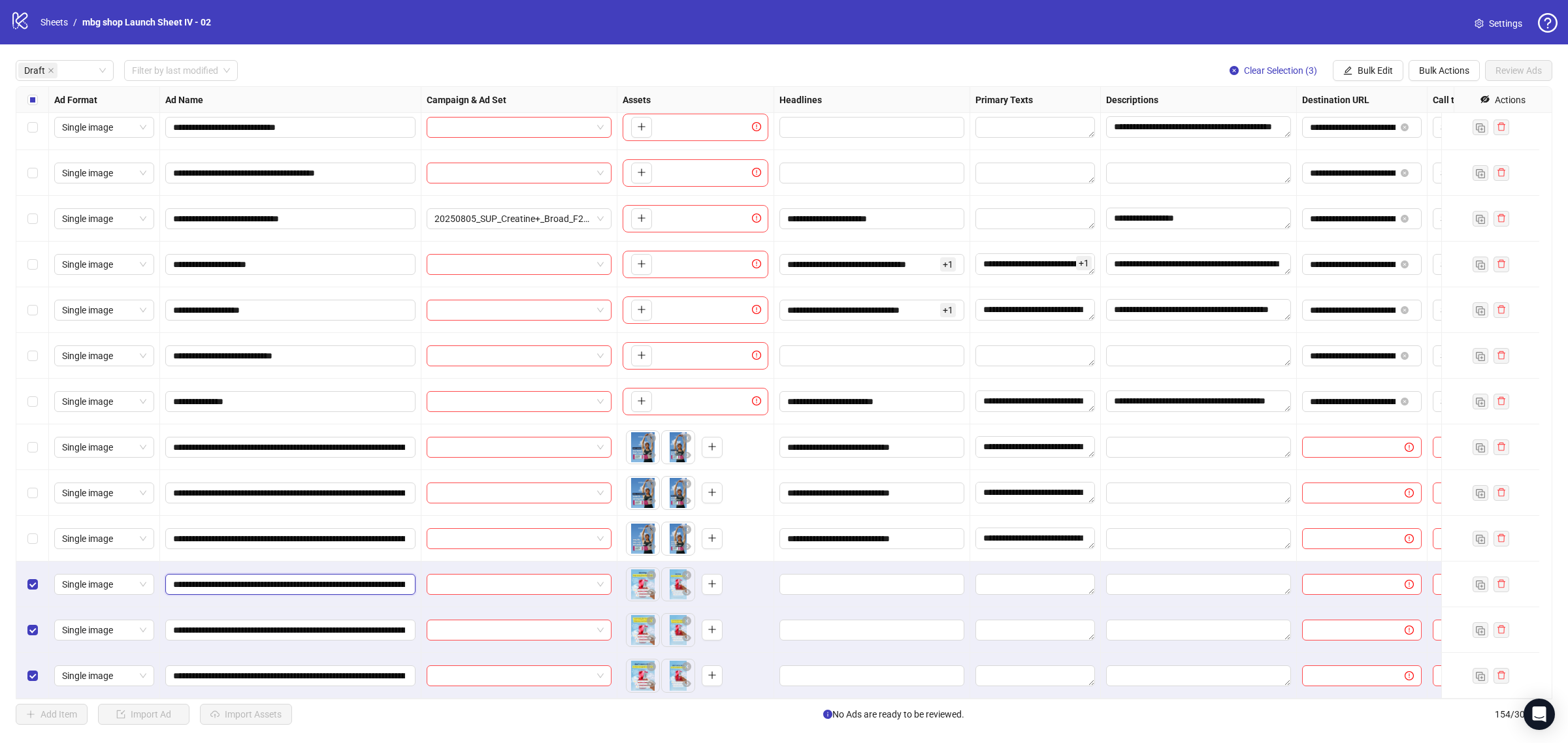
click at [305, 577] on input "**********" at bounding box center [289, 584] width 232 height 15
paste input "text"
type input "**********"
click at [325, 623] on input "**********" at bounding box center [289, 630] width 232 height 15
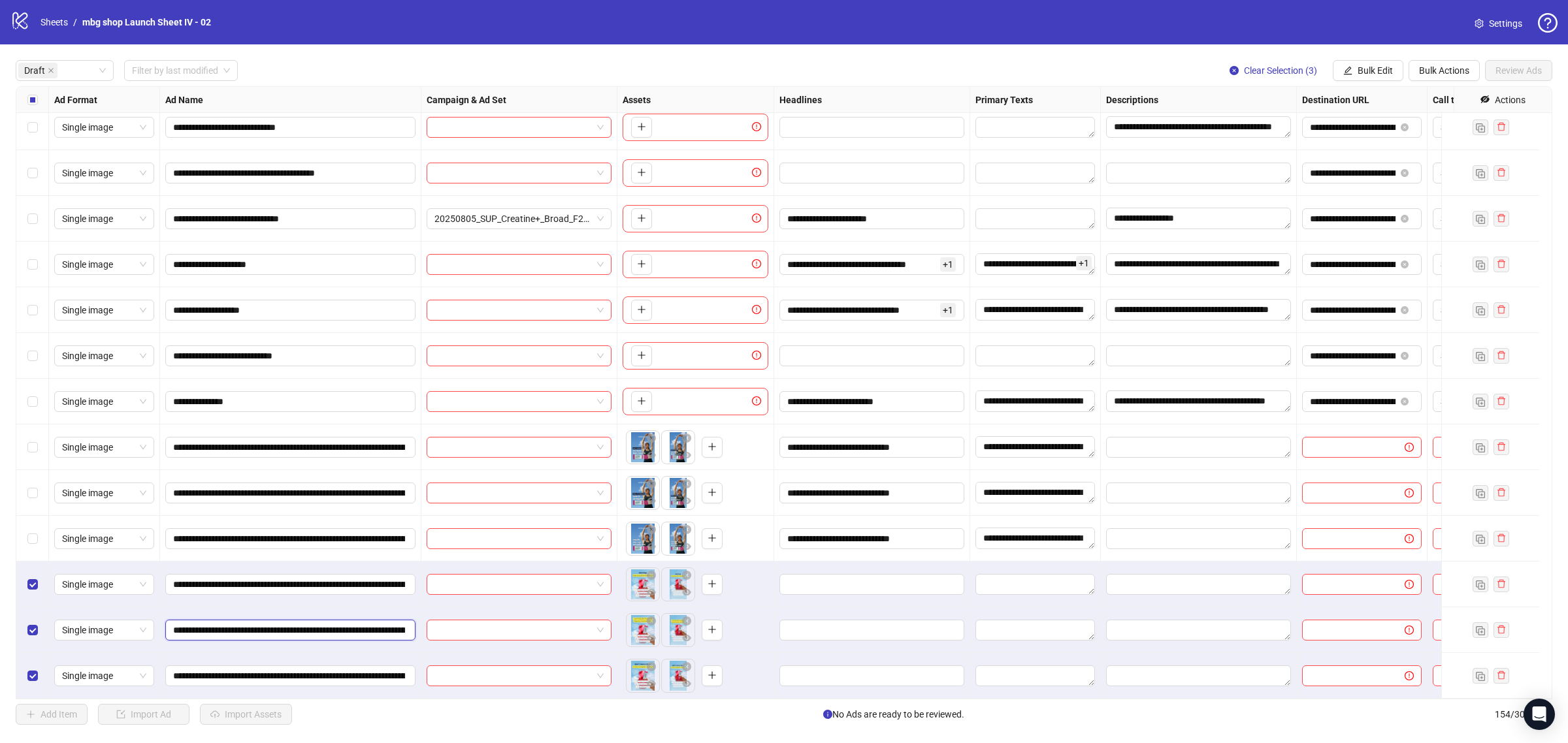
paste input "text"
type input "**********"
click at [390, 669] on input "**********" at bounding box center [289, 676] width 232 height 15
paste input "text"
type input "**********"
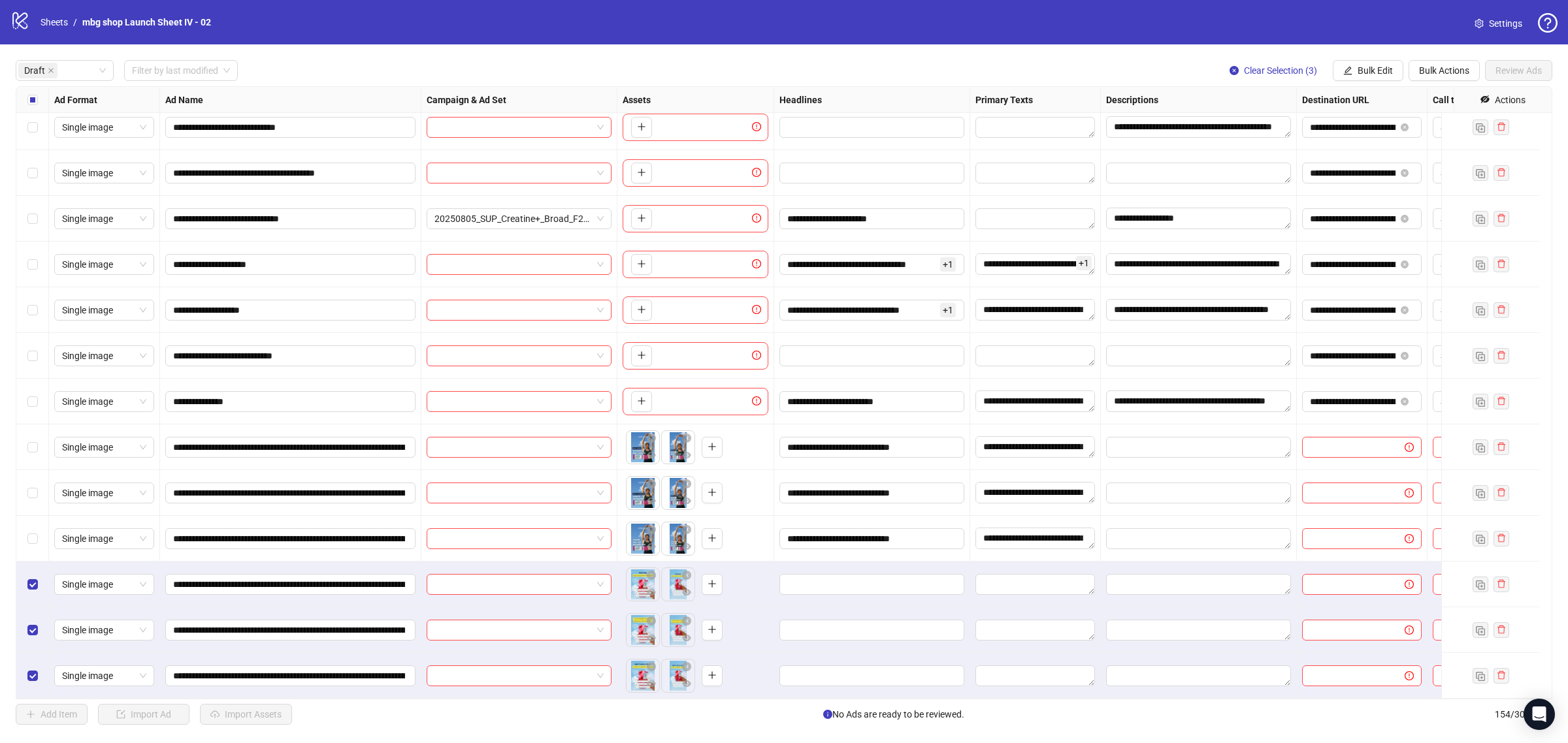
drag, startPoint x: 1360, startPoint y: 72, endPoint x: 1372, endPoint y: 113, distance: 42.7
click at [1360, 72] on span "Bulk Edit" at bounding box center [1375, 71] width 35 height 10
click at [1393, 181] on span "Primary Texts" at bounding box center [1380, 181] width 78 height 15
click at [1266, 126] on textarea at bounding box center [1330, 134] width 196 height 35
paste textarea "**********"
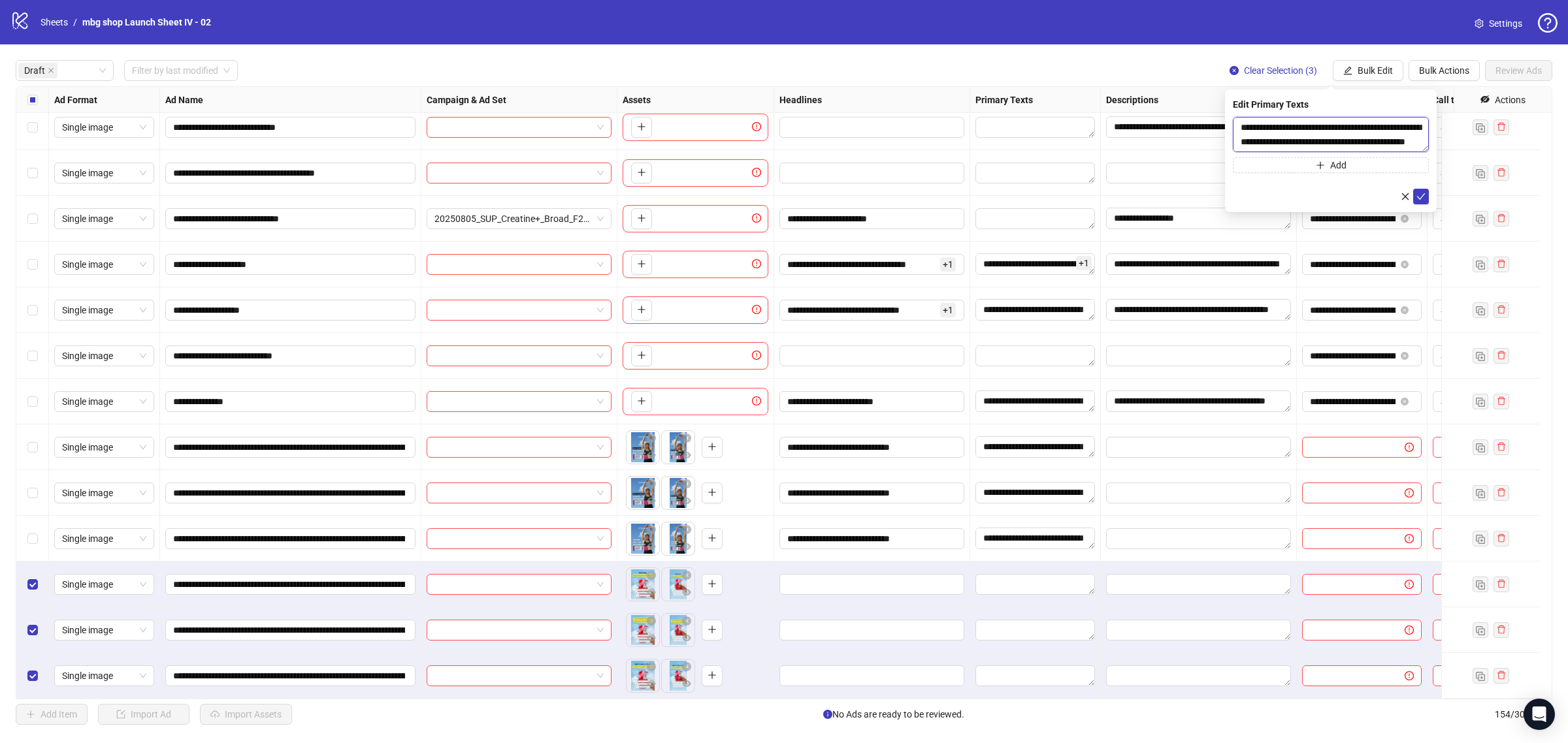
scroll to position [397, 0]
type textarea "**********"
click at [1418, 192] on icon "check" at bounding box center [1421, 196] width 10 height 10
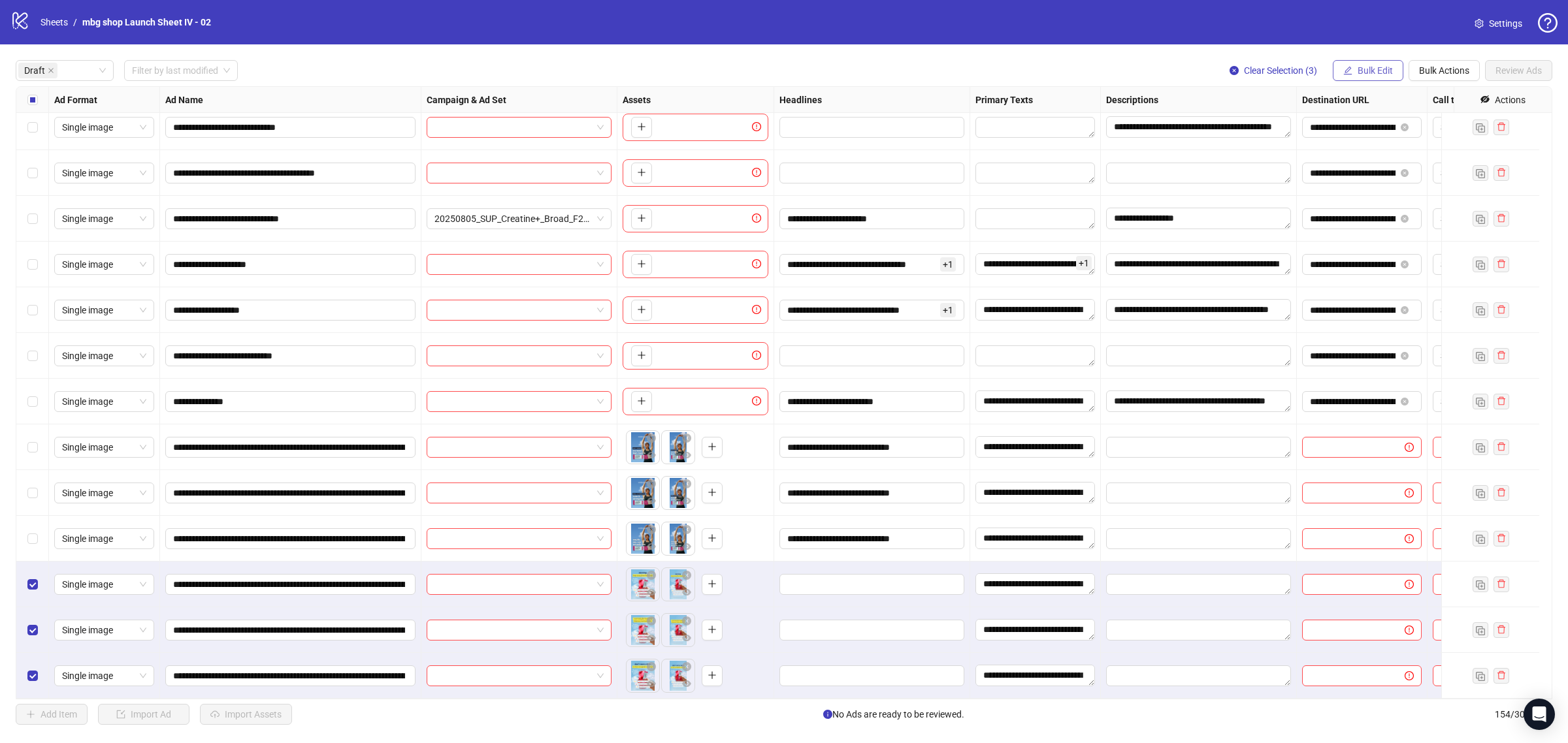
click at [1386, 73] on span "Bulk Edit" at bounding box center [1375, 71] width 35 height 10
click at [1393, 167] on span "Headlines" at bounding box center [1380, 160] width 78 height 15
click at [1248, 128] on input "text" at bounding box center [1330, 127] width 196 height 21
paste input "**********"
type input "**********"
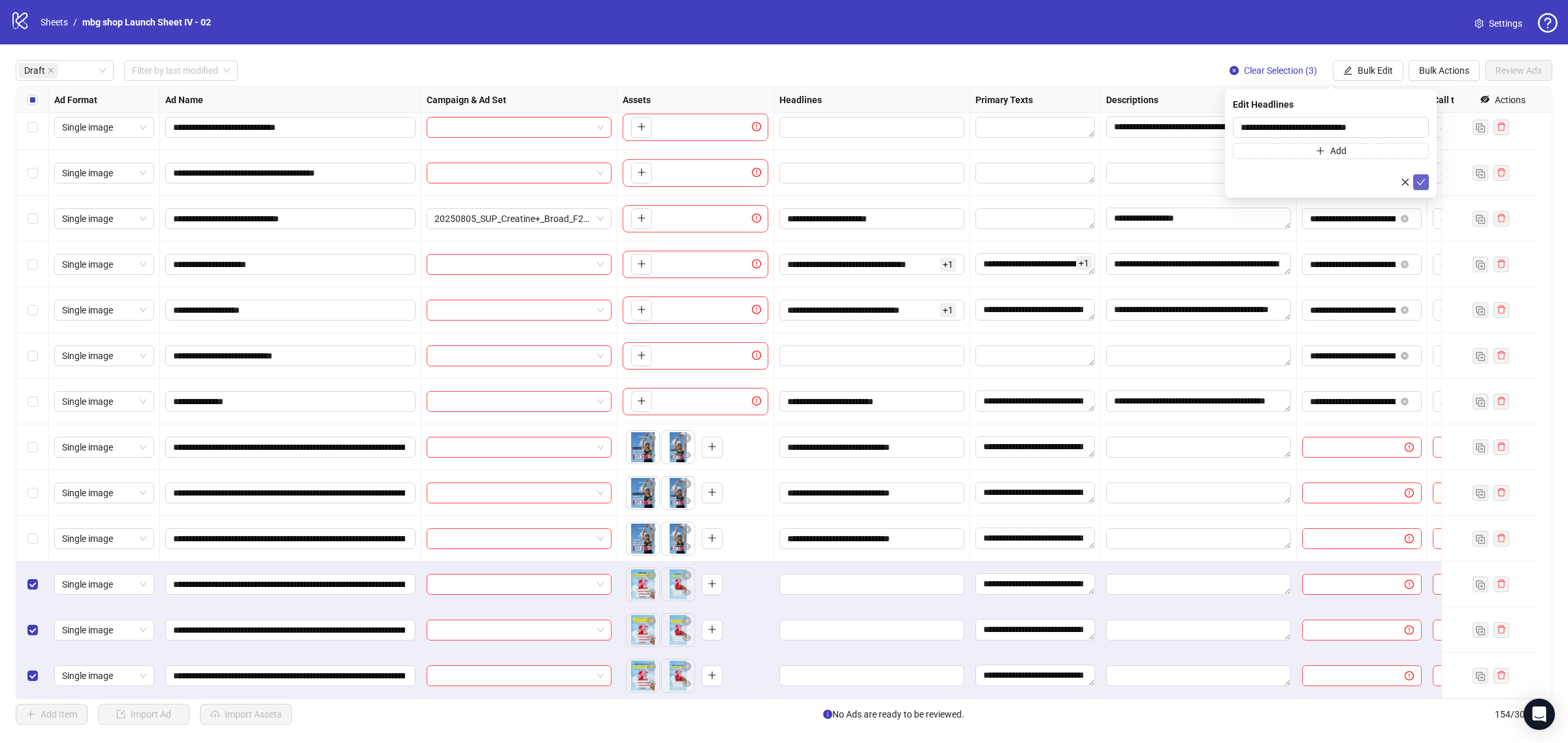
click at [1416, 176] on button "submit" at bounding box center [1421, 182] width 16 height 16
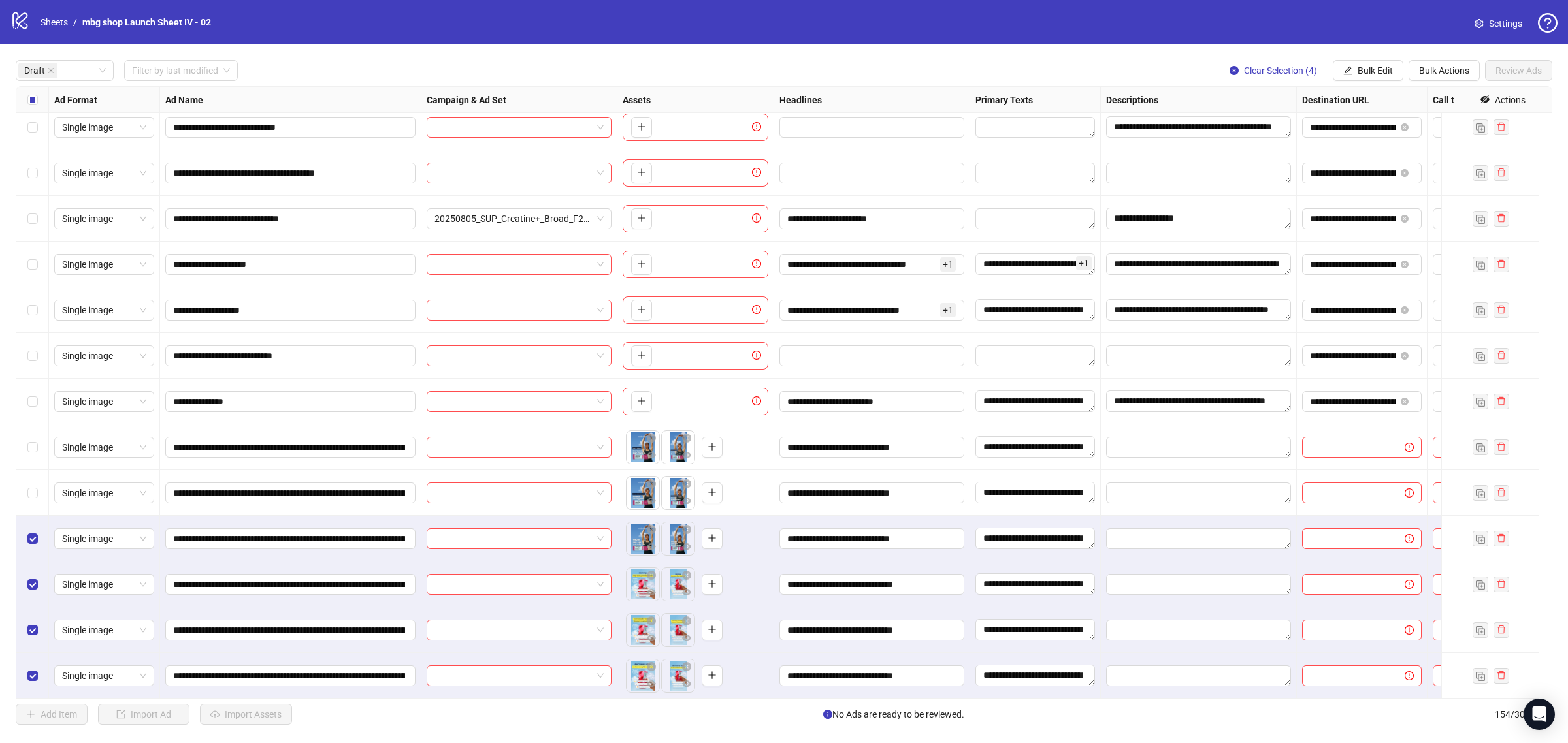
click at [37, 480] on div "Select row 12" at bounding box center [33, 492] width 33 height 46
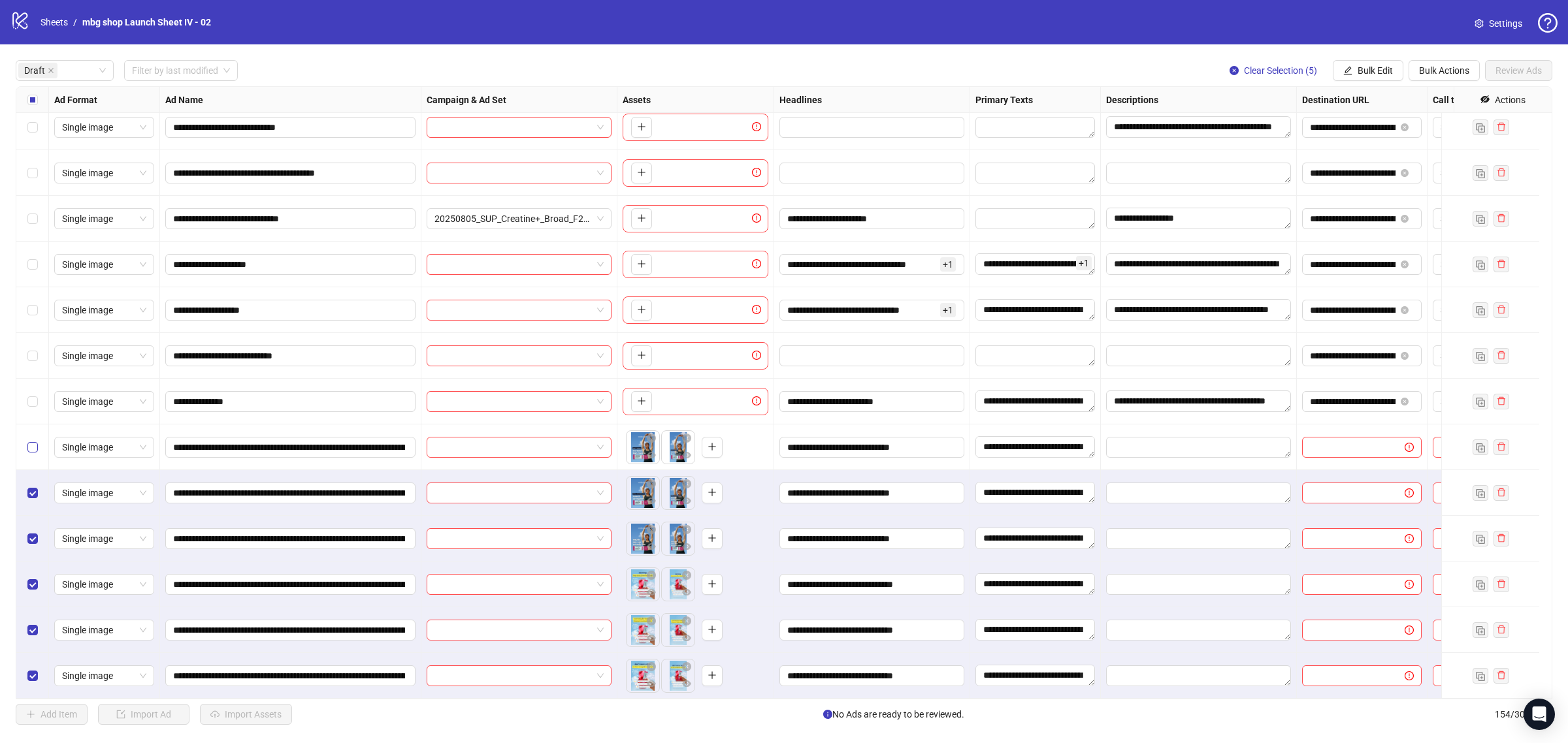
click at [31, 441] on label "Select row 11" at bounding box center [33, 447] width 10 height 15
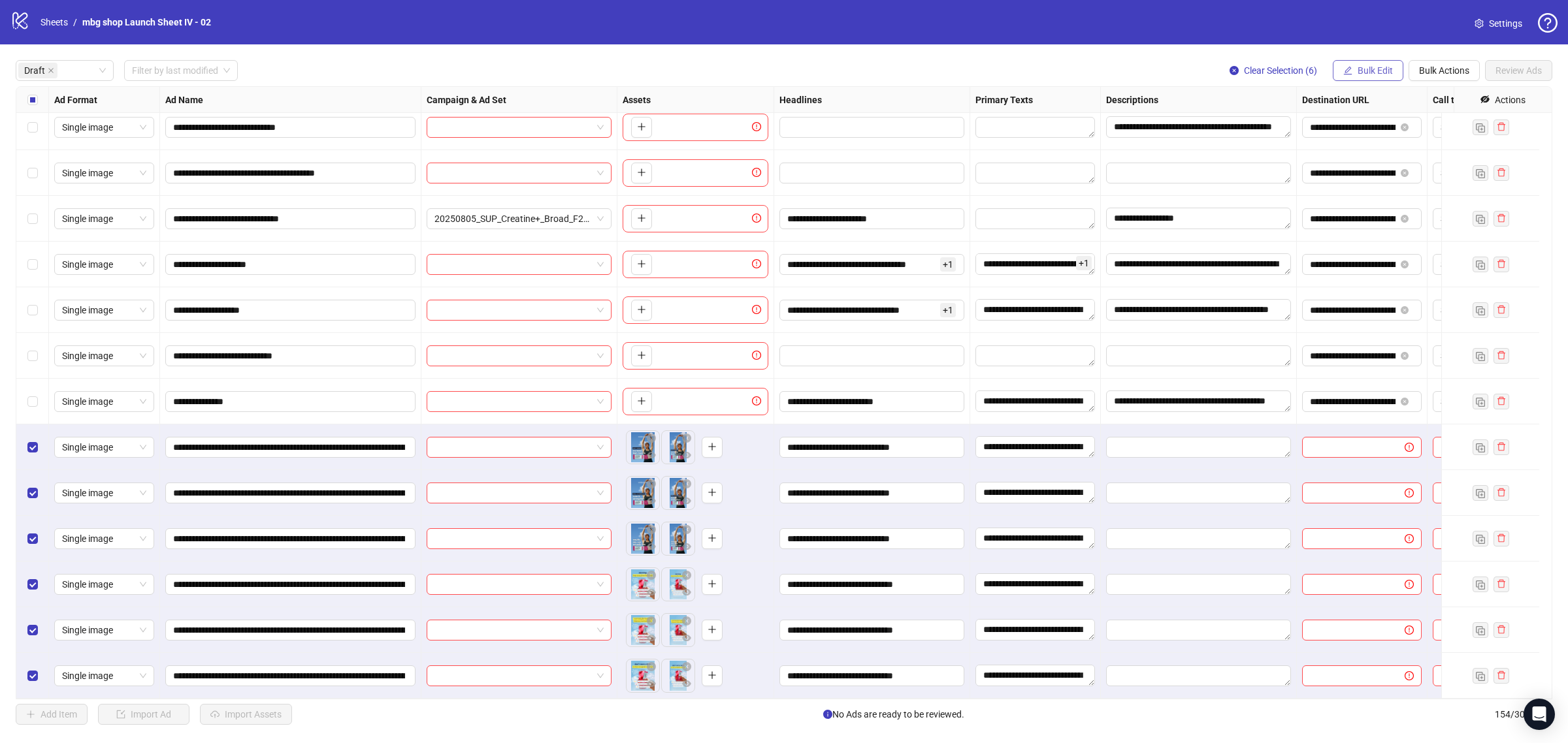
click at [1377, 72] on span "Bulk Edit" at bounding box center [1375, 71] width 35 height 10
click at [1395, 115] on span "Name" at bounding box center [1380, 117] width 78 height 15
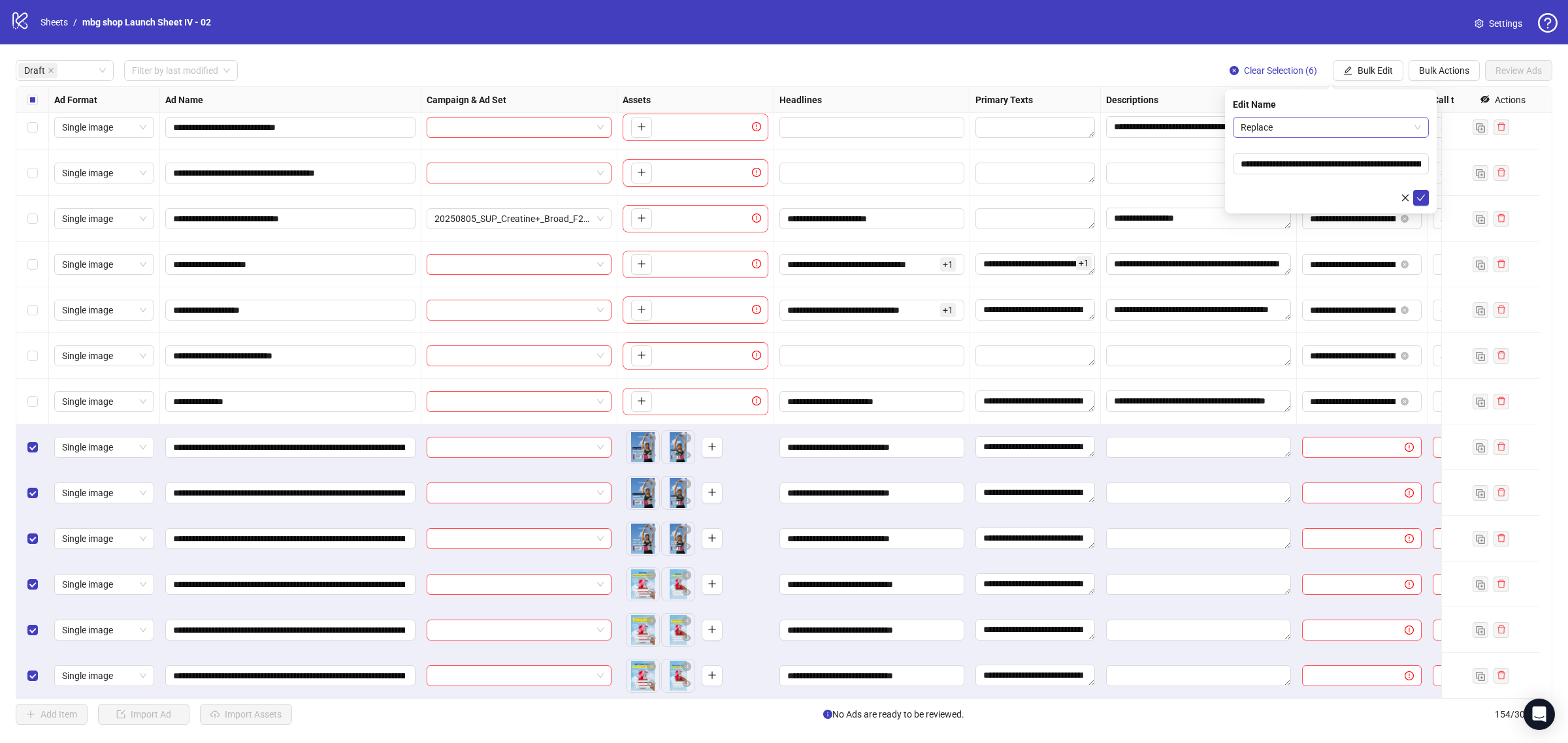
click at [1366, 119] on span "Replace" at bounding box center [1330, 127] width 181 height 20
click at [1353, 168] on div "Find and Replace" at bounding box center [1330, 174] width 175 height 15
drag, startPoint x: 1343, startPoint y: 159, endPoint x: 1344, endPoint y: 173, distance: 14.0
click at [1343, 159] on input "text" at bounding box center [1330, 164] width 196 height 21
type input "**********"
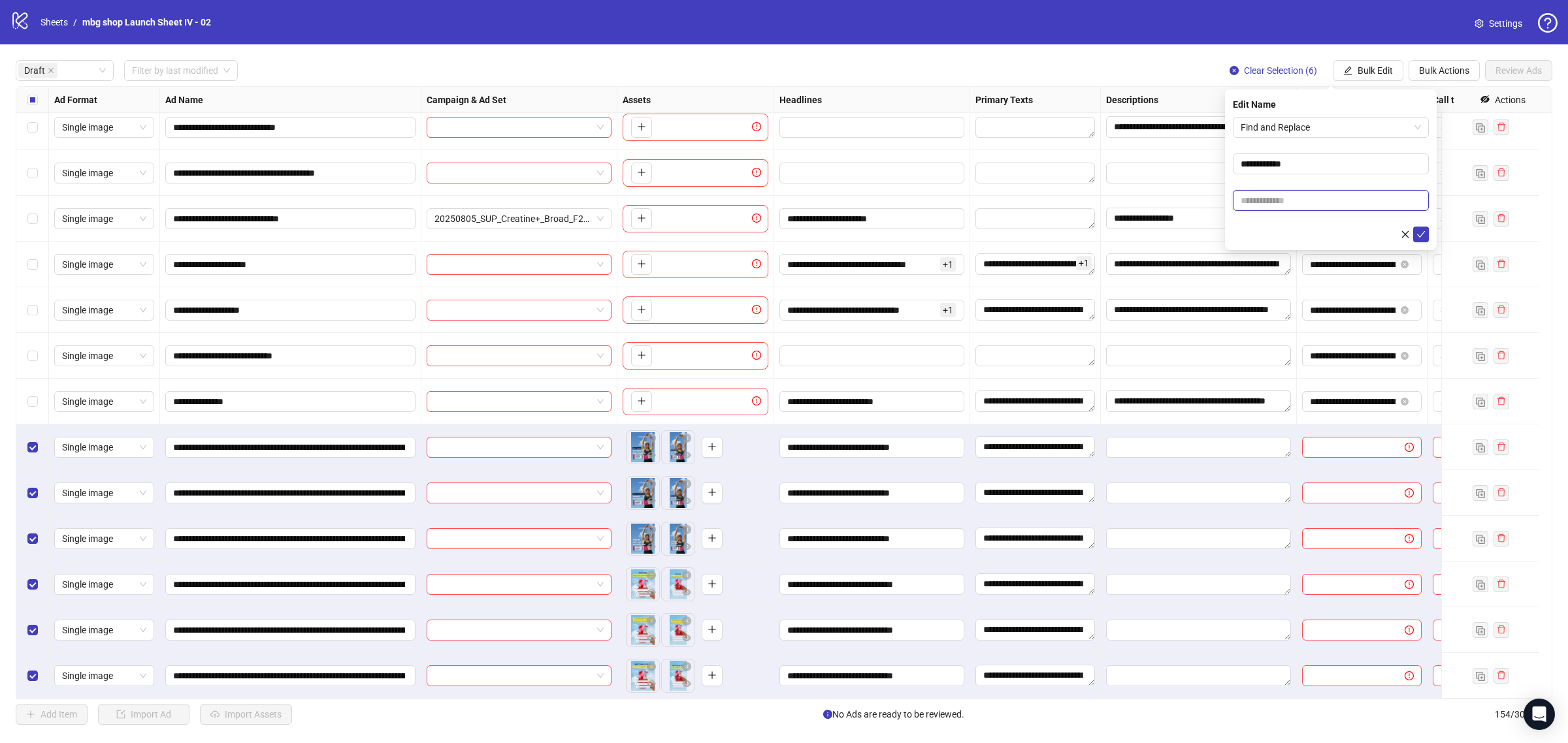
click at [1344, 210] on input "text" at bounding box center [1330, 200] width 196 height 21
type input "**********"
click at [1422, 238] on icon "check" at bounding box center [1421, 234] width 10 height 10
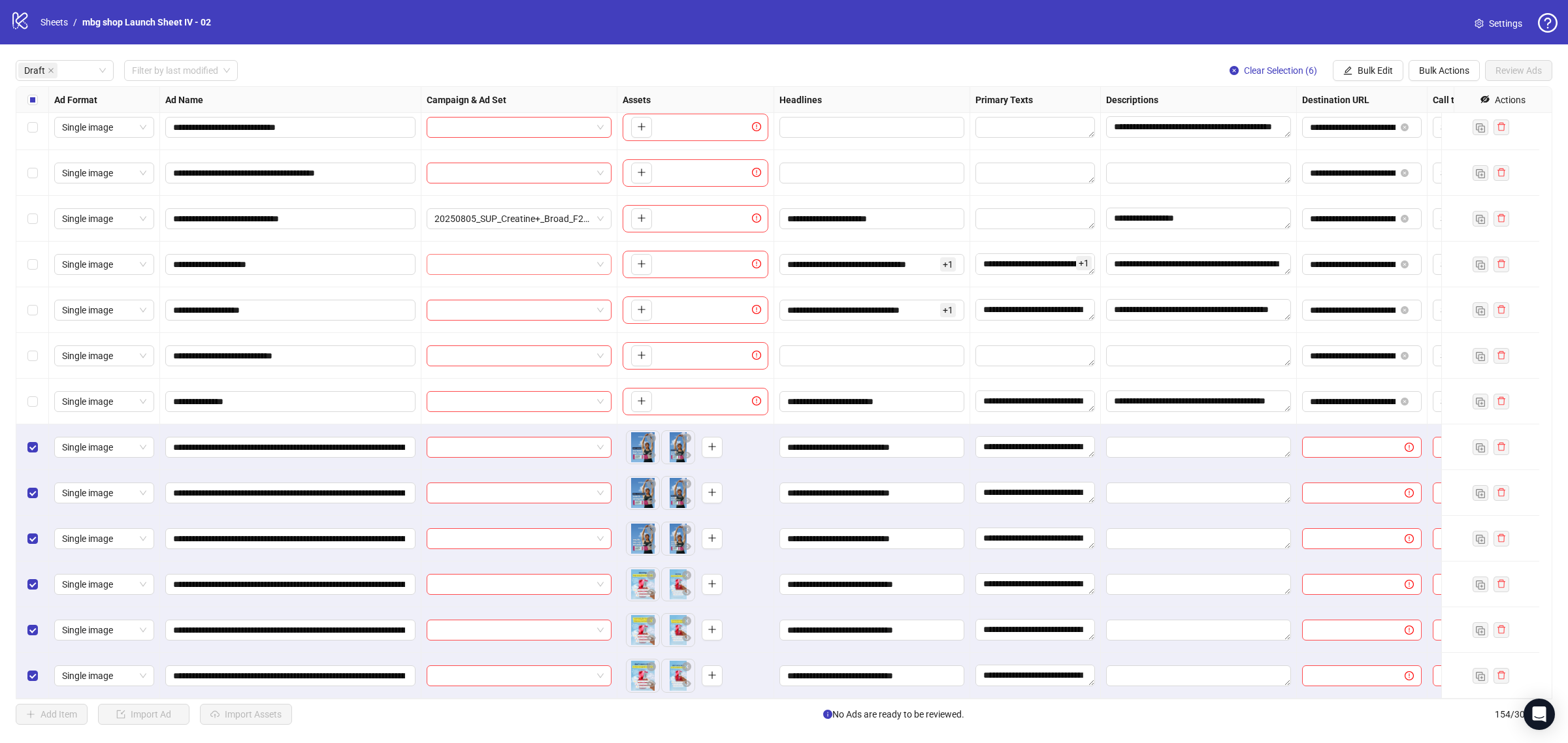
drag, startPoint x: 38, startPoint y: 201, endPoint x: 500, endPoint y: 246, distance: 464.2
click at [37, 201] on div "Select row 6" at bounding box center [33, 219] width 33 height 46
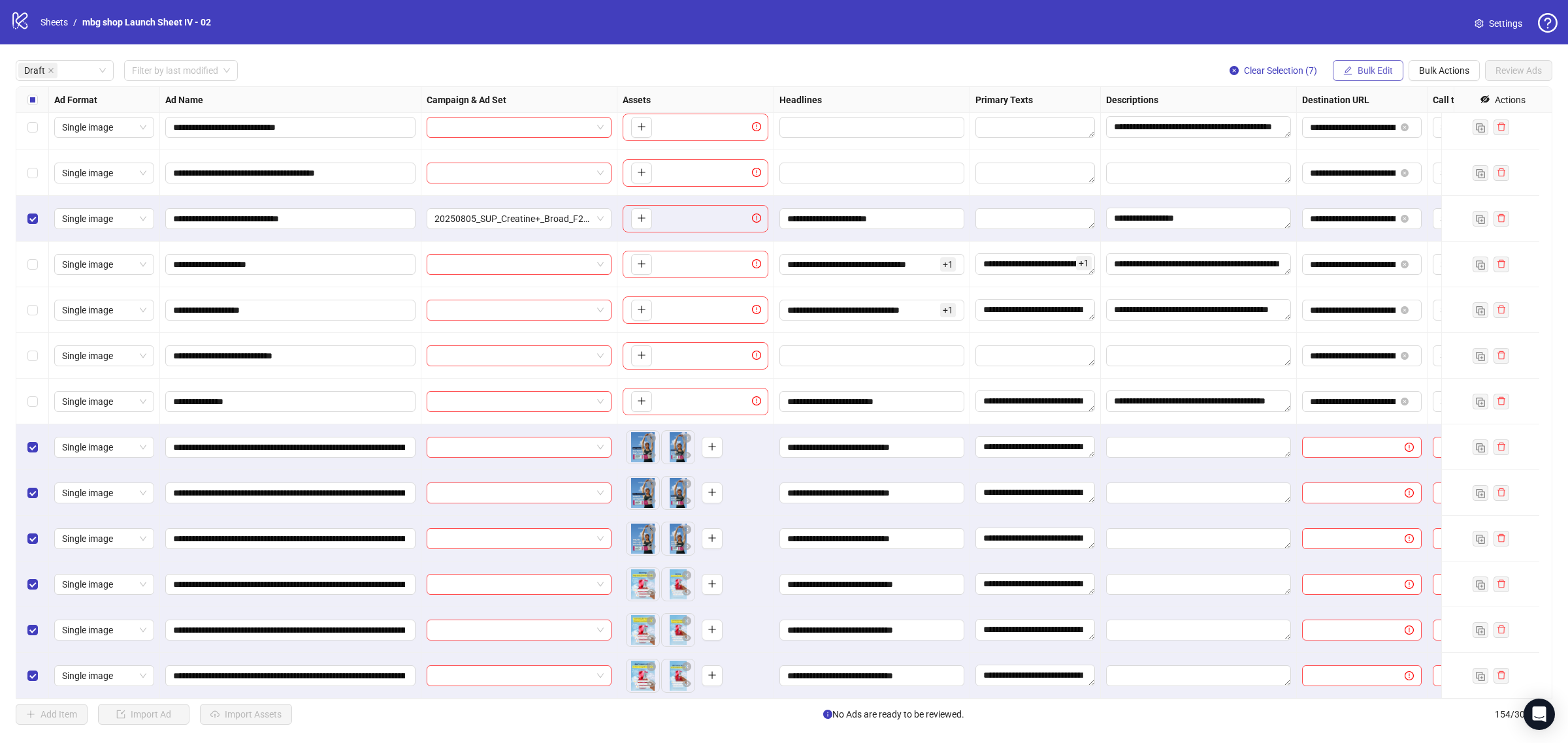
click at [1372, 73] on span "Bulk Edit" at bounding box center [1375, 71] width 35 height 10
click at [1402, 204] on span "Descriptions" at bounding box center [1380, 201] width 78 height 15
click at [1421, 197] on icon "check" at bounding box center [1421, 197] width 9 height 7
click at [1375, 73] on span "Bulk Edit" at bounding box center [1375, 71] width 35 height 10
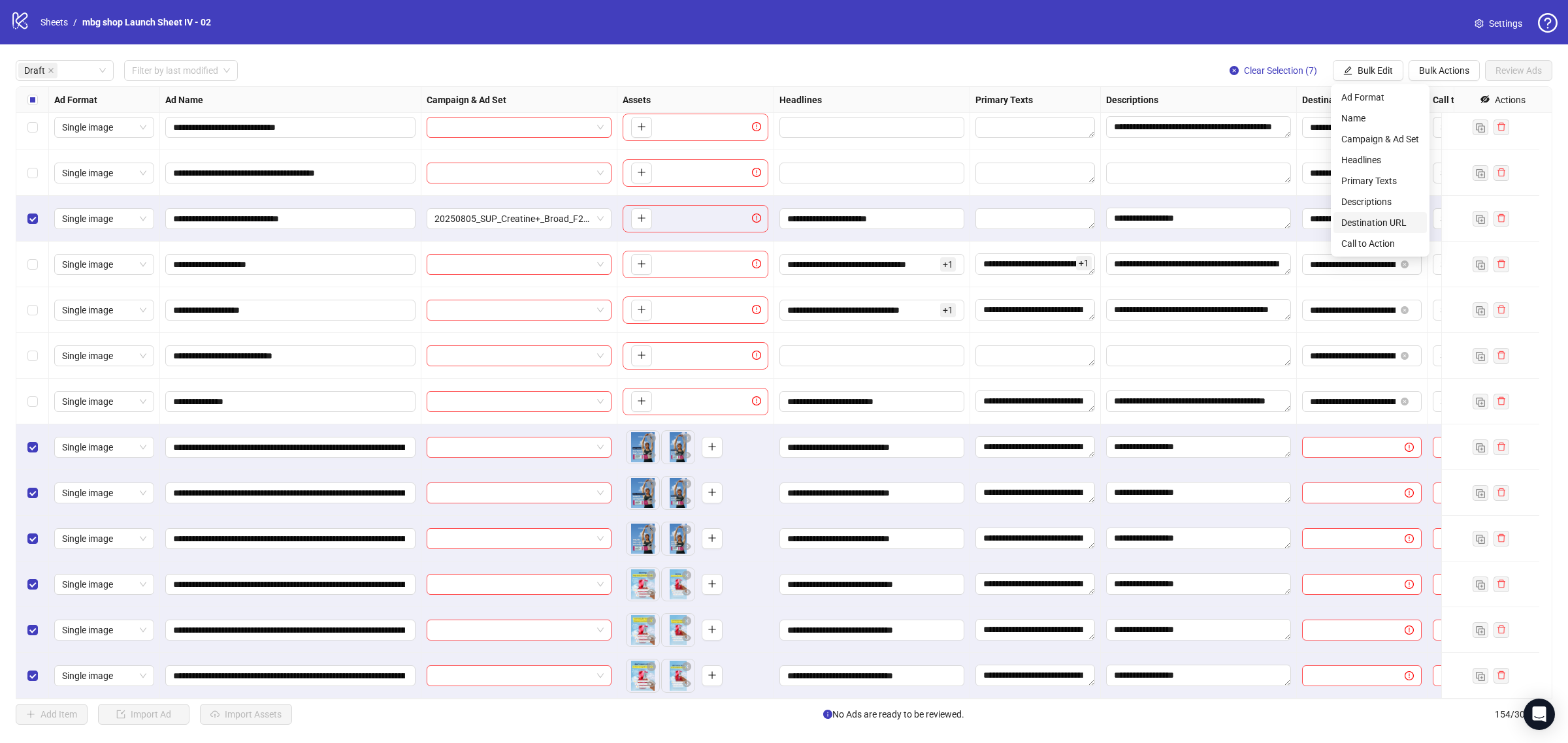
click at [1380, 220] on span "Destination URL" at bounding box center [1380, 222] width 78 height 15
click at [1413, 163] on button "submit" at bounding box center [1421, 162] width 16 height 16
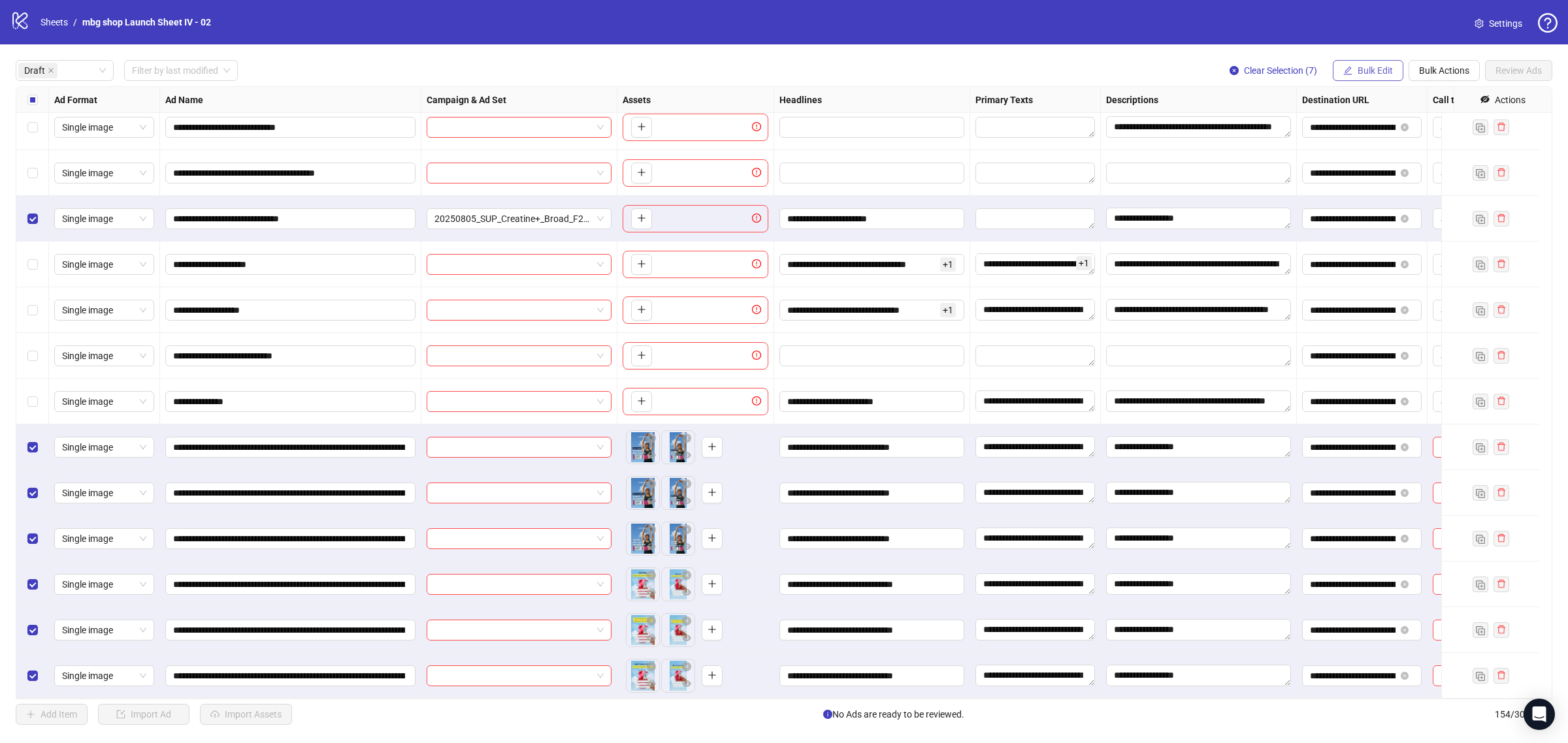
click at [1373, 72] on span "Bulk Edit" at bounding box center [1375, 71] width 35 height 10
click at [1386, 240] on span "Call to Action" at bounding box center [1380, 244] width 78 height 15
click at [1422, 158] on icon "check" at bounding box center [1421, 161] width 10 height 10
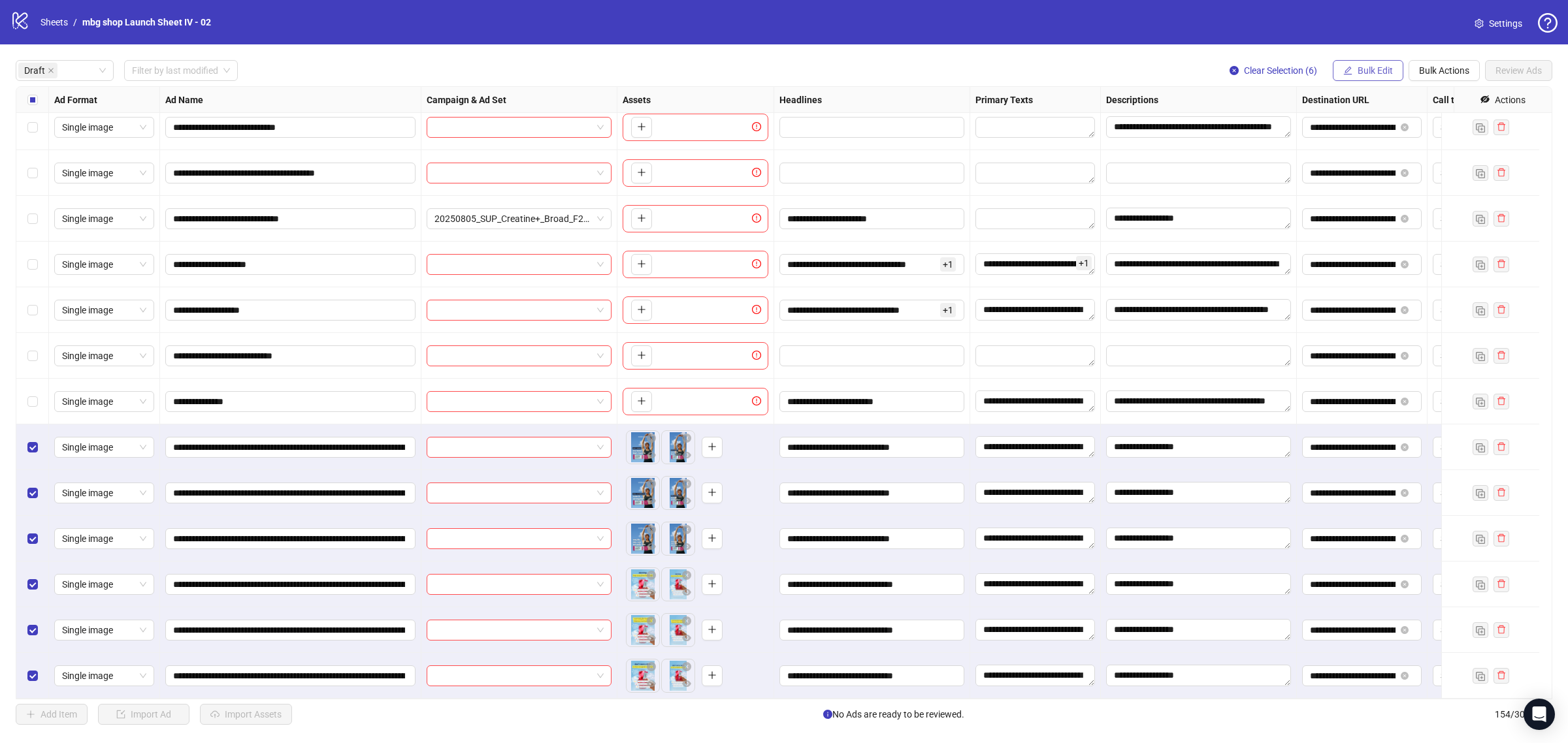
click at [1370, 71] on span "Bulk Edit" at bounding box center [1375, 71] width 35 height 10
drag, startPoint x: 1379, startPoint y: 137, endPoint x: 1371, endPoint y: 137, distance: 8.0
click at [1379, 138] on span "Campaign & Ad Set" at bounding box center [1380, 139] width 78 height 15
click at [1294, 130] on input "search" at bounding box center [1324, 127] width 169 height 20
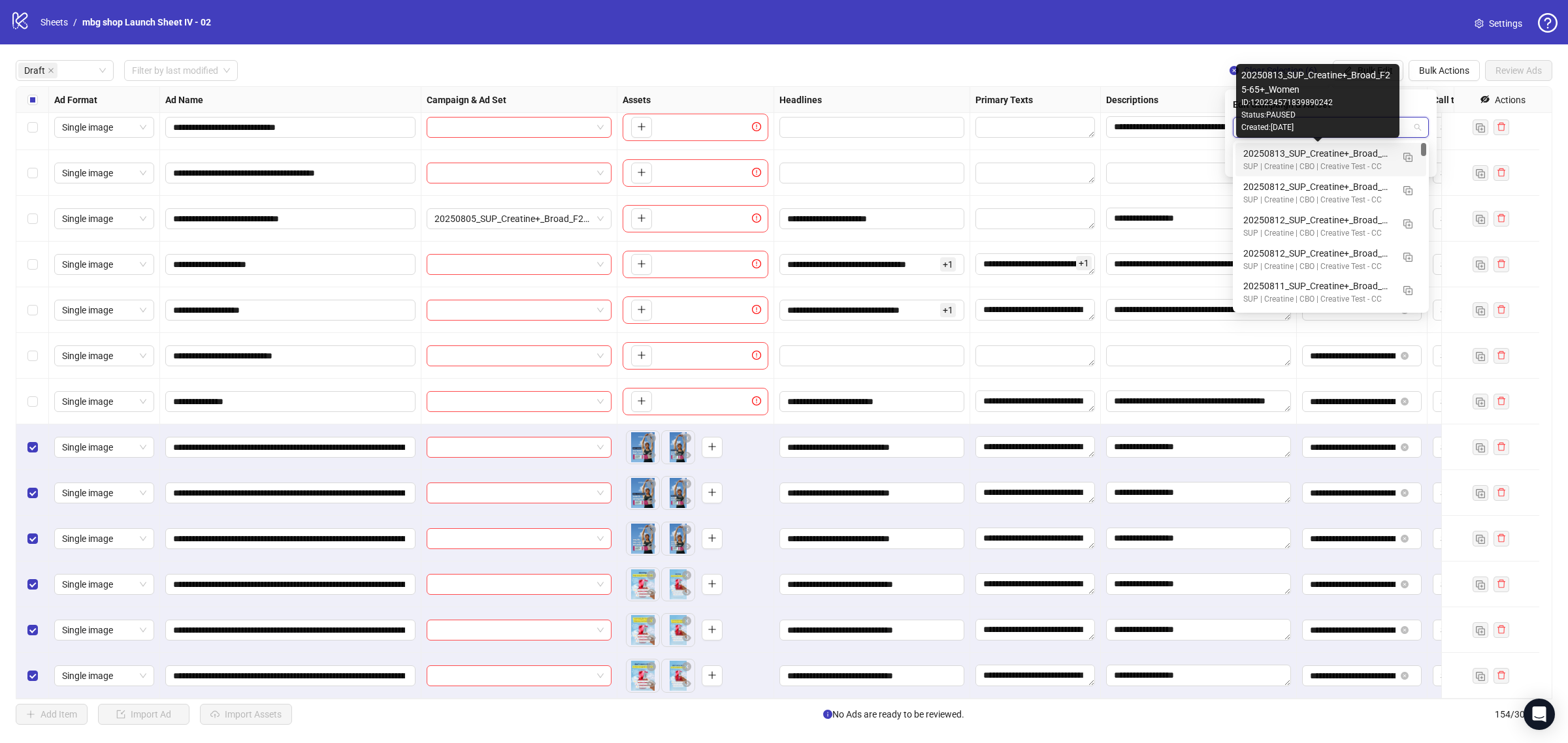
click at [1303, 157] on div "20250813_SUP_Creatine+_Broad_F25-65+_Women" at bounding box center [1317, 153] width 149 height 15
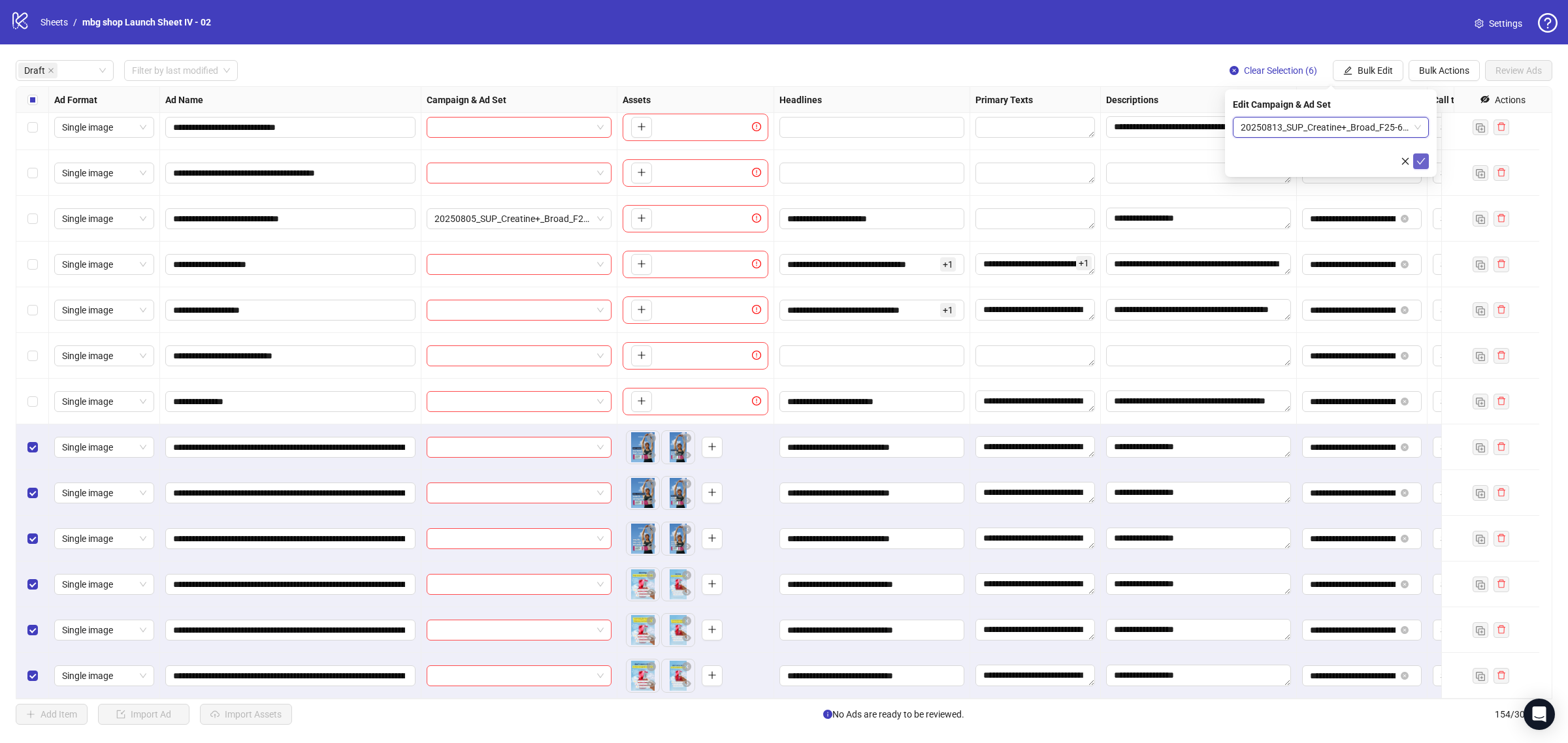
click at [1425, 154] on button "submit" at bounding box center [1421, 162] width 16 height 16
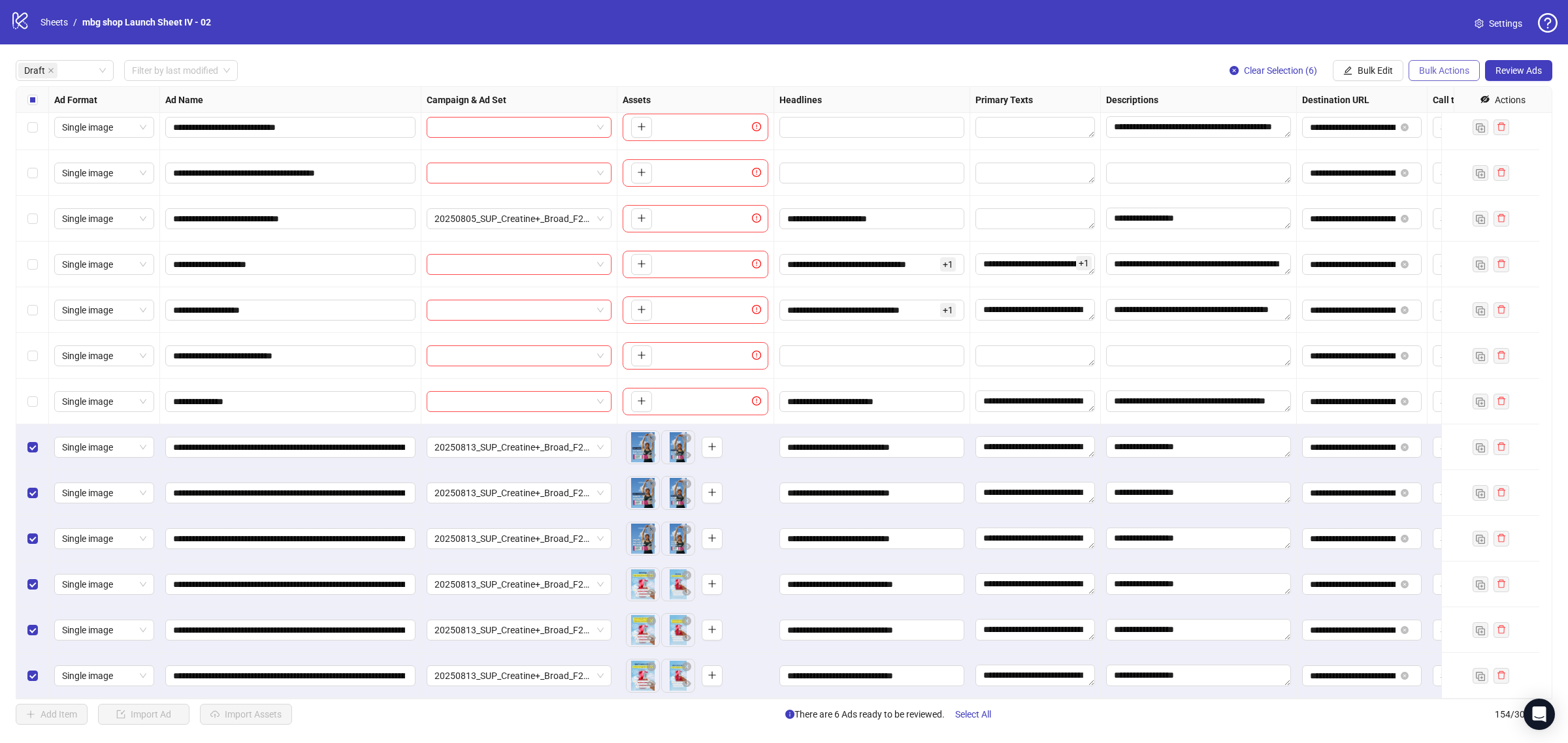
drag, startPoint x: 1458, startPoint y: 73, endPoint x: 1459, endPoint y: 79, distance: 6.1
click at [1457, 73] on span "Bulk Actions" at bounding box center [1444, 71] width 50 height 10
click at [1445, 157] on span "Copy to another sheet" at bounding box center [1462, 160] width 90 height 15
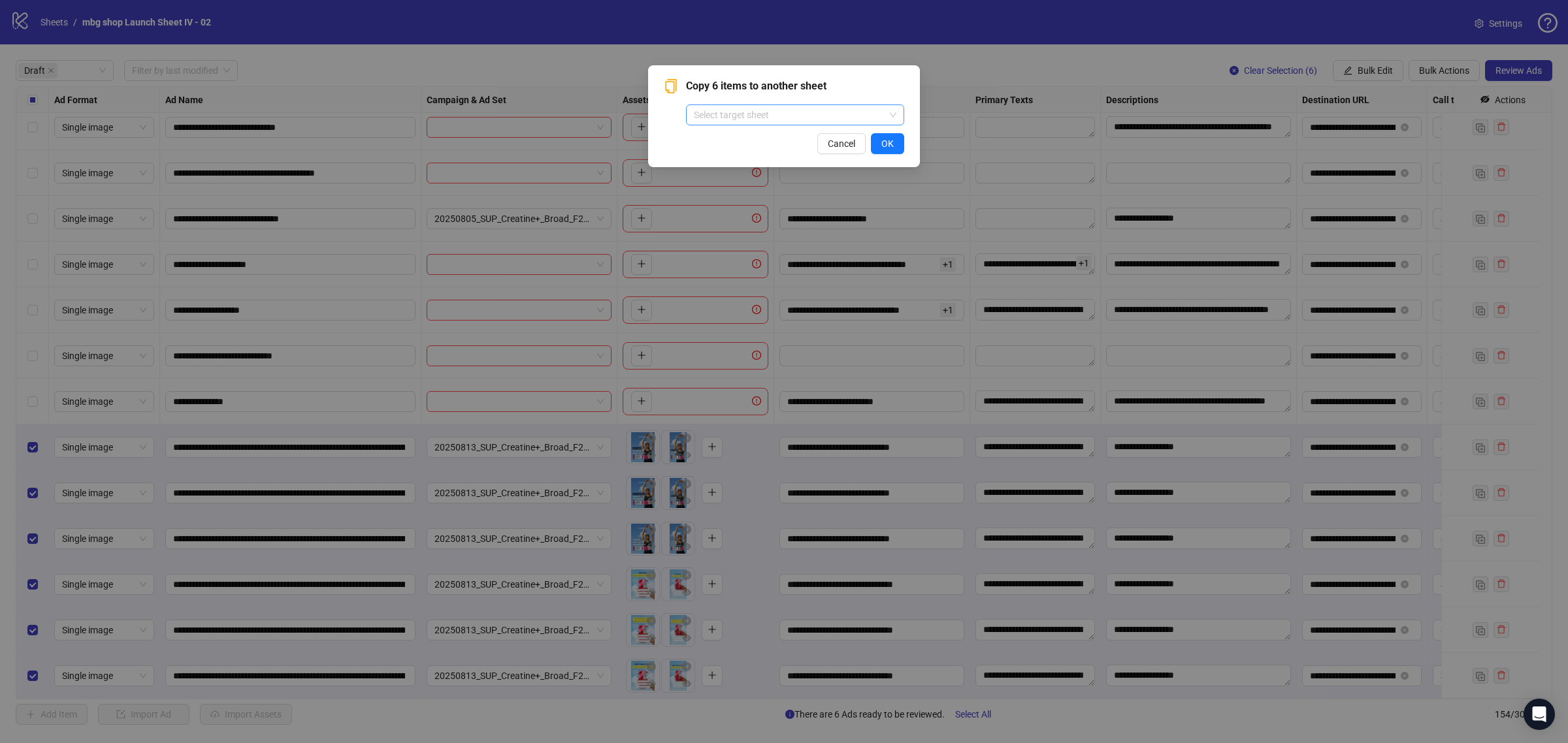
click at [808, 108] on input "search" at bounding box center [789, 115] width 191 height 20
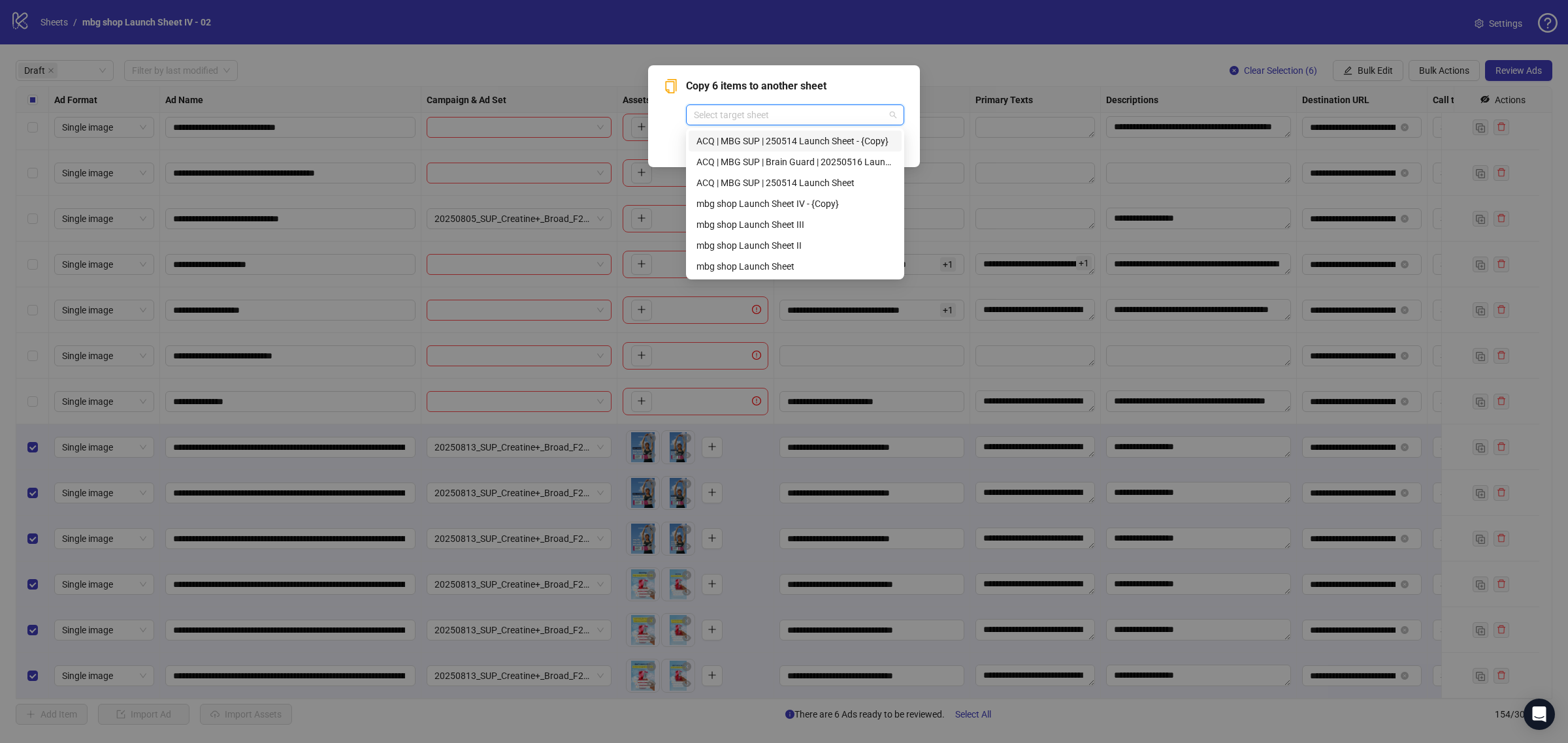
click at [825, 143] on div "ACQ | MBG SUP | 250514 Launch Sheet - {Copy}" at bounding box center [795, 141] width 197 height 15
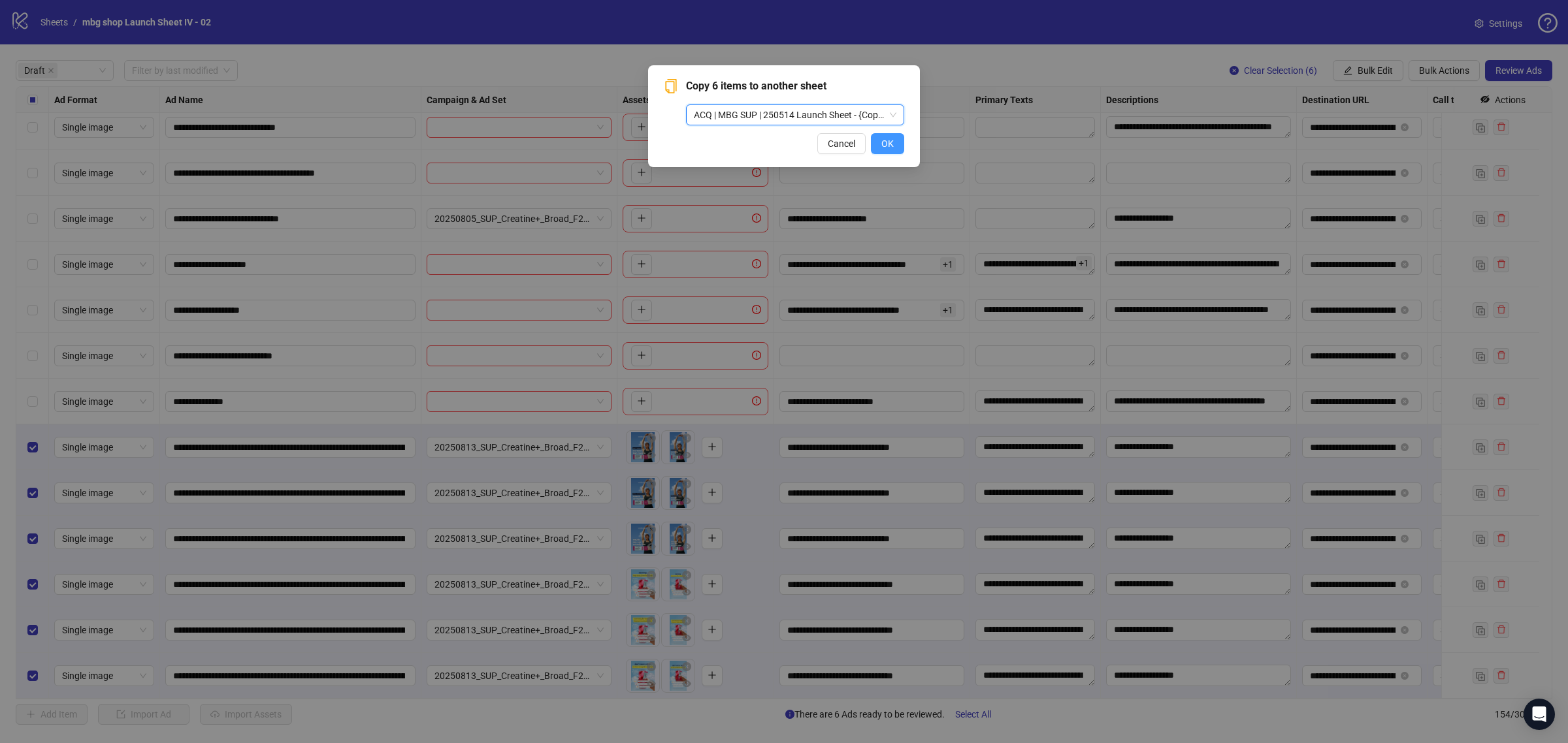
click at [887, 148] on span "OK" at bounding box center [888, 143] width 12 height 10
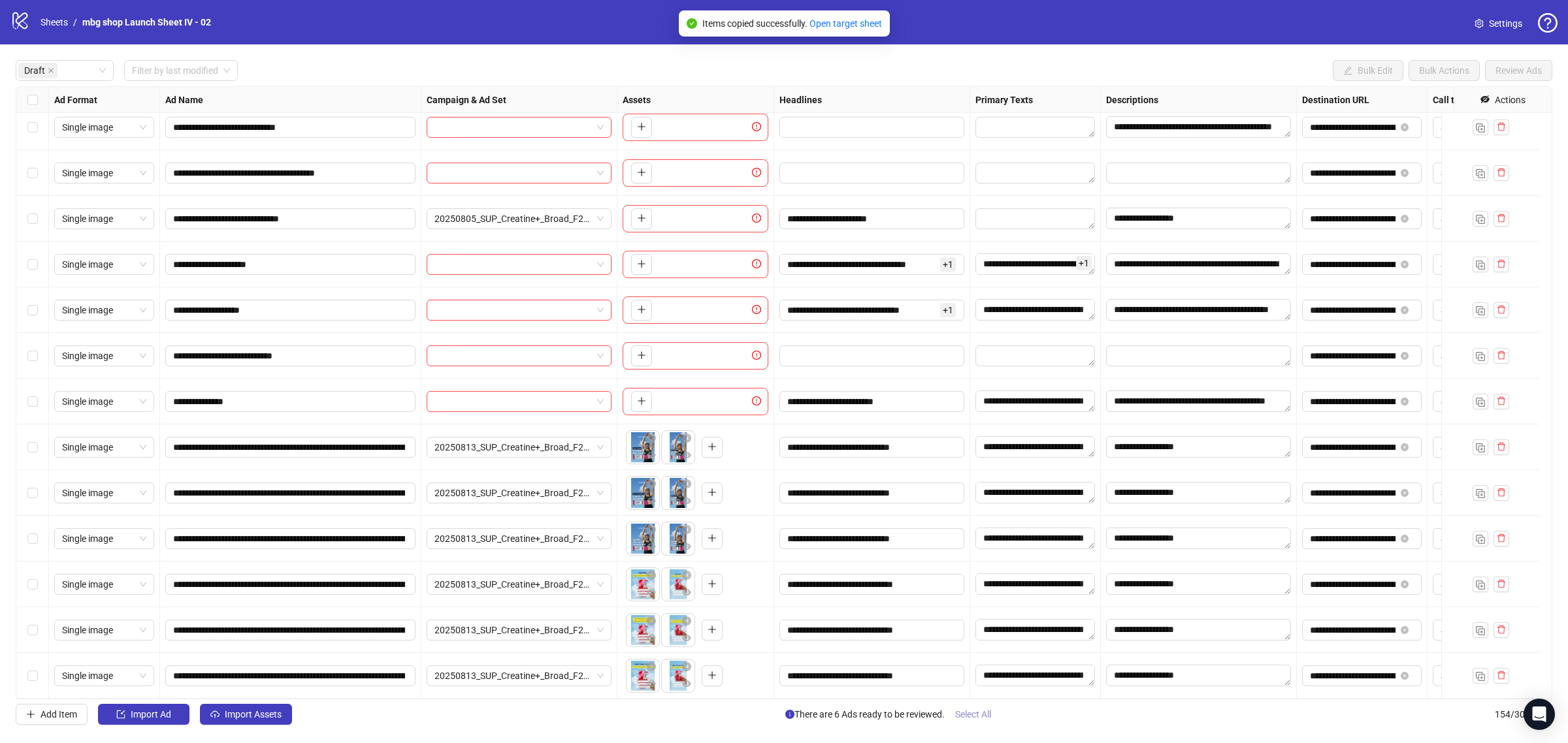
click at [977, 720] on span "Select All" at bounding box center [973, 714] width 36 height 10
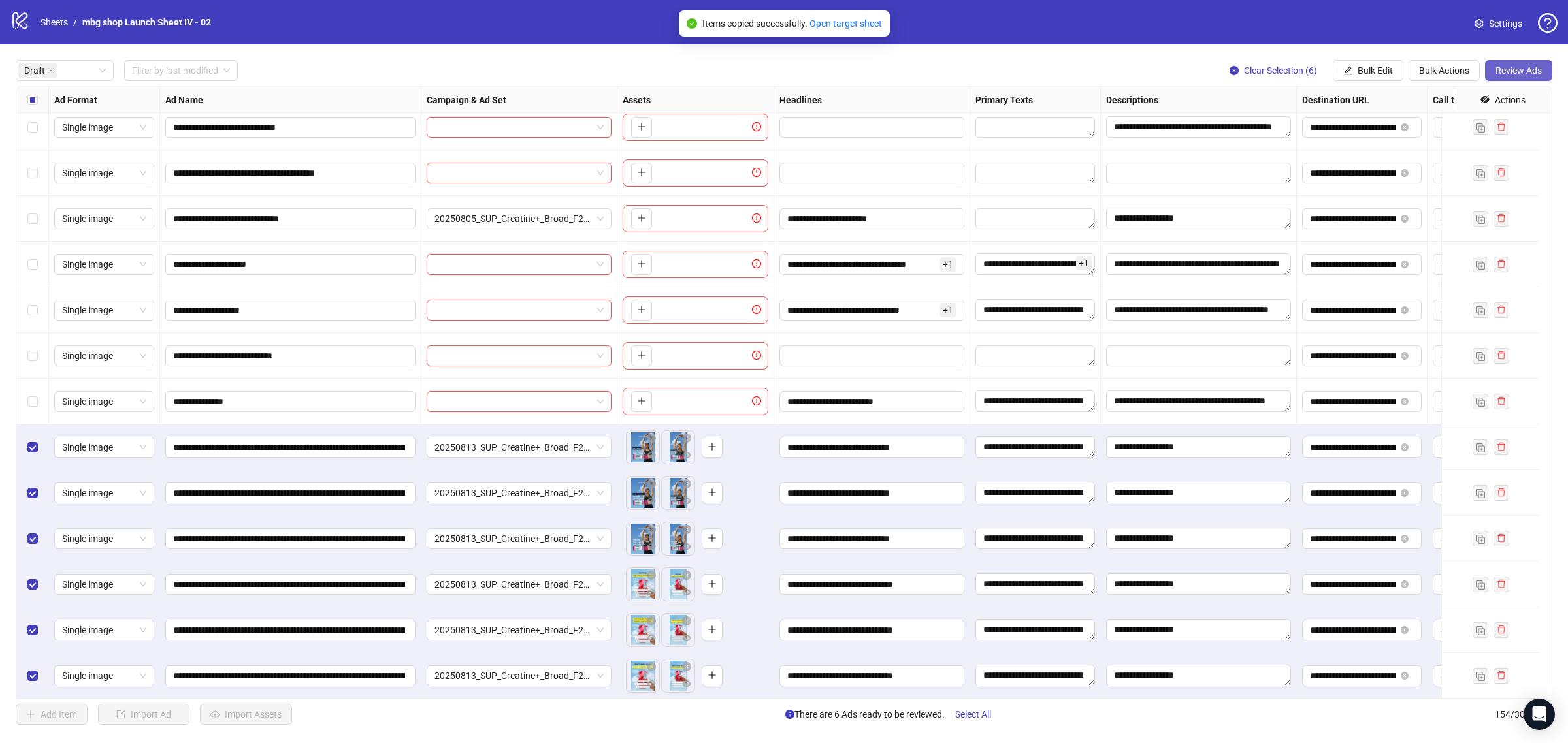
click at [1519, 76] on span "Review Ads" at bounding box center [1519, 71] width 47 height 10
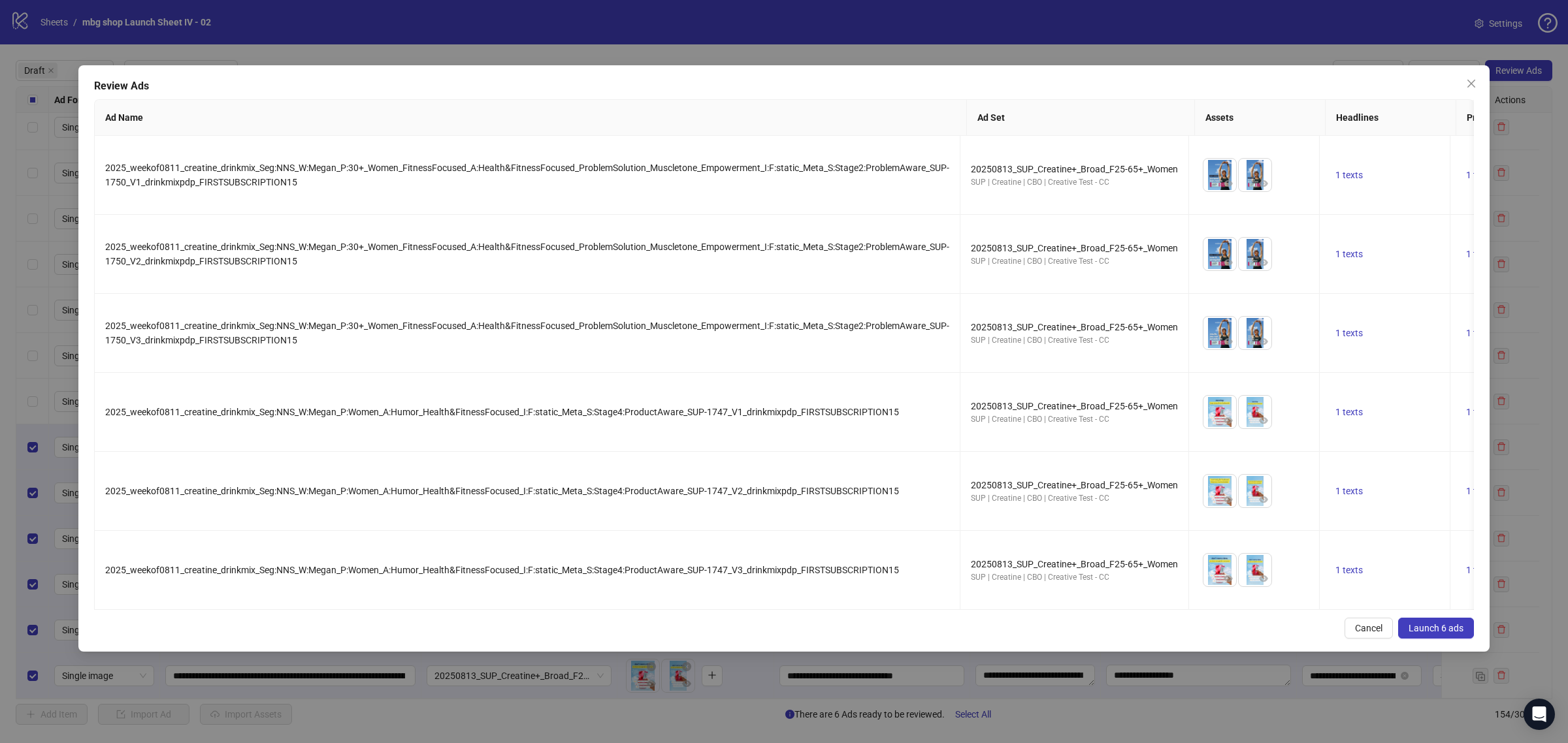
click at [1450, 633] on button "Launch 6 ads" at bounding box center [1436, 628] width 76 height 21
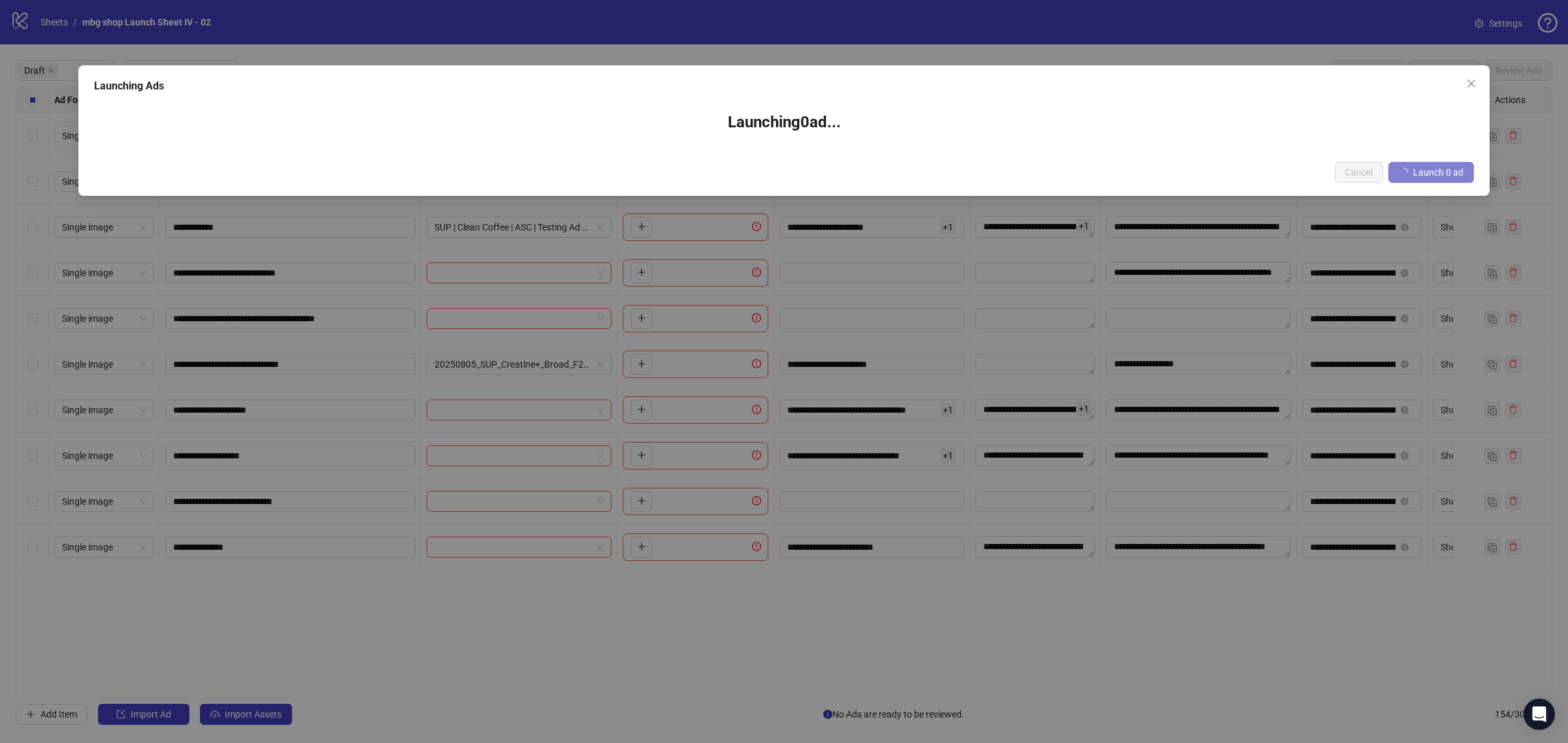
scroll to position [0, 0]
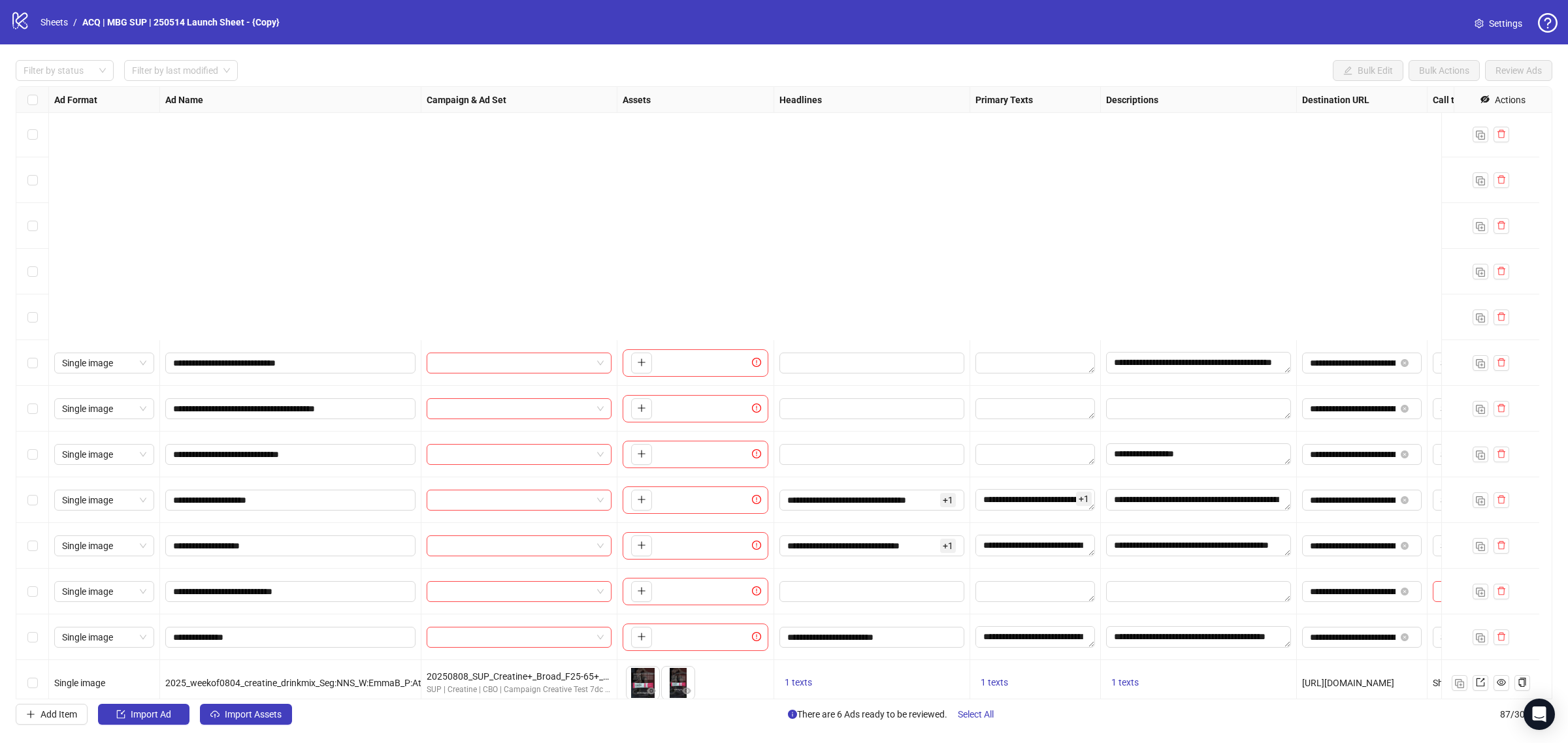
scroll to position [327, 0]
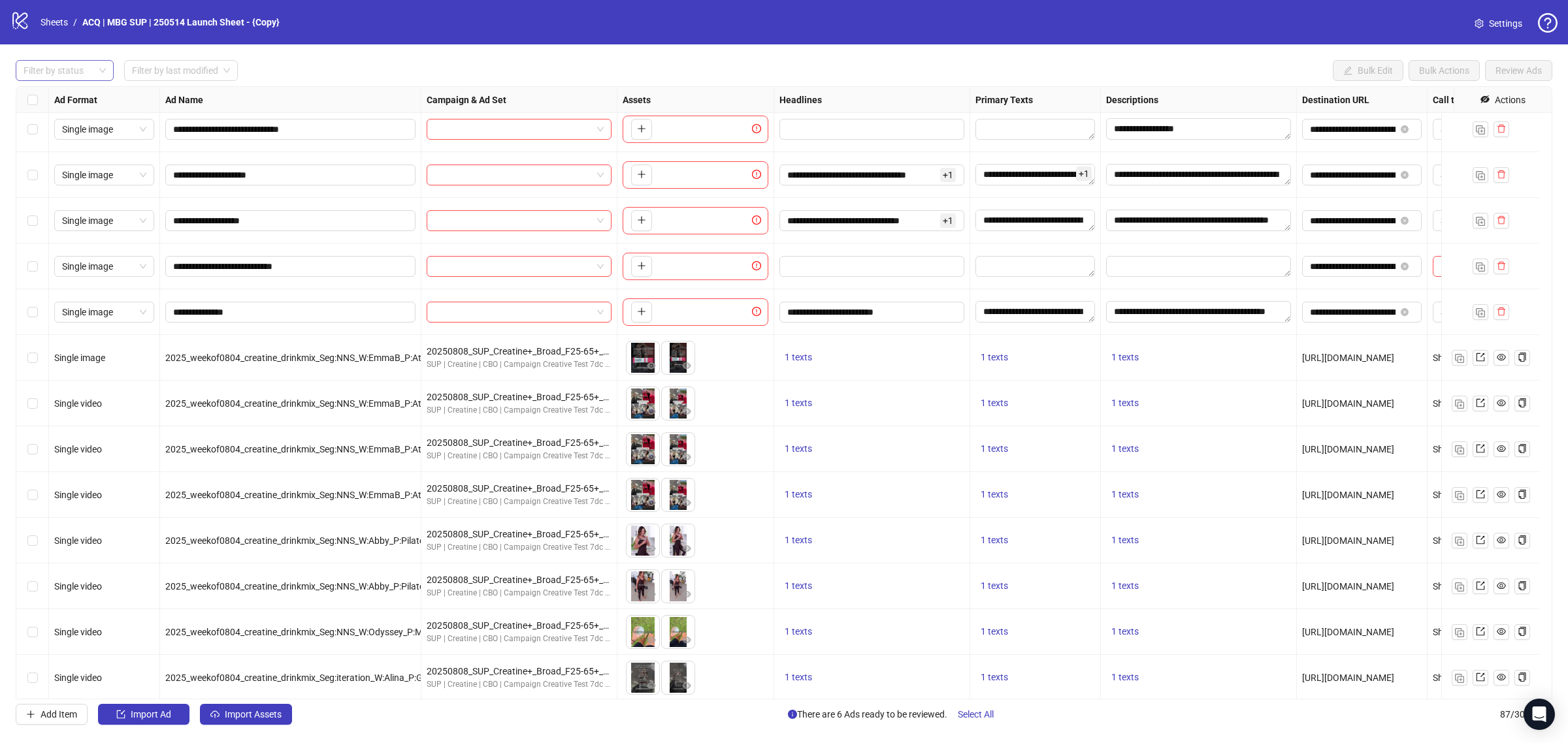
click at [83, 73] on div at bounding box center [57, 70] width 79 height 18
click at [83, 95] on div "Draft" at bounding box center [64, 97] width 77 height 15
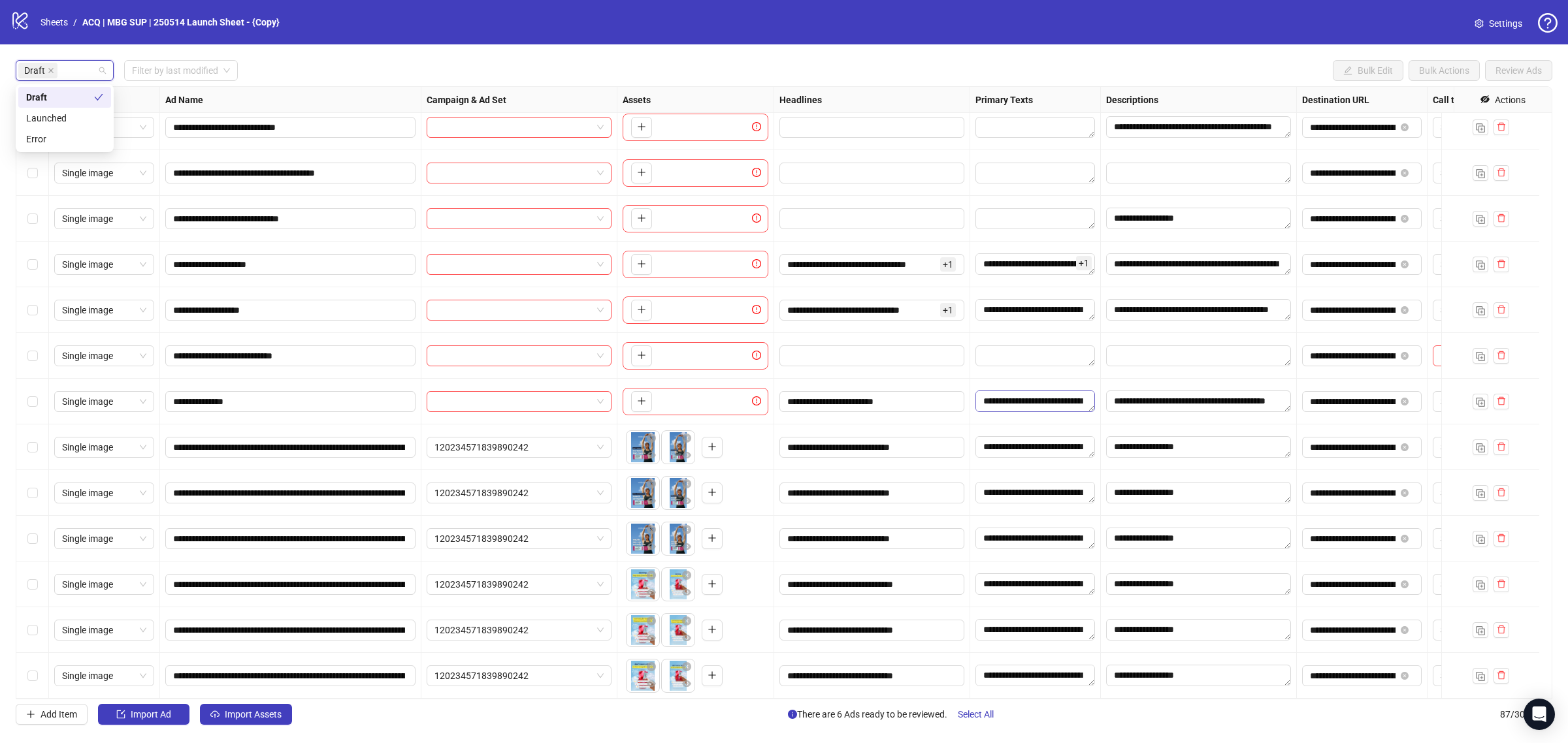
scroll to position [250, 0]
click at [991, 715] on span "Select All" at bounding box center [976, 714] width 36 height 10
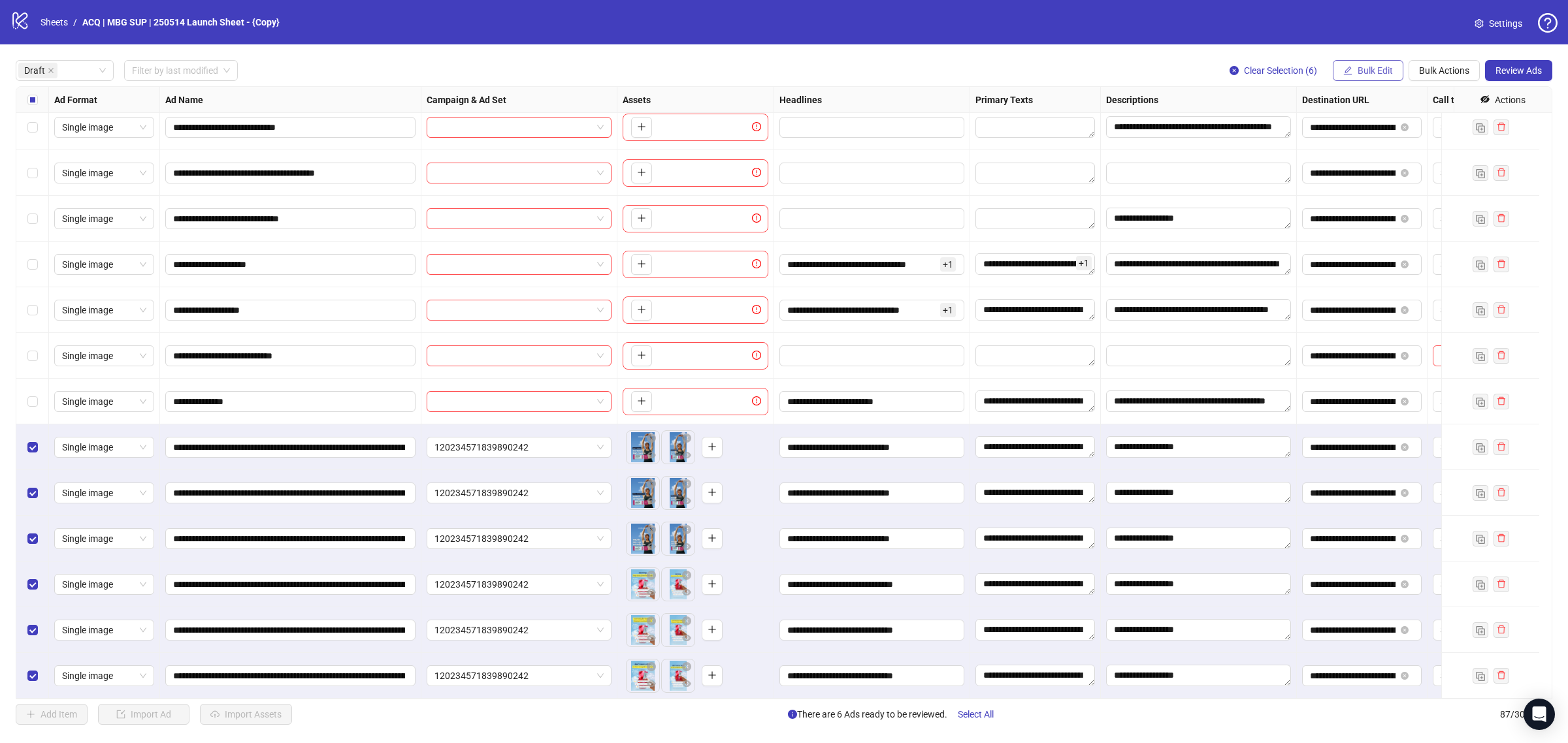
click at [1376, 76] on button "Bulk Edit" at bounding box center [1368, 71] width 71 height 21
click at [1377, 142] on span "Campaign & Ad Set" at bounding box center [1380, 139] width 78 height 15
click at [1329, 129] on span "120234571839890242" at bounding box center [1330, 127] width 181 height 20
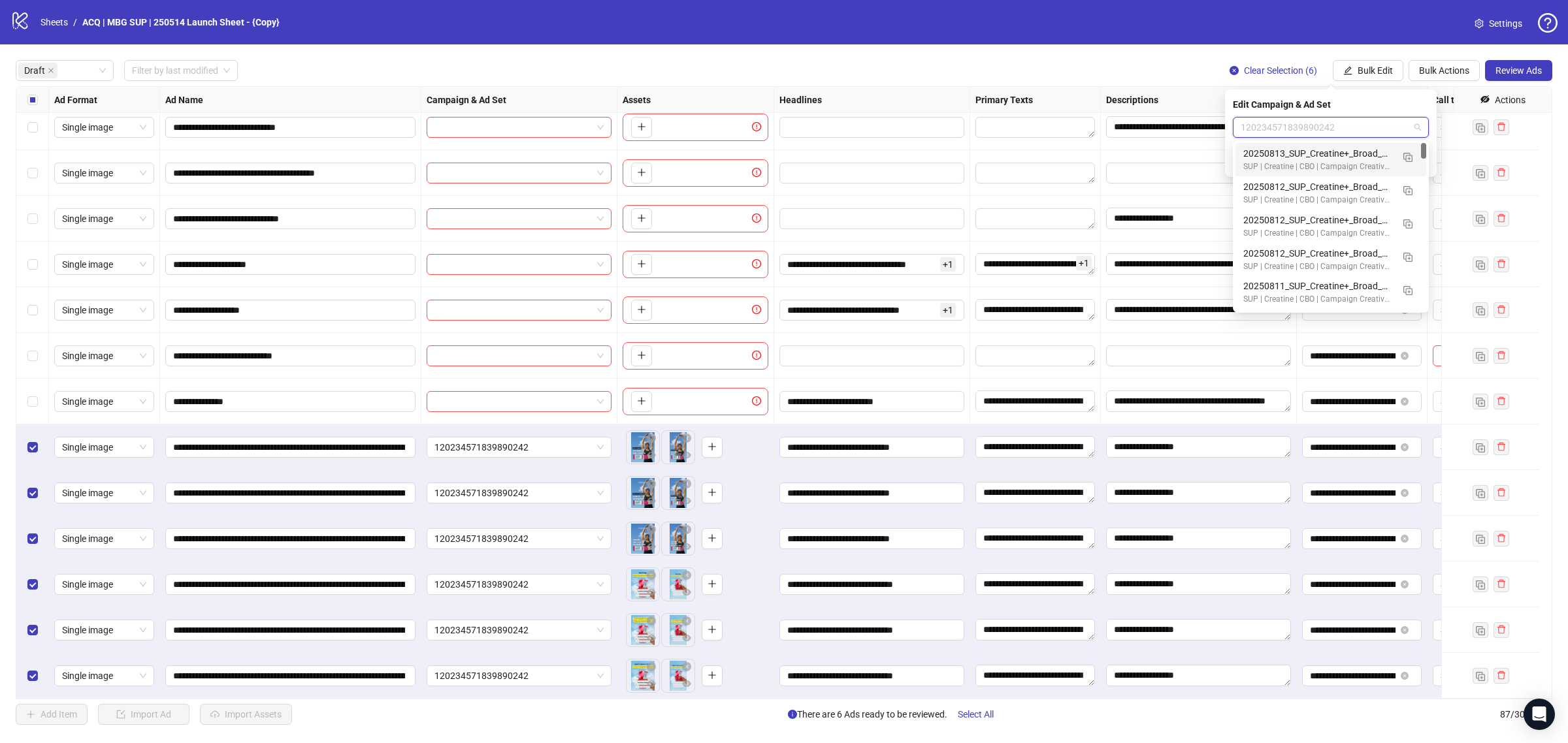
click at [1320, 147] on div "20250813_SUP_Creatine+_Broad_F25-65+_Women" at bounding box center [1317, 153] width 149 height 15
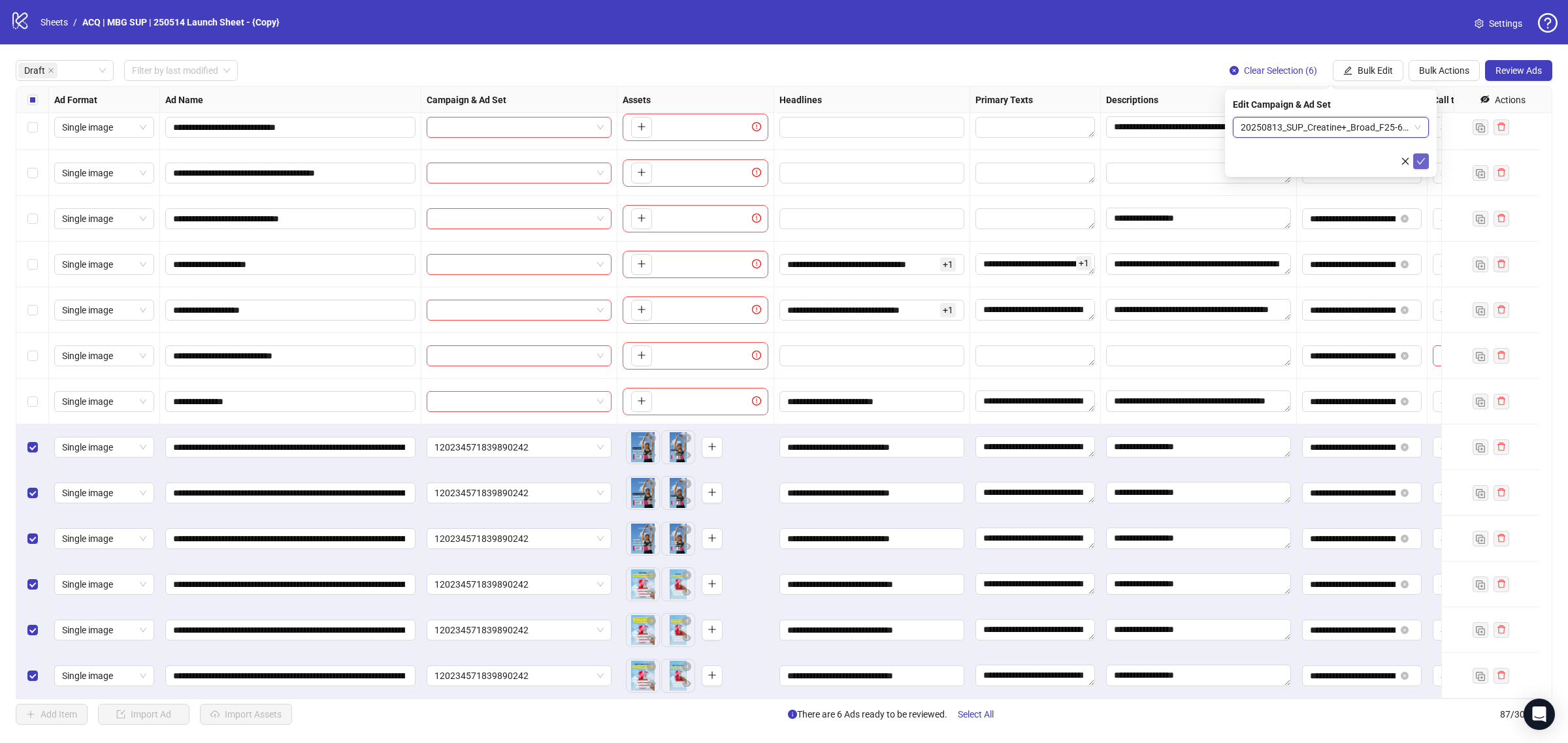
click at [1418, 161] on icon "check" at bounding box center [1421, 162] width 9 height 7
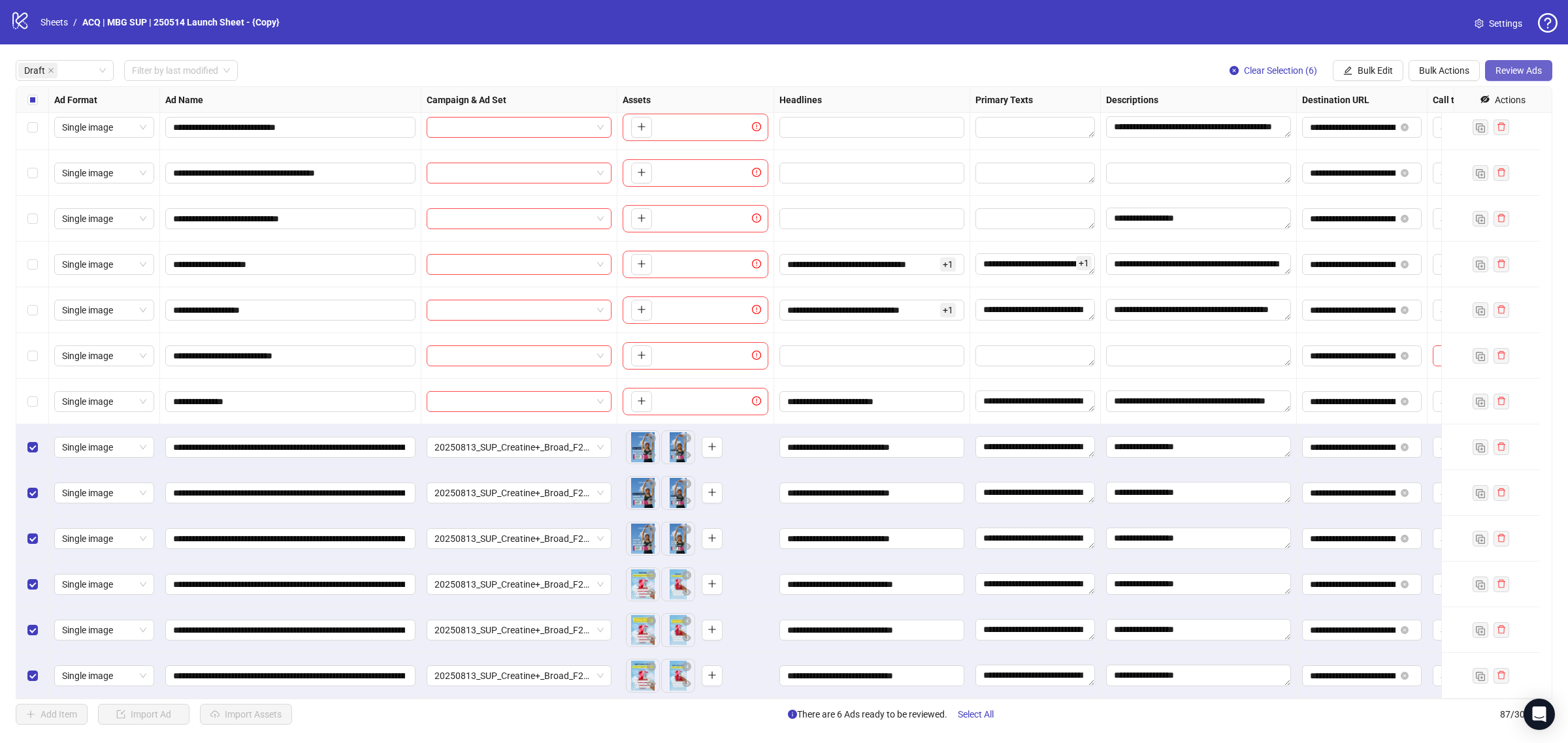
click at [1533, 66] on span "Review Ads" at bounding box center [1519, 71] width 47 height 10
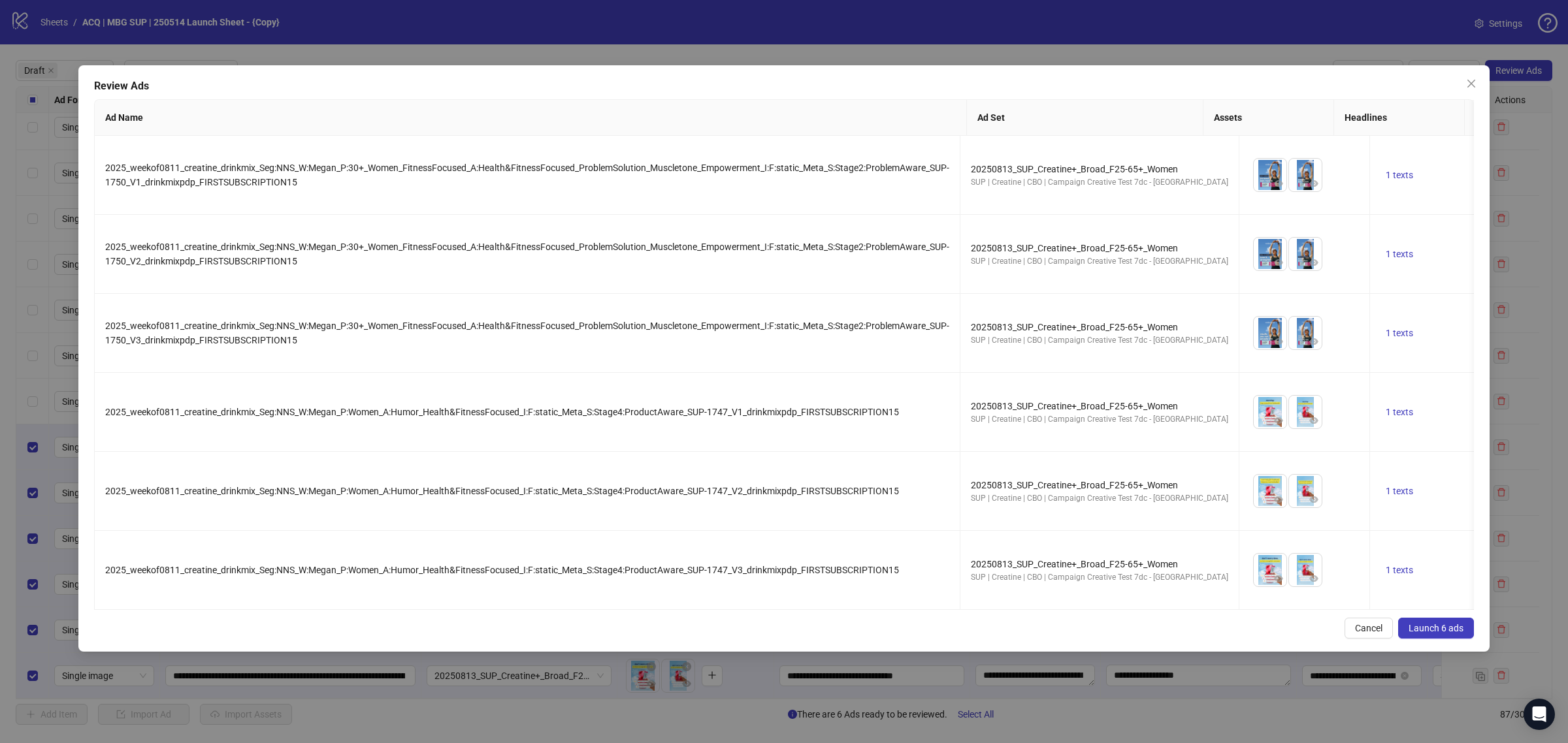
click at [1428, 633] on span "Launch 6 ads" at bounding box center [1436, 628] width 54 height 10
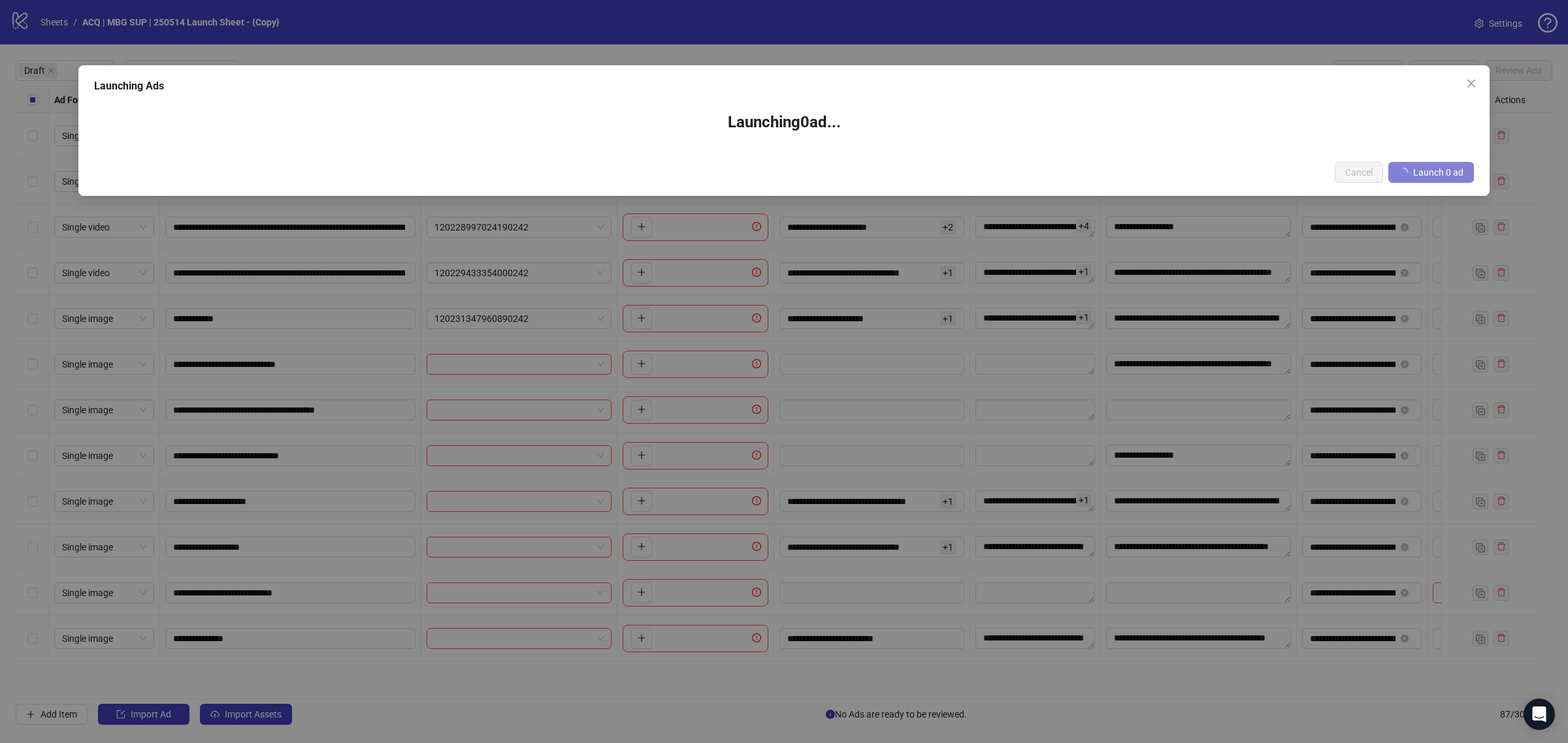
scroll to position [0, 0]
